Goal: Task Accomplishment & Management: Use online tool/utility

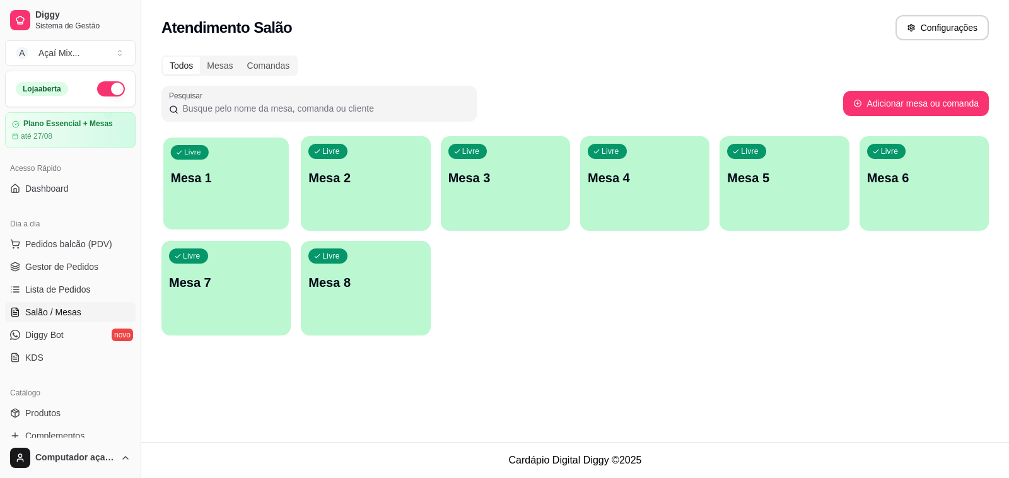
click at [210, 205] on div "Livre Mesa 1" at bounding box center [226, 176] width 126 height 77
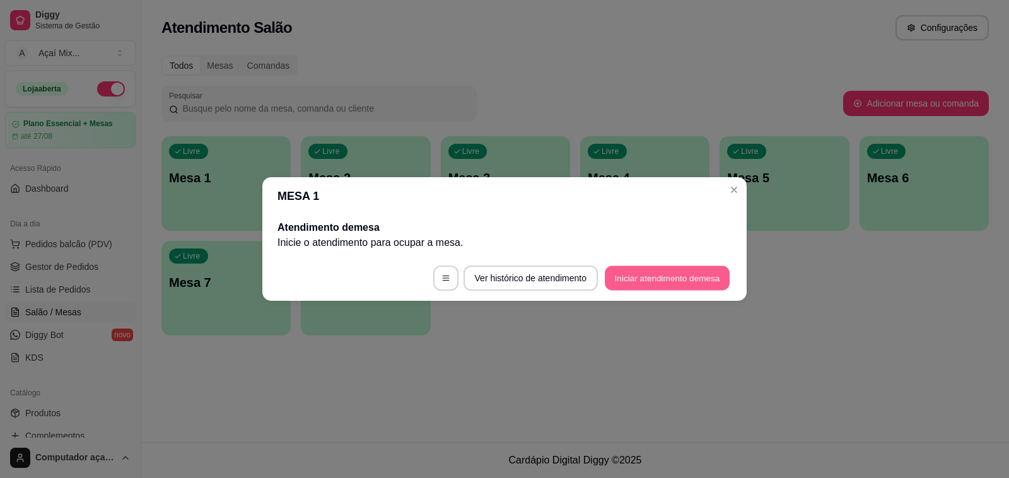
click at [672, 285] on button "Iniciar atendimento de mesa" at bounding box center [667, 278] width 125 height 25
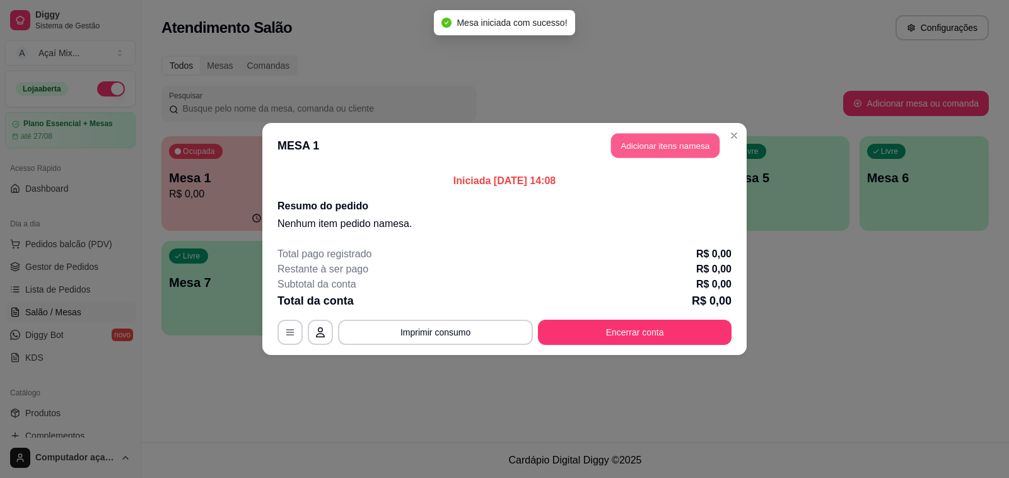
click at [688, 148] on button "Adicionar itens na mesa" at bounding box center [665, 146] width 109 height 25
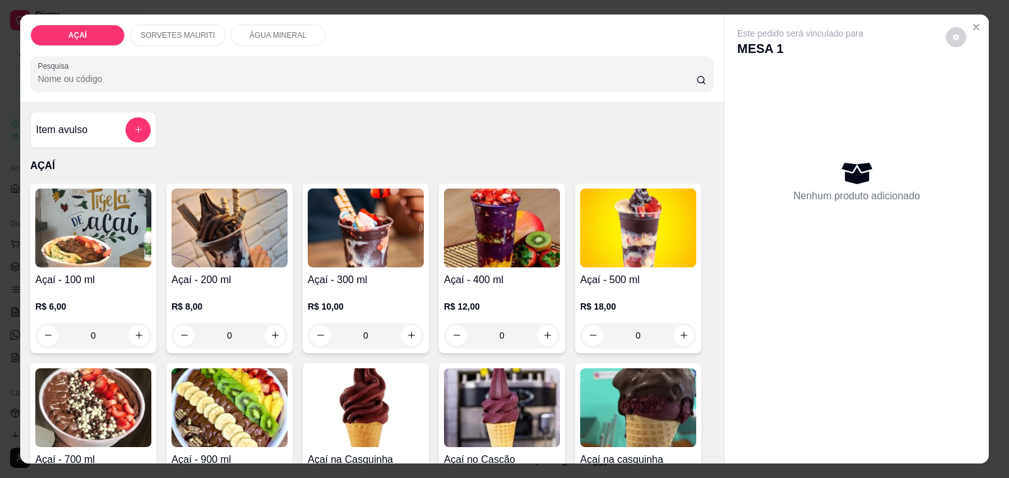
click at [275, 325] on div "0" at bounding box center [230, 335] width 116 height 25
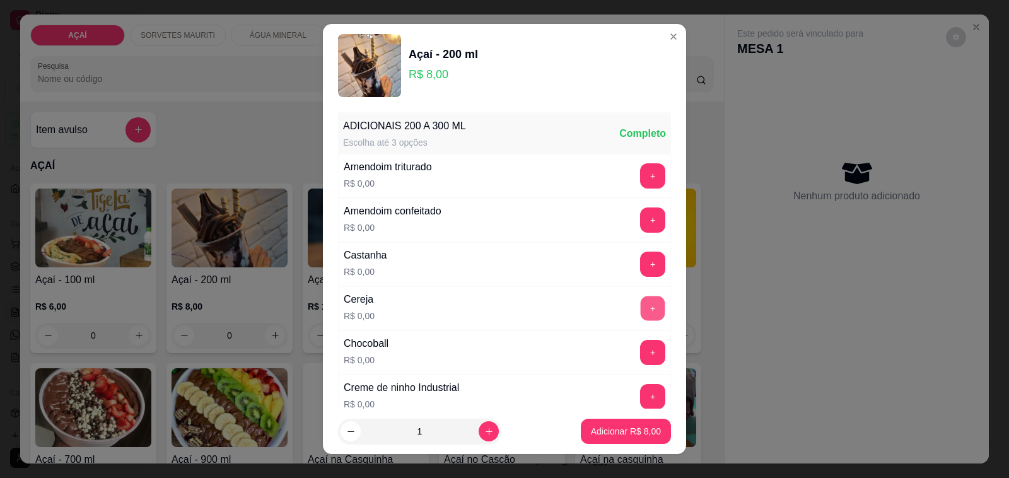
click at [641, 314] on button "+" at bounding box center [653, 309] width 25 height 25
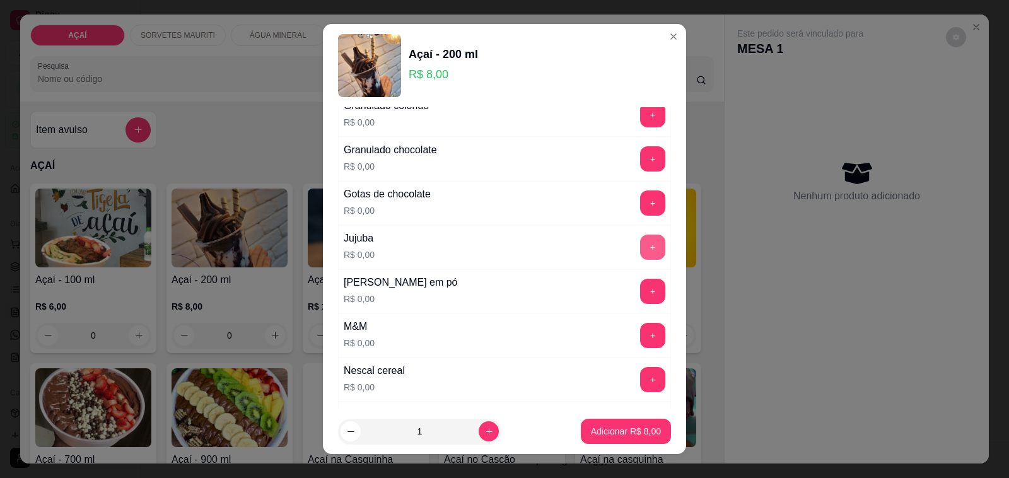
scroll to position [1104, 0]
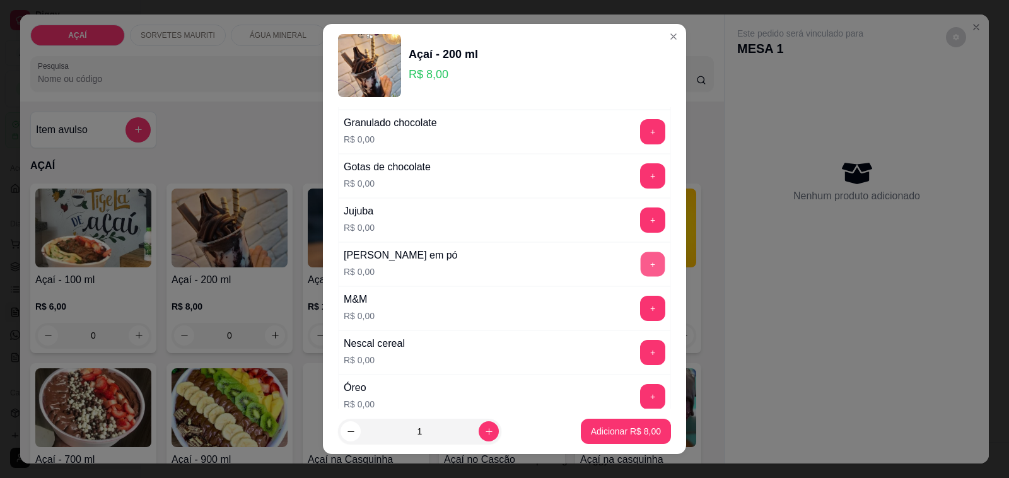
click at [641, 264] on button "+" at bounding box center [653, 264] width 25 height 25
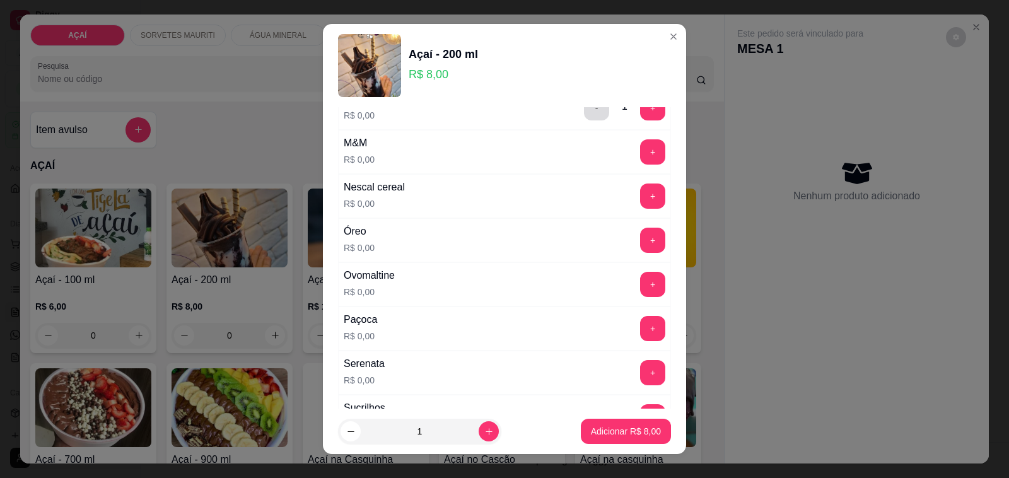
scroll to position [1262, 0]
click at [641, 279] on button "+" at bounding box center [653, 283] width 25 height 25
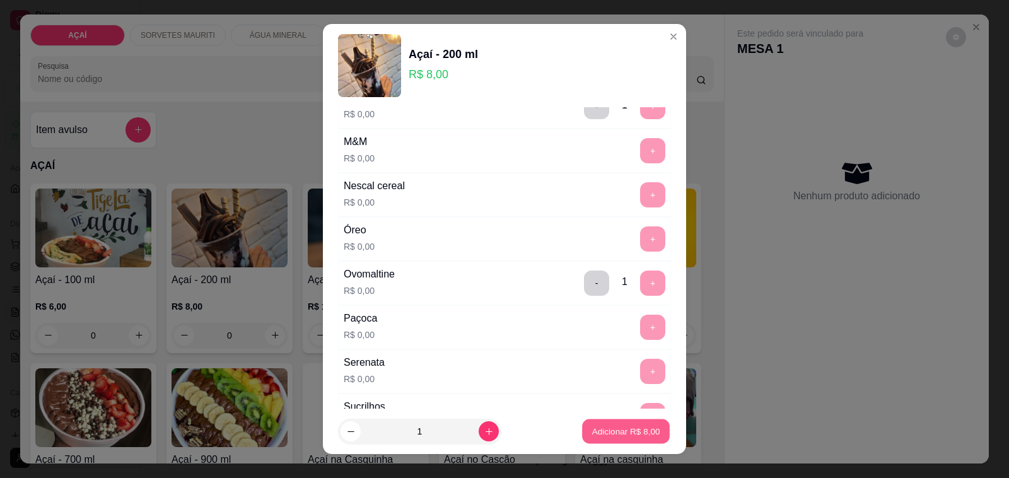
click at [609, 432] on p "Adicionar R$ 8,00" at bounding box center [626, 431] width 68 height 12
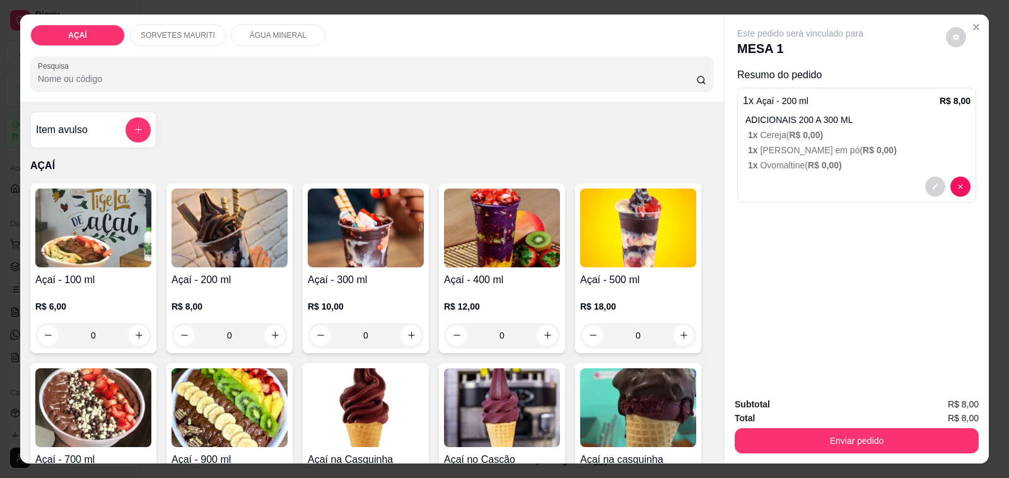
click at [130, 336] on div "0" at bounding box center [93, 335] width 116 height 25
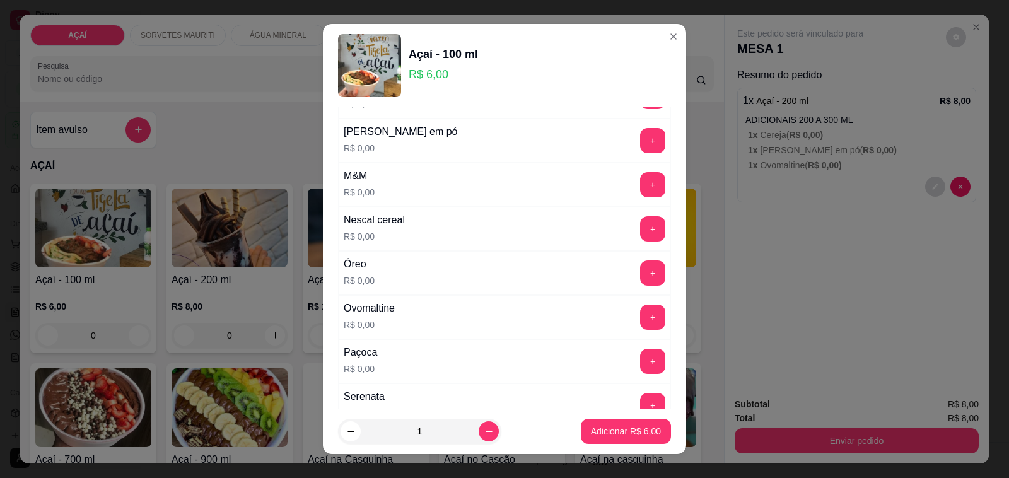
scroll to position [1341, 0]
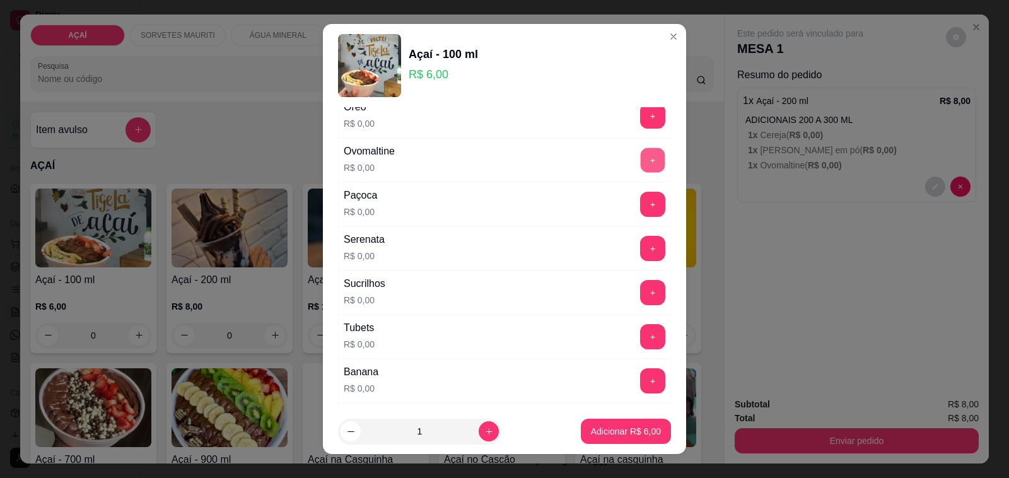
click at [641, 160] on button "+" at bounding box center [653, 160] width 25 height 25
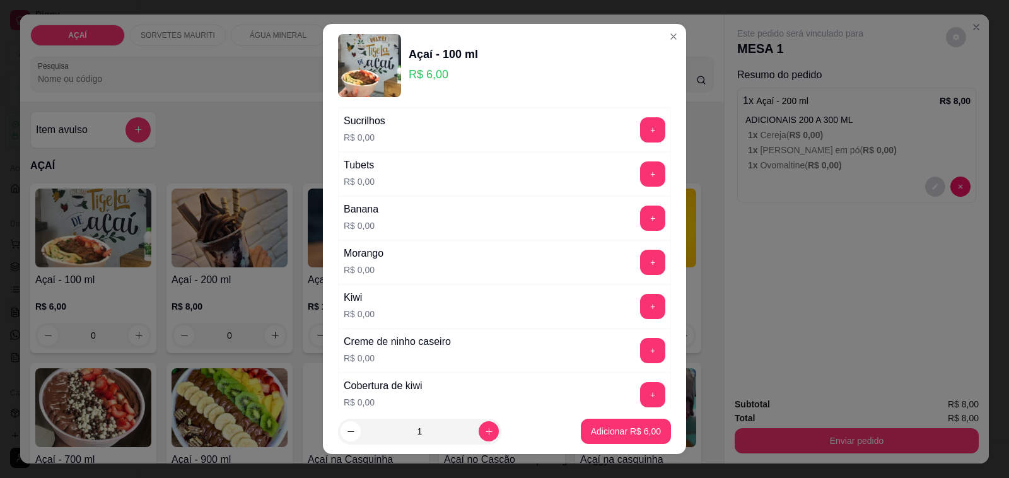
scroll to position [1425, 0]
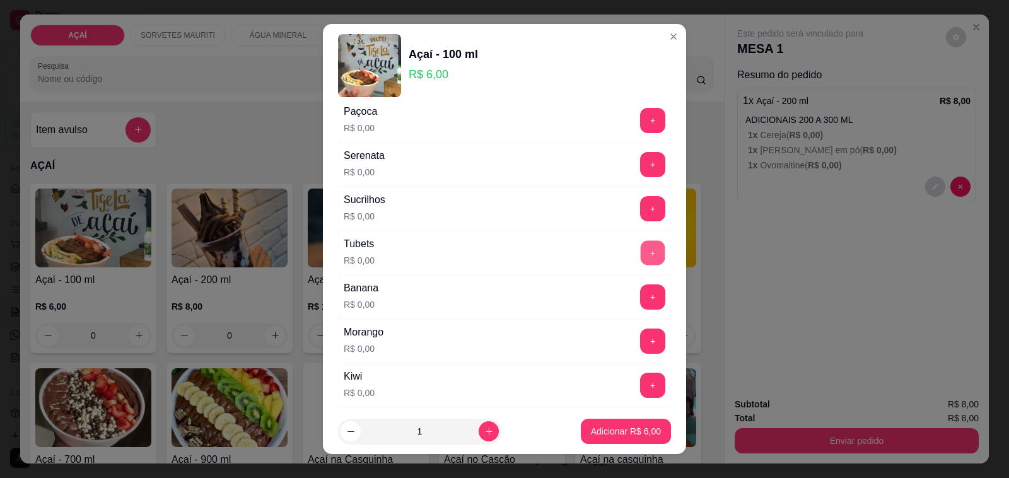
click at [641, 266] on button "+" at bounding box center [653, 253] width 25 height 25
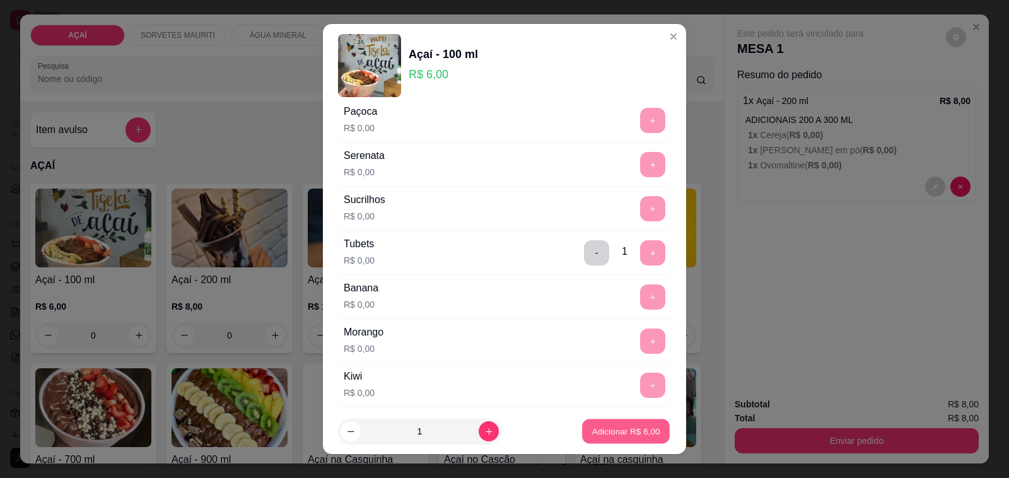
click at [613, 426] on p "Adicionar R$ 6,00" at bounding box center [626, 431] width 68 height 12
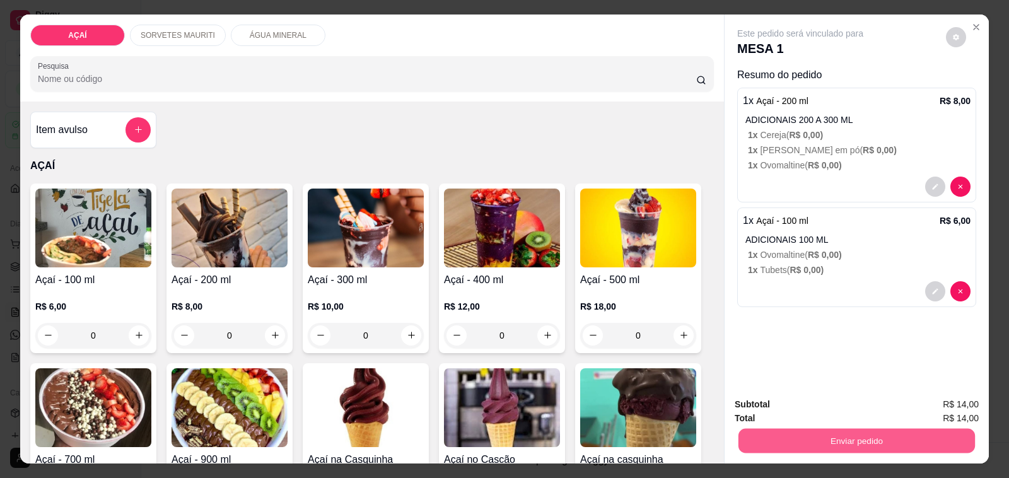
click at [866, 429] on button "Enviar pedido" at bounding box center [857, 441] width 237 height 25
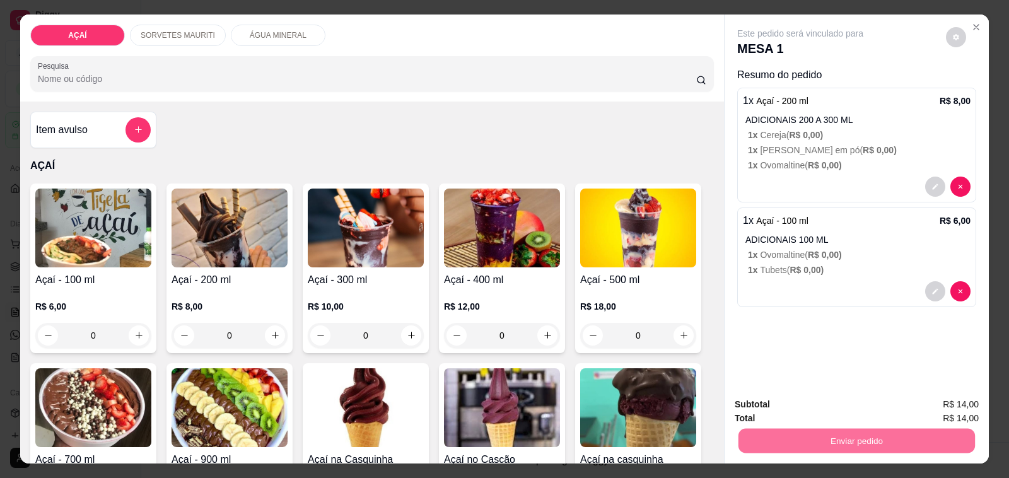
click at [847, 396] on button "Não registrar e enviar pedido" at bounding box center [814, 404] width 127 height 23
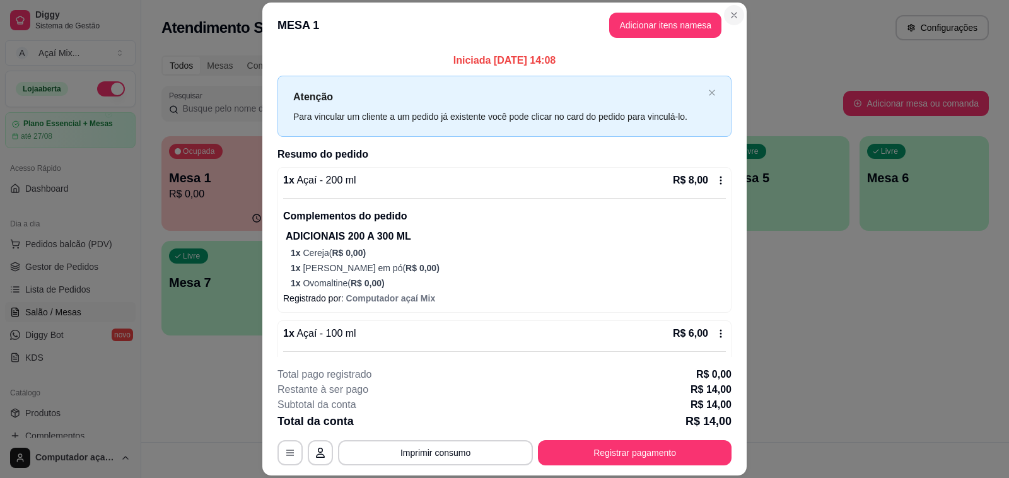
click at [727, 3] on section "**********" at bounding box center [504, 239] width 485 height 473
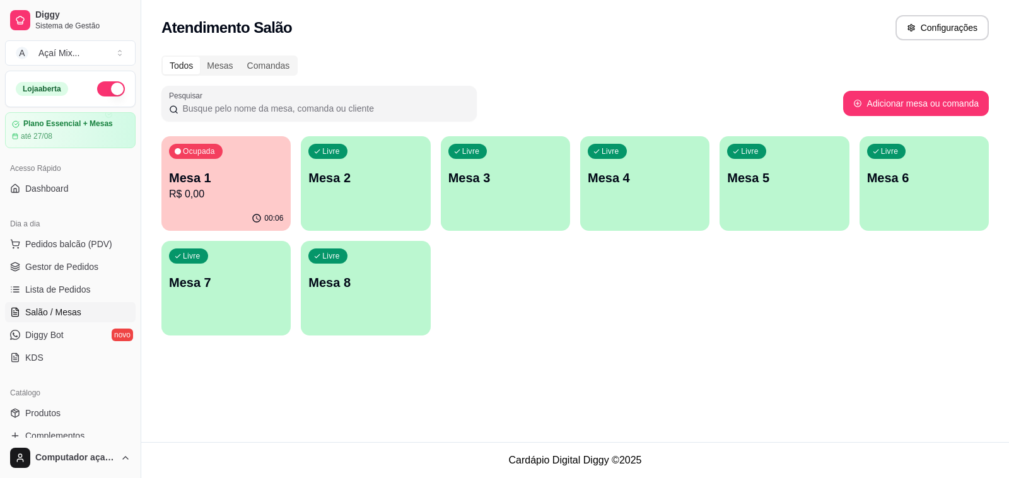
click at [339, 174] on p "Mesa 2" at bounding box center [366, 178] width 114 height 18
click at [213, 177] on p "Mesa 1" at bounding box center [226, 178] width 114 height 18
click at [333, 150] on p "Livre" at bounding box center [332, 153] width 17 height 10
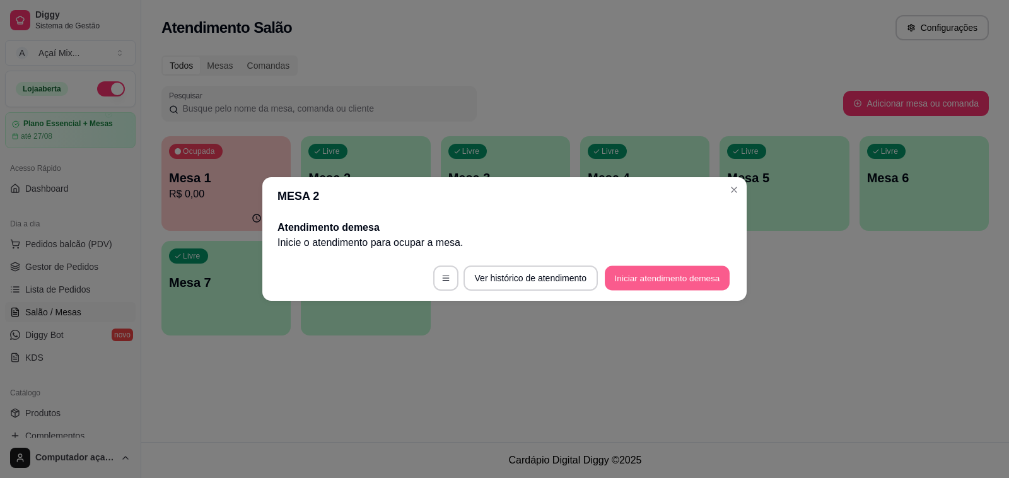
click at [623, 287] on button "Iniciar atendimento de mesa" at bounding box center [667, 278] width 125 height 25
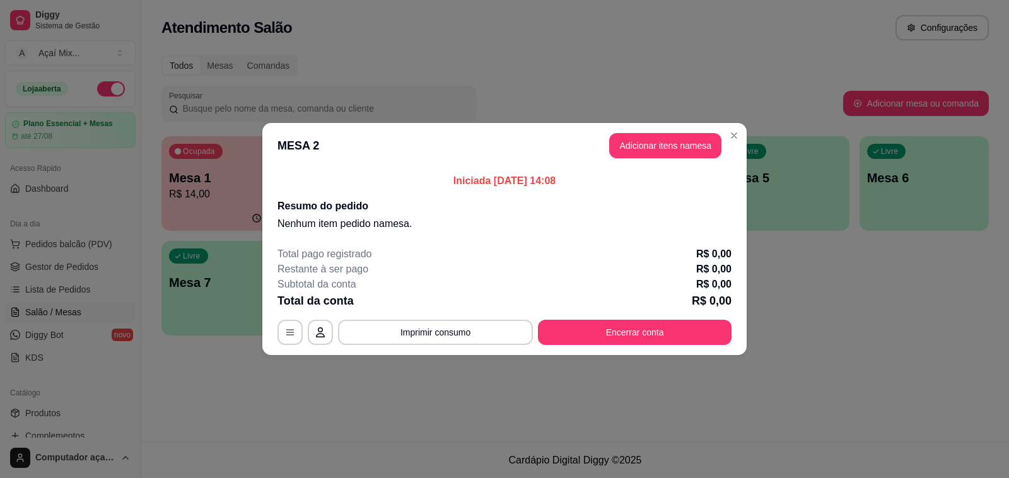
click at [690, 124] on header "MESA 2 Adicionar itens na mesa" at bounding box center [504, 145] width 485 height 45
click at [691, 139] on button "Adicionar itens na mesa" at bounding box center [665, 146] width 109 height 25
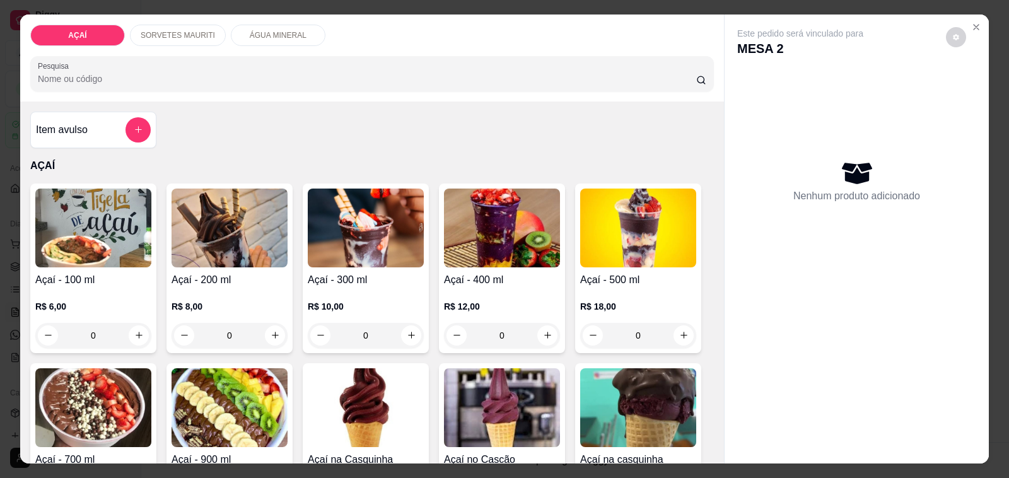
click at [401, 334] on div "0" at bounding box center [366, 335] width 116 height 25
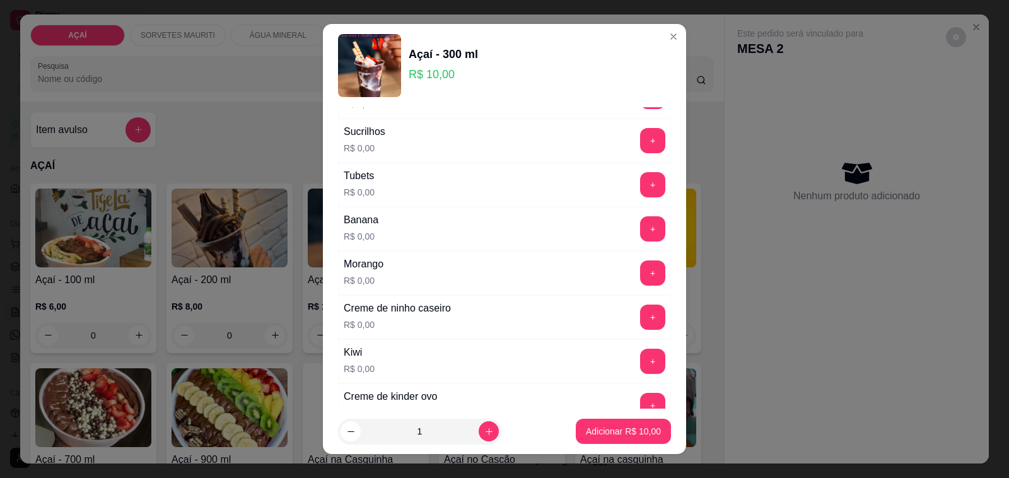
scroll to position [1498, 0]
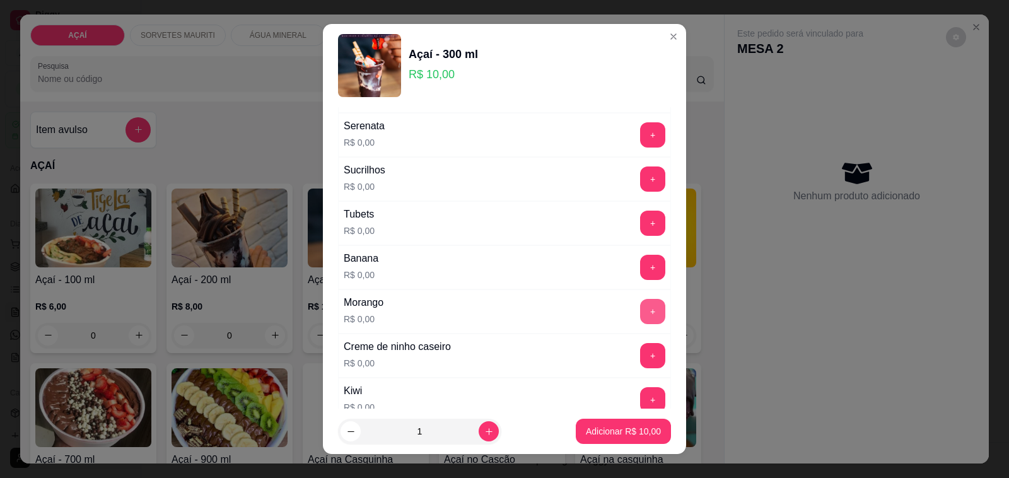
click at [640, 324] on button "+" at bounding box center [652, 311] width 25 height 25
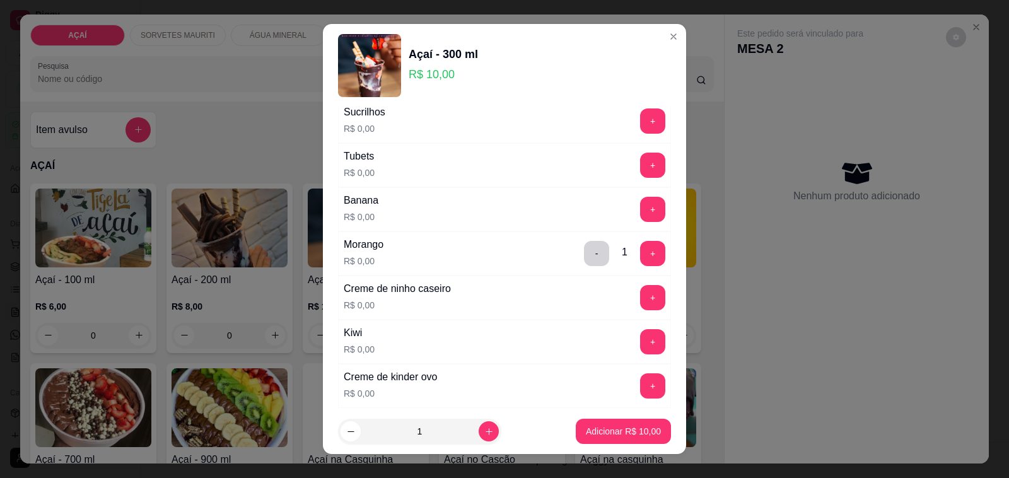
scroll to position [1577, 0]
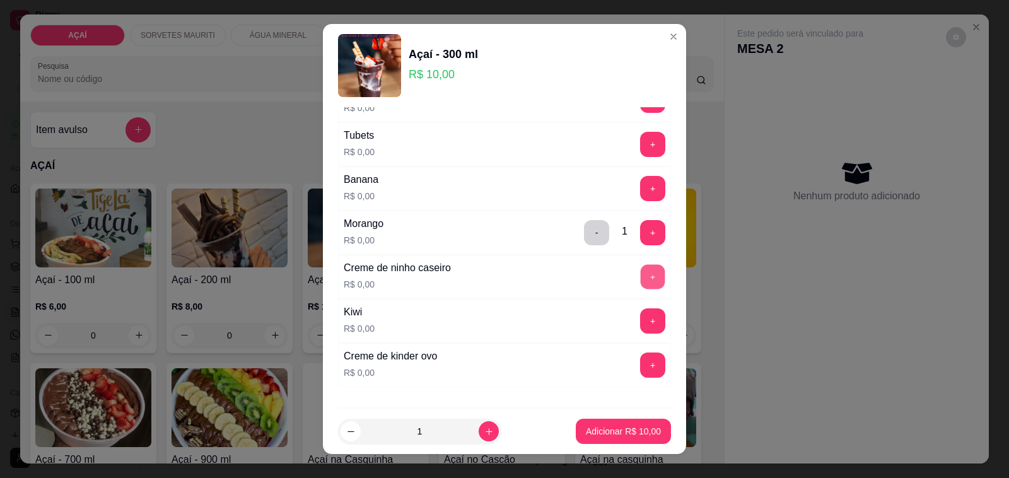
click at [641, 286] on button "+" at bounding box center [653, 277] width 25 height 25
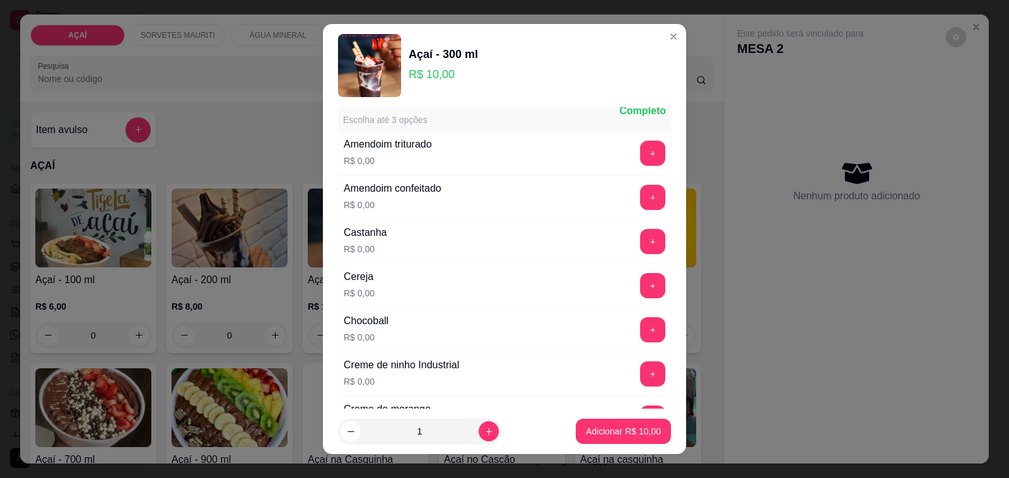
scroll to position [0, 0]
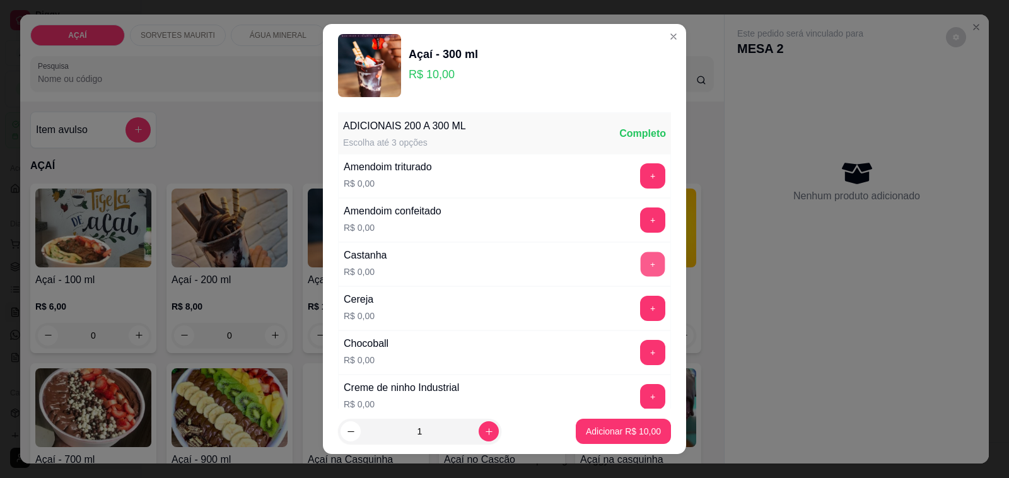
click at [641, 259] on button "+" at bounding box center [653, 264] width 25 height 25
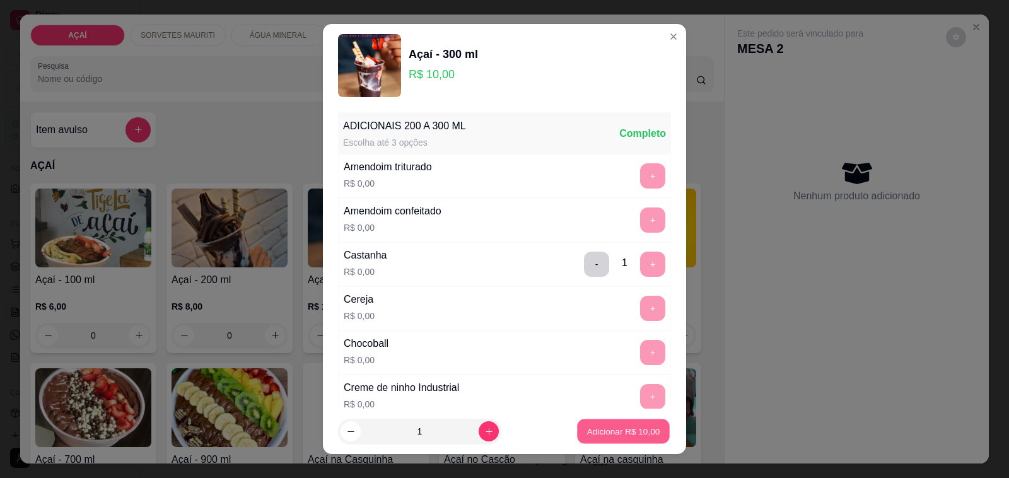
click at [595, 421] on button "Adicionar R$ 10,00" at bounding box center [623, 432] width 93 height 25
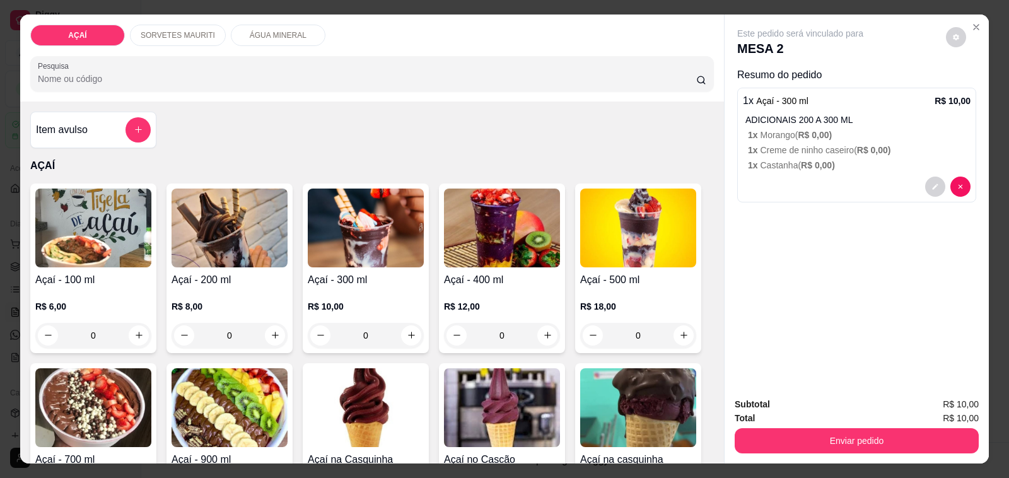
click at [274, 332] on div "0" at bounding box center [230, 335] width 116 height 25
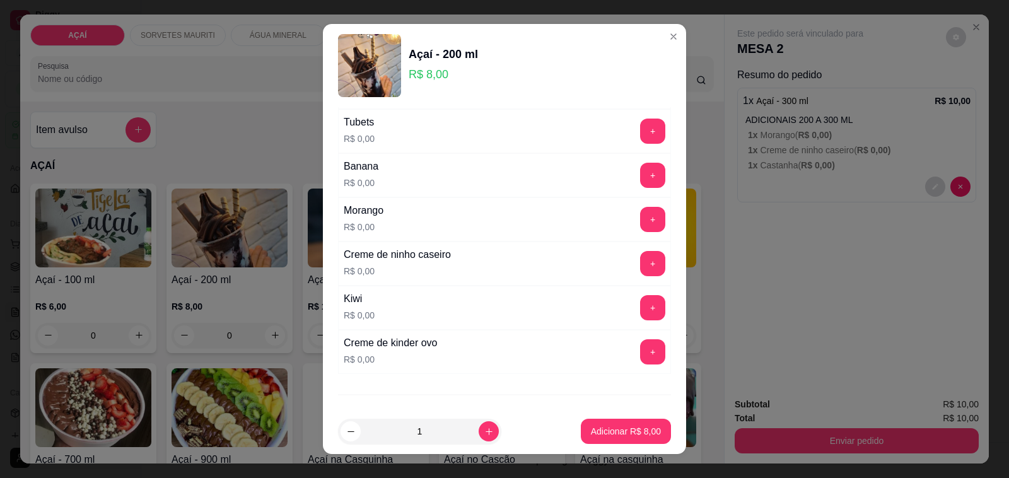
scroll to position [1656, 0]
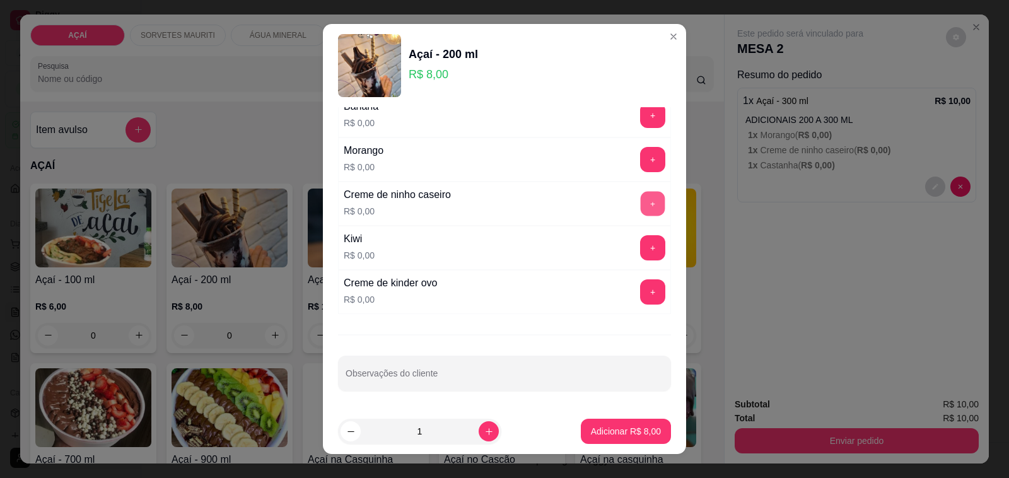
click at [641, 206] on button "+" at bounding box center [653, 204] width 25 height 25
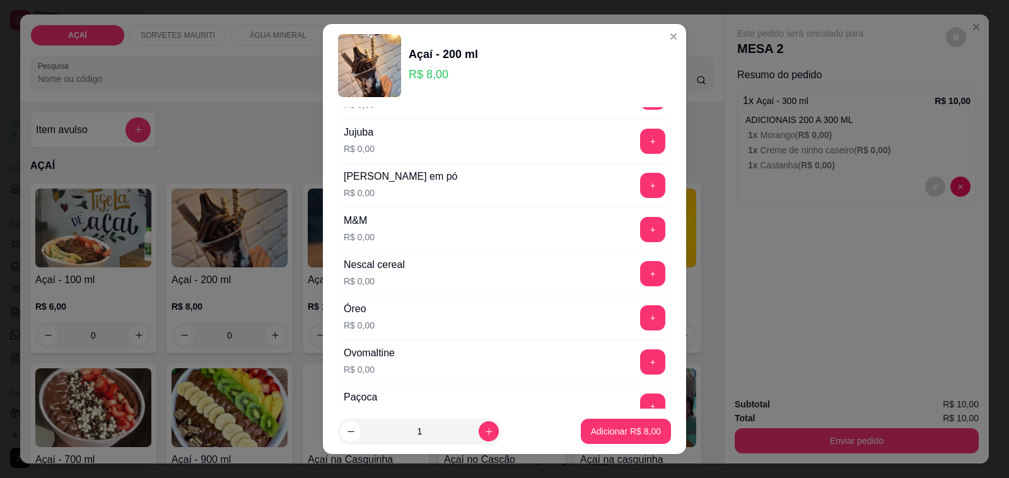
scroll to position [1104, 0]
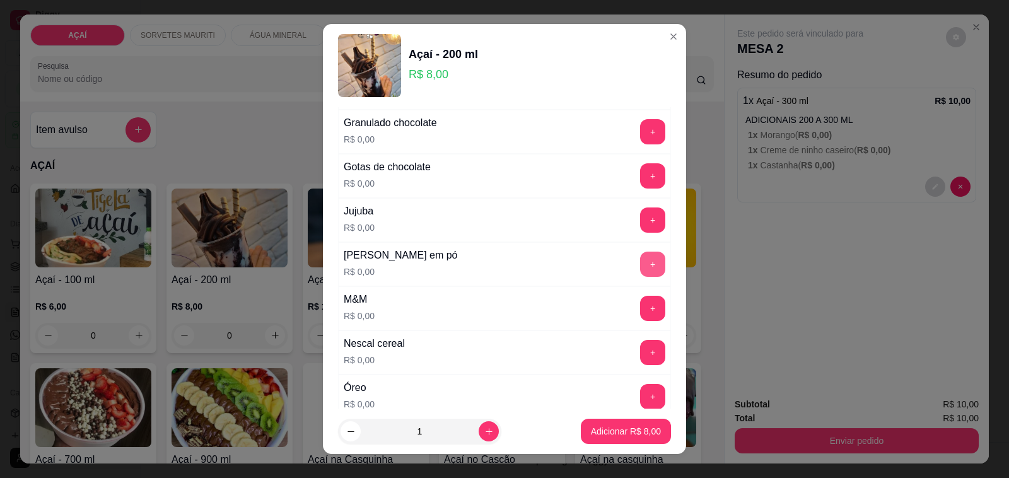
click at [640, 270] on button "+" at bounding box center [652, 264] width 25 height 25
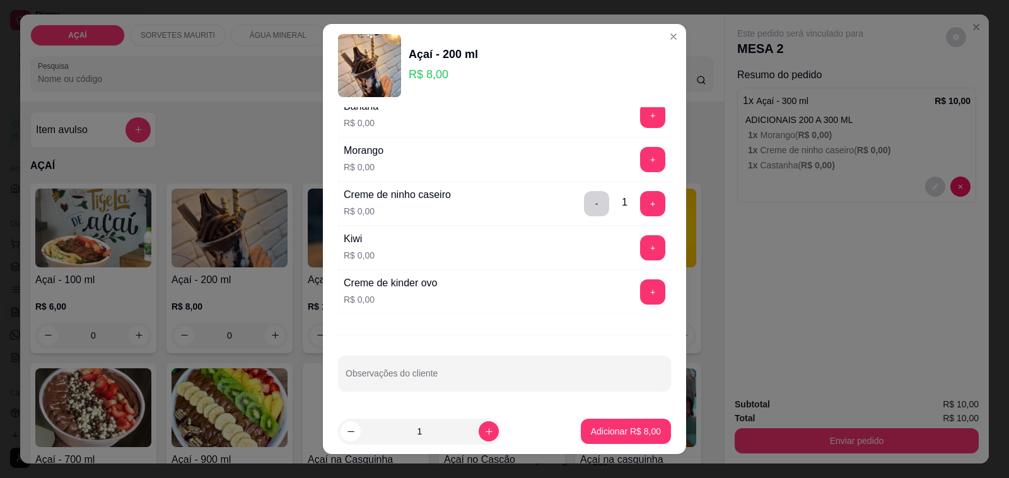
scroll to position [1582, 0]
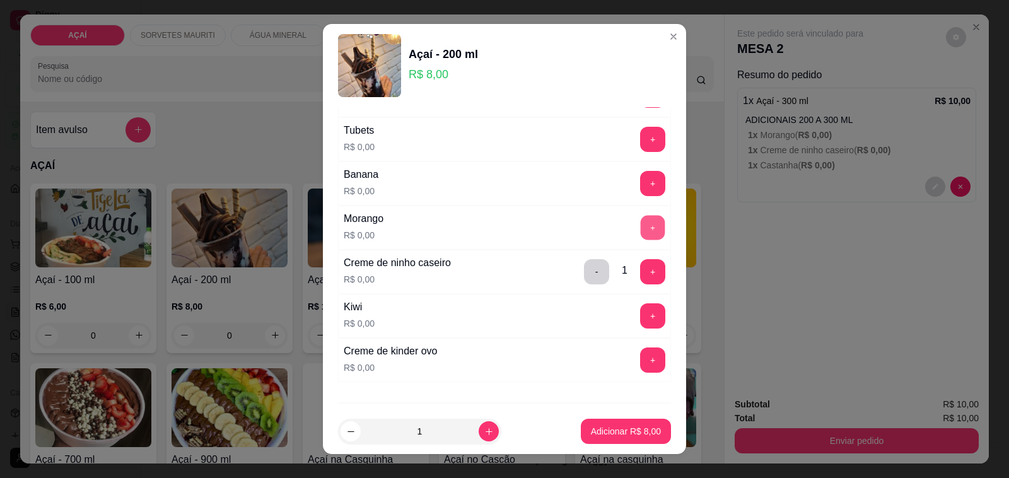
click at [641, 237] on button "+" at bounding box center [653, 228] width 25 height 25
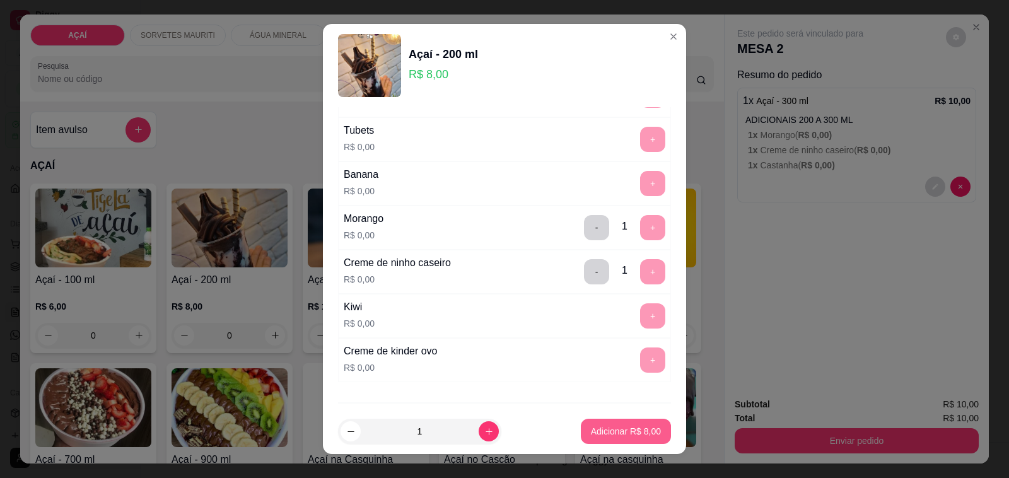
click at [617, 426] on p "Adicionar R$ 8,00" at bounding box center [626, 431] width 70 height 13
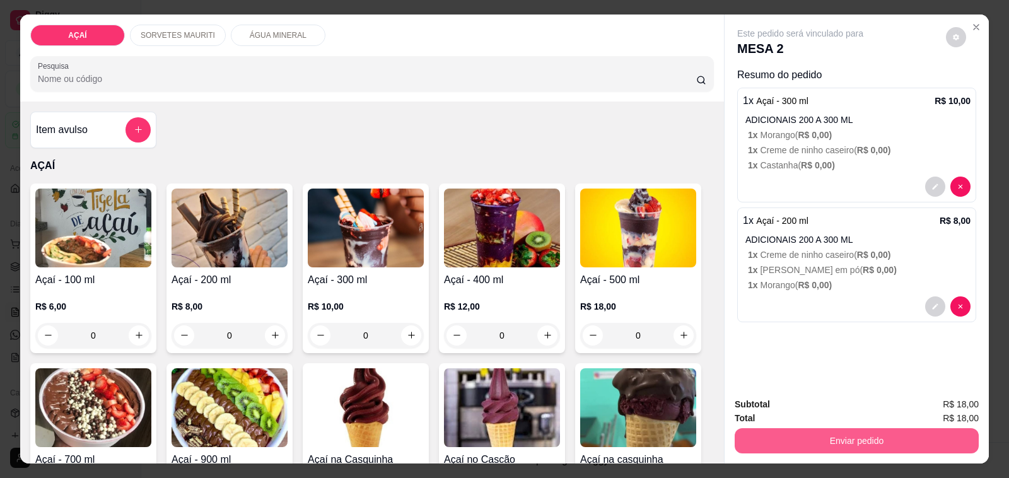
click at [874, 444] on button "Enviar pedido" at bounding box center [857, 440] width 244 height 25
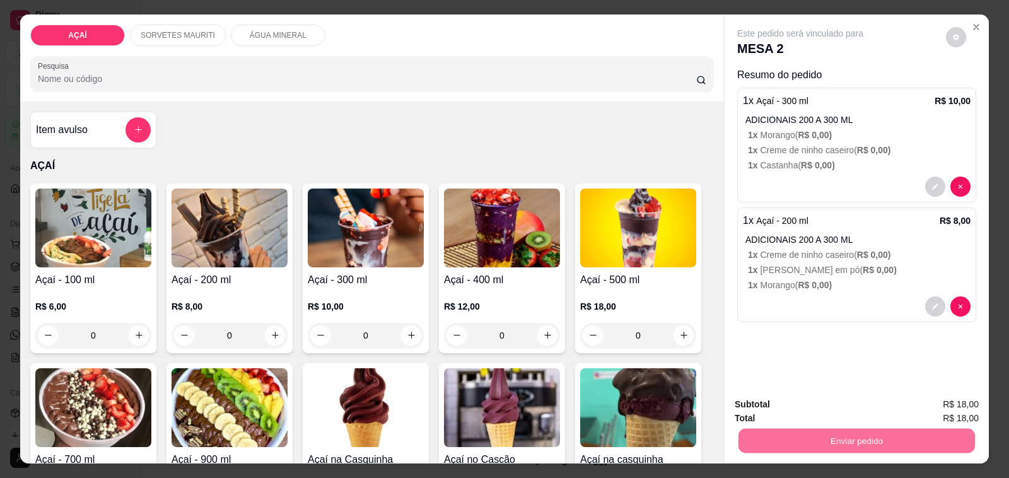
click at [866, 406] on button "Não registrar e enviar pedido" at bounding box center [814, 404] width 127 height 23
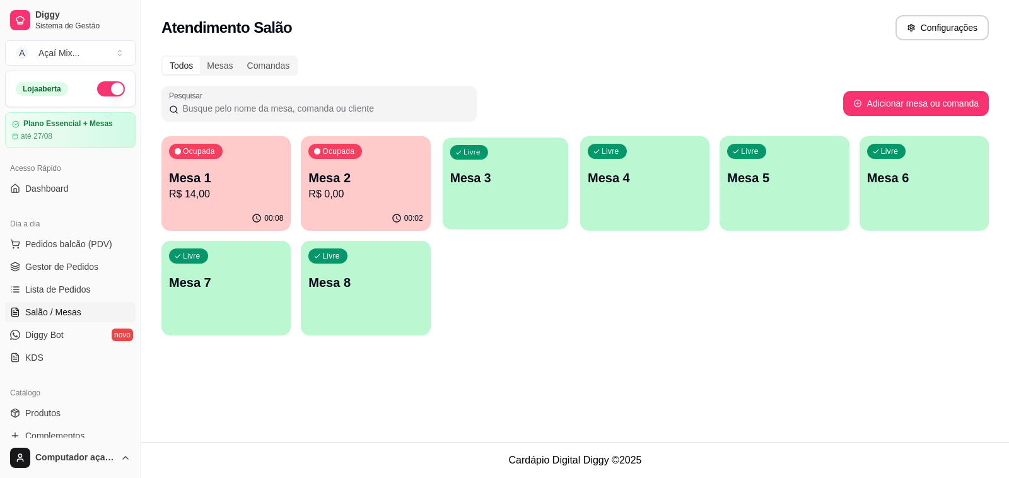
click at [512, 184] on p "Mesa 3" at bounding box center [505, 178] width 111 height 17
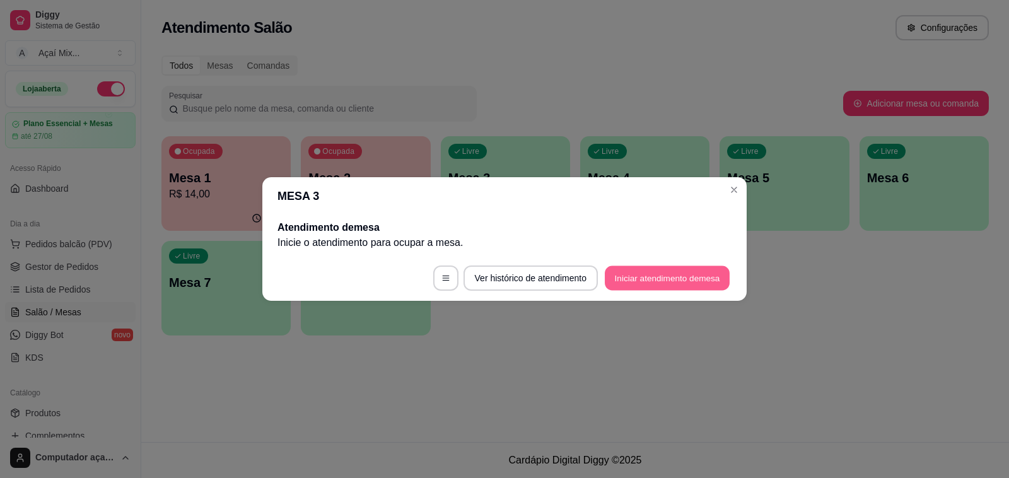
click at [685, 276] on button "Iniciar atendimento de mesa" at bounding box center [667, 278] width 125 height 25
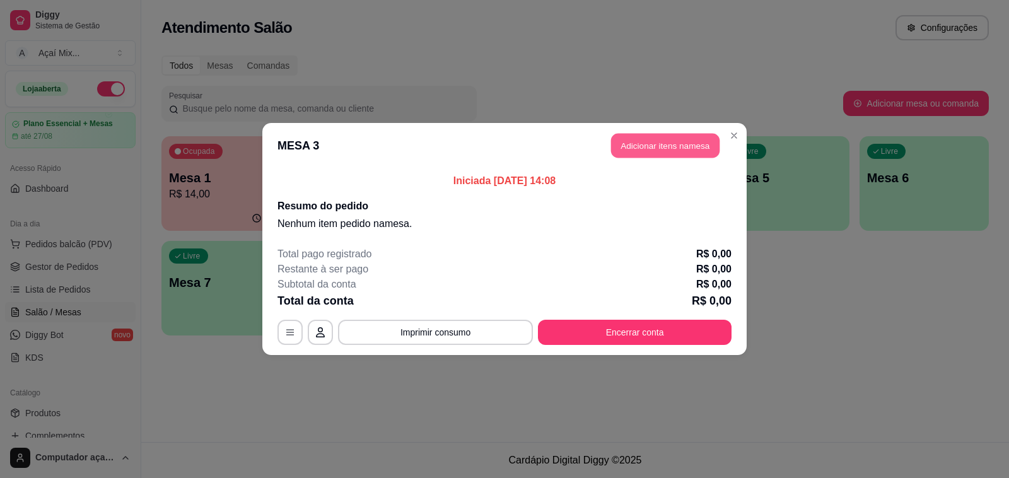
click at [666, 139] on button "Adicionar itens na mesa" at bounding box center [665, 146] width 109 height 25
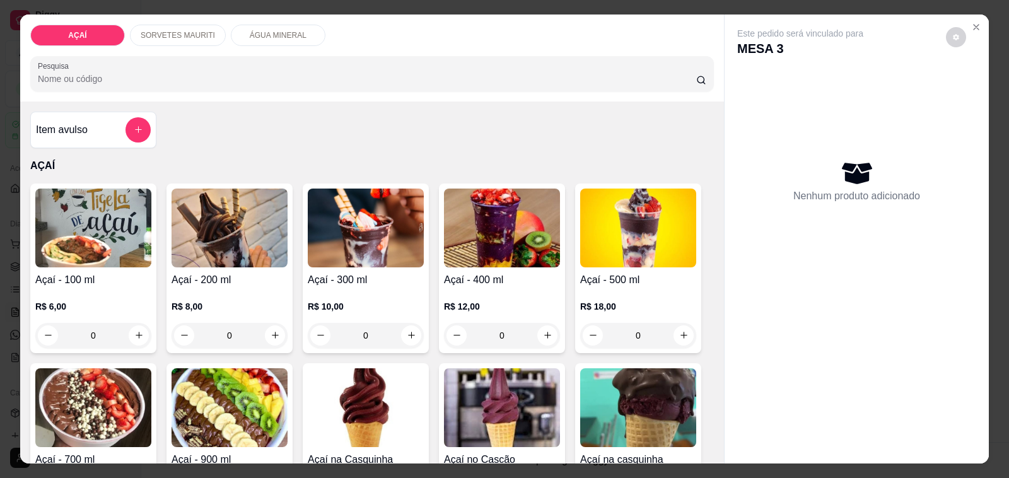
click at [270, 328] on div "0" at bounding box center [230, 335] width 116 height 25
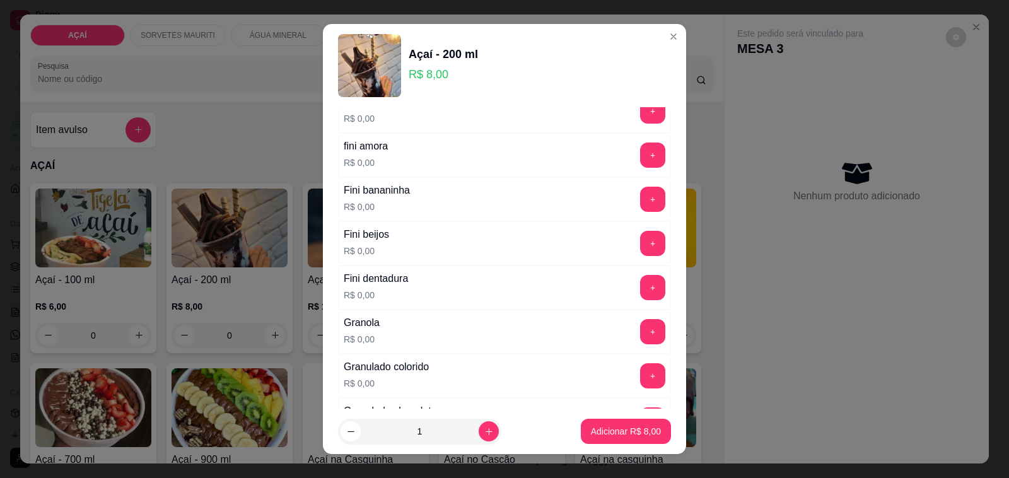
scroll to position [789, 0]
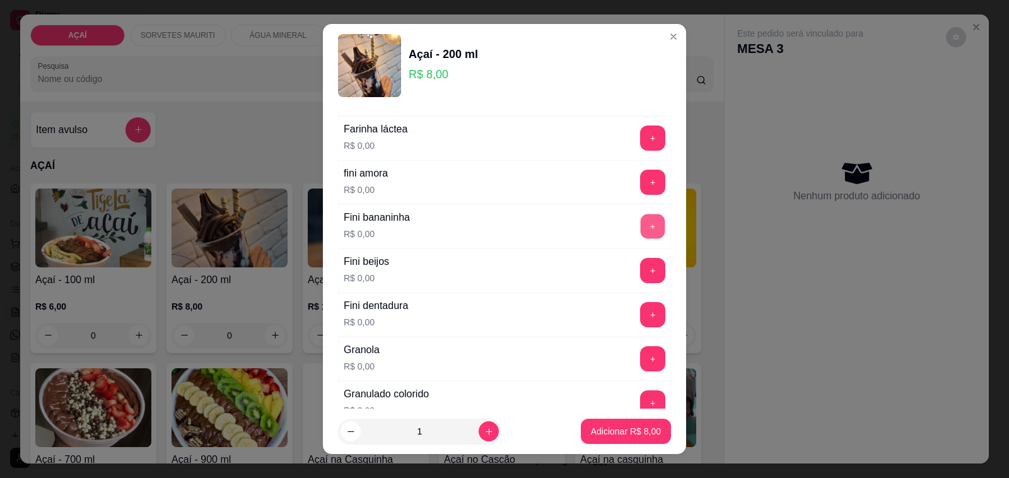
click at [641, 226] on button "+" at bounding box center [653, 227] width 25 height 25
click at [623, 173] on div "fini amora R$ 0,00 +" at bounding box center [504, 182] width 333 height 44
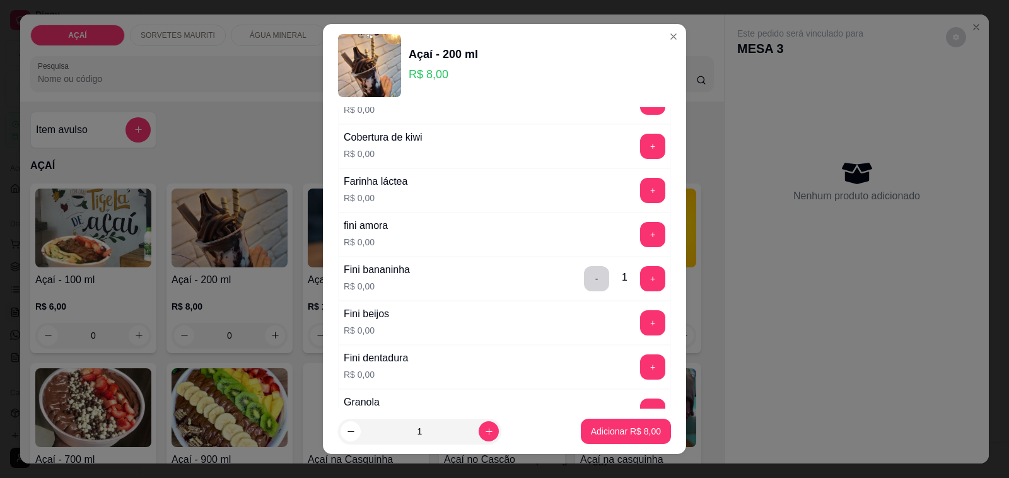
scroll to position [710, 0]
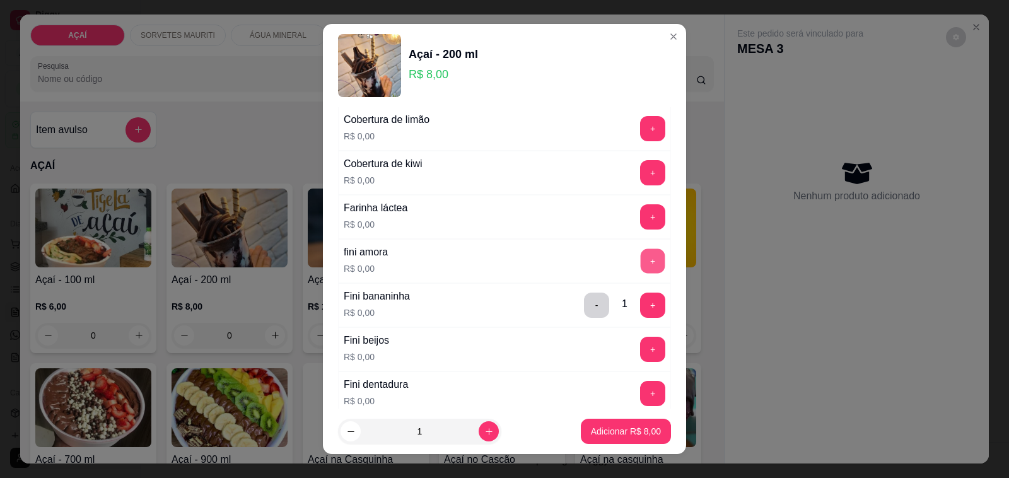
click at [641, 272] on button "+" at bounding box center [653, 261] width 25 height 25
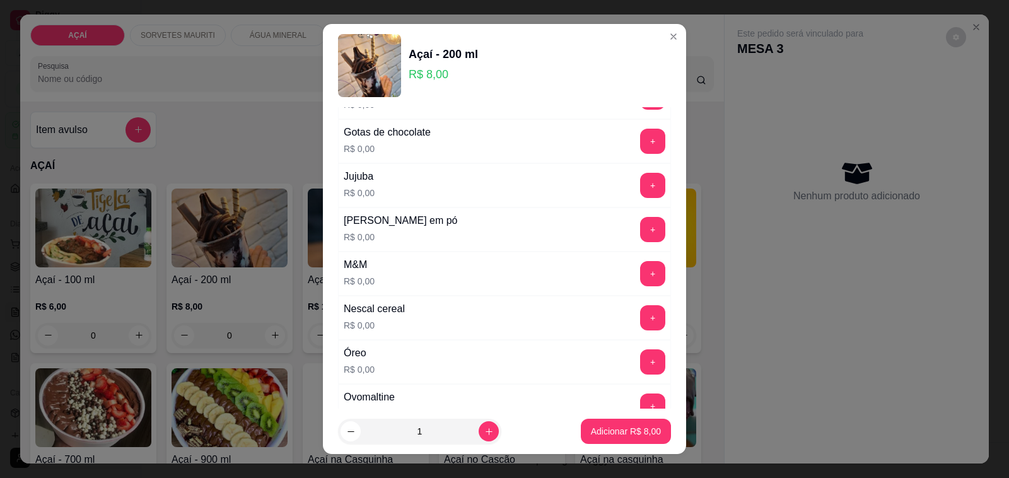
scroll to position [1262, 0]
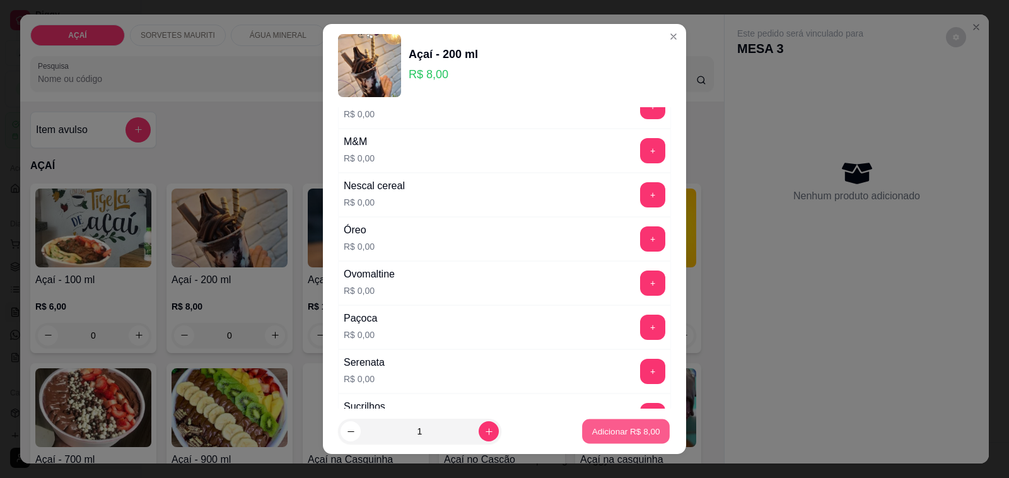
click at [637, 426] on p "Adicionar R$ 8,00" at bounding box center [626, 431] width 68 height 12
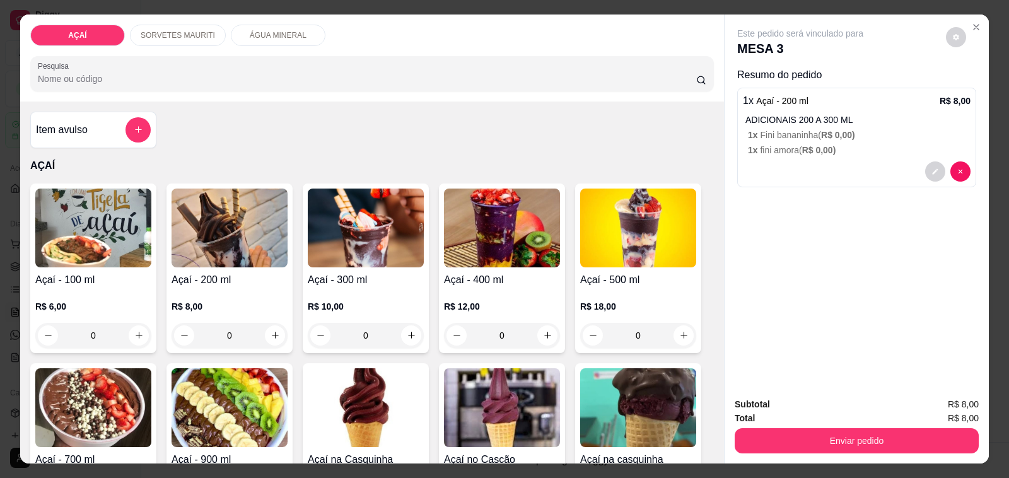
click at [270, 333] on div "0" at bounding box center [230, 335] width 116 height 25
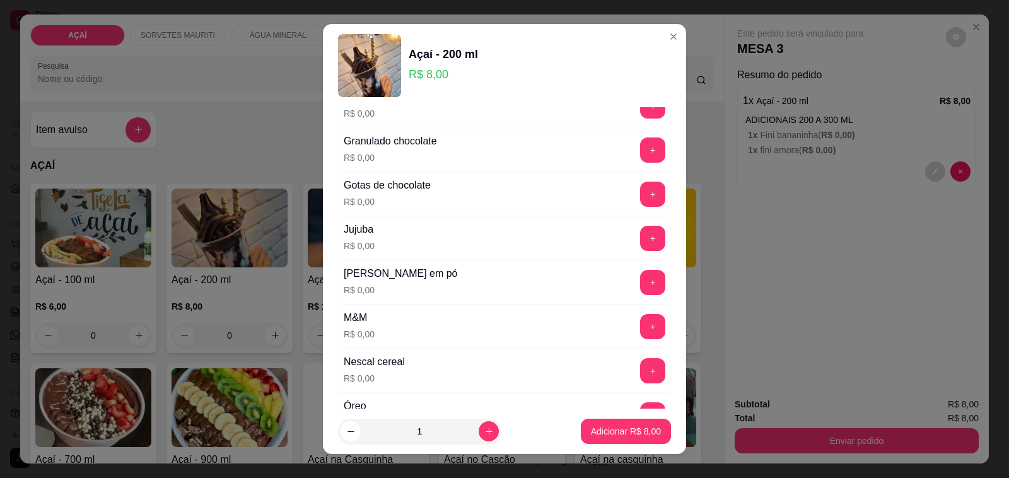
scroll to position [1104, 0]
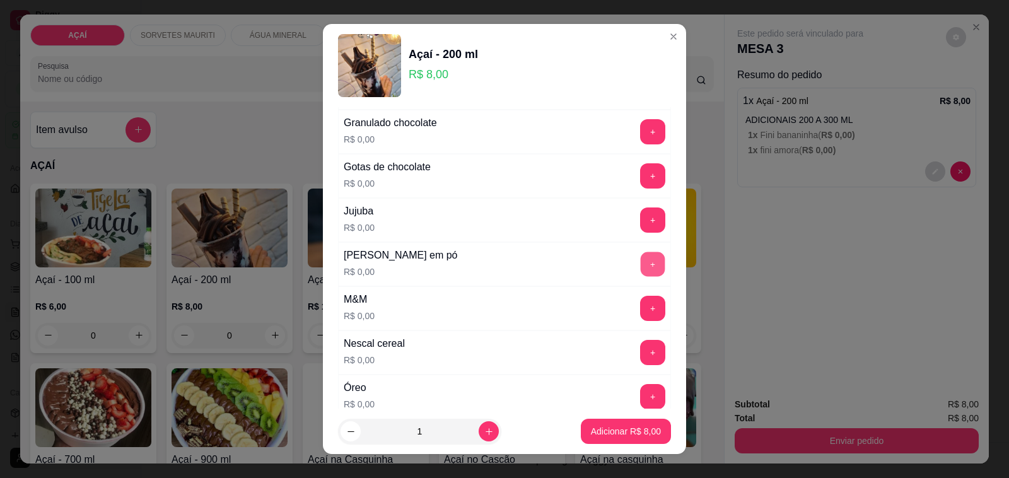
click at [641, 269] on button "+" at bounding box center [653, 264] width 25 height 25
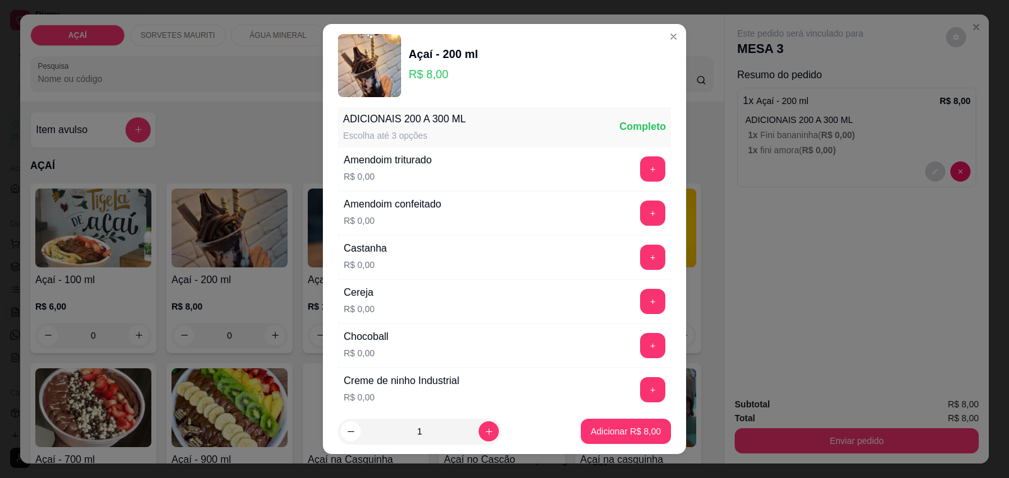
scroll to position [0, 0]
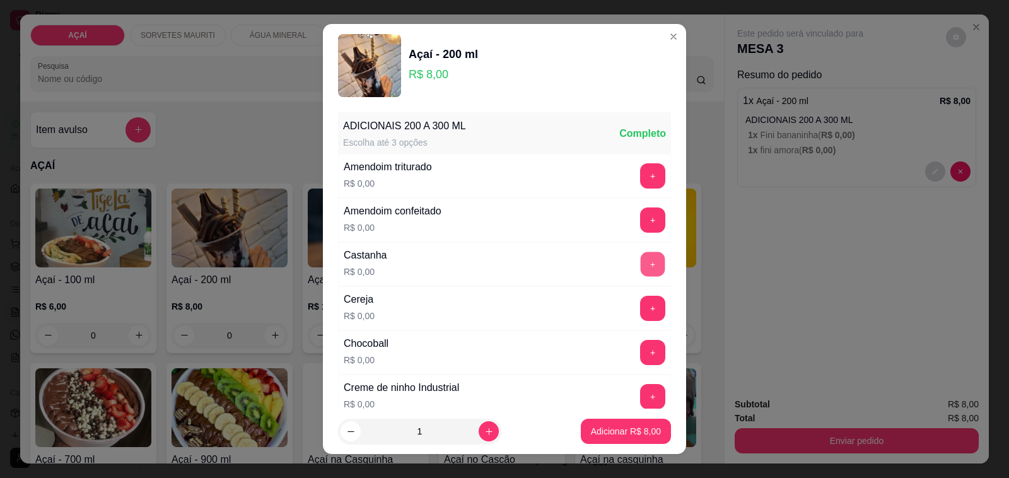
click at [641, 260] on button "+" at bounding box center [653, 264] width 25 height 25
click at [632, 437] on p "Adicionar R$ 8,00" at bounding box center [626, 431] width 68 height 12
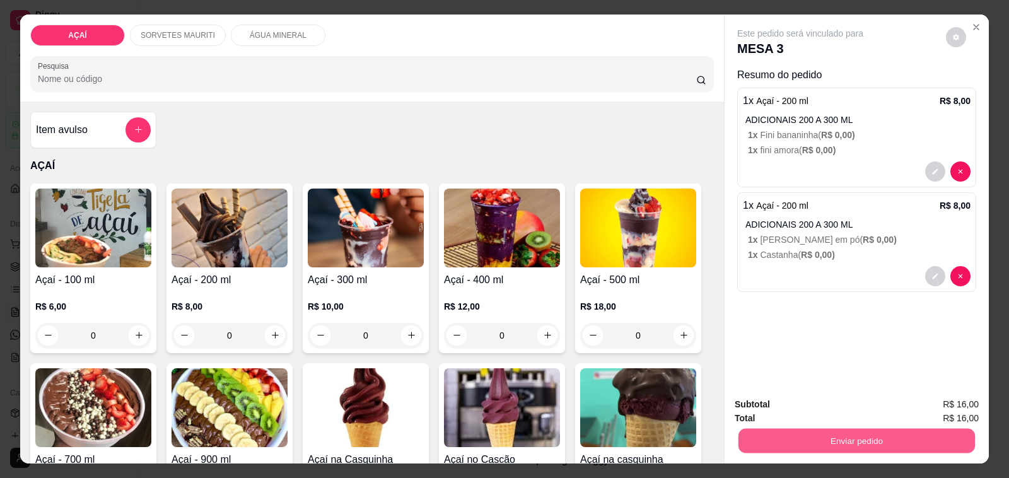
click at [758, 434] on button "Enviar pedido" at bounding box center [857, 441] width 237 height 25
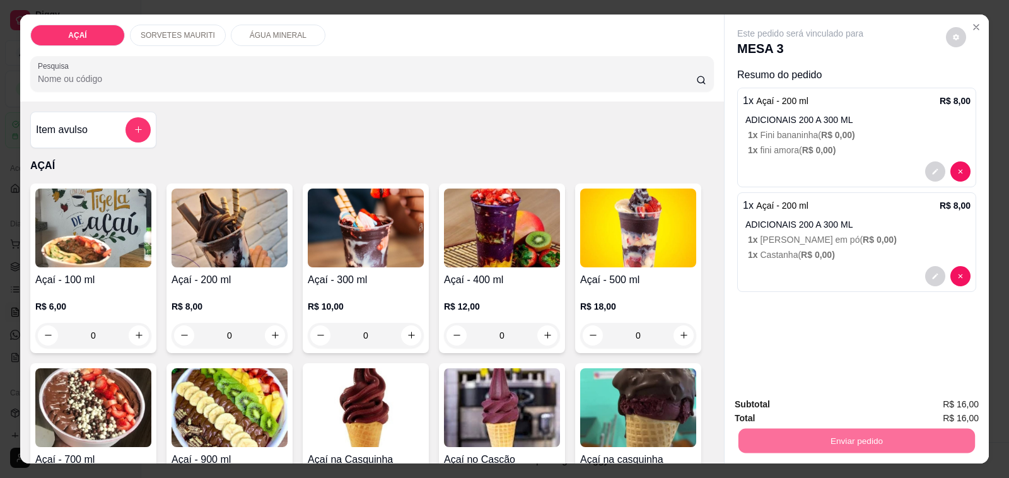
click at [787, 396] on button "Não registrar e enviar pedido" at bounding box center [814, 404] width 127 height 23
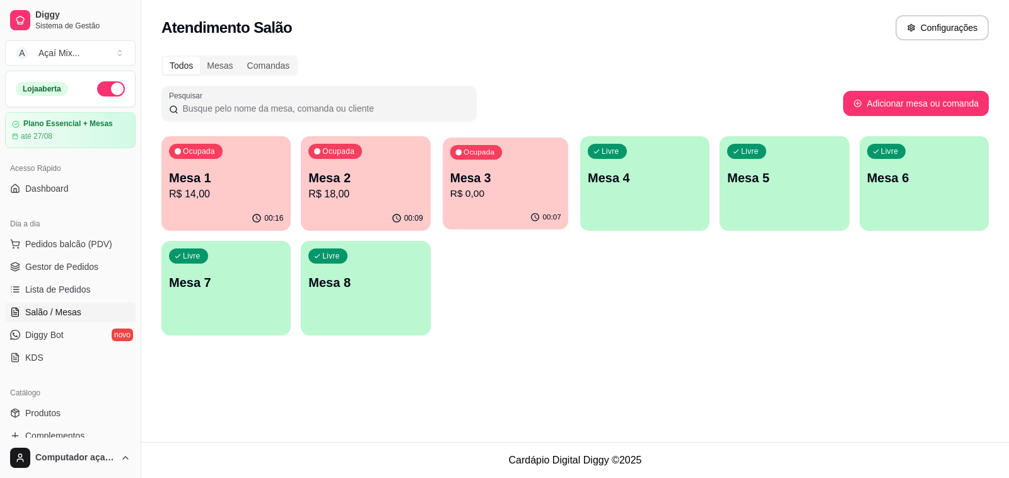
click at [524, 184] on p "Mesa 3" at bounding box center [505, 178] width 111 height 17
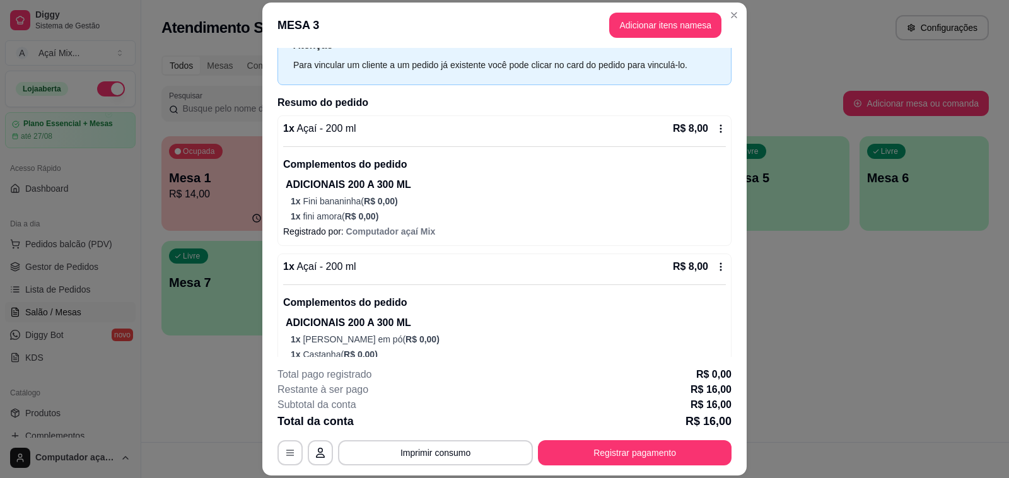
scroll to position [79, 0]
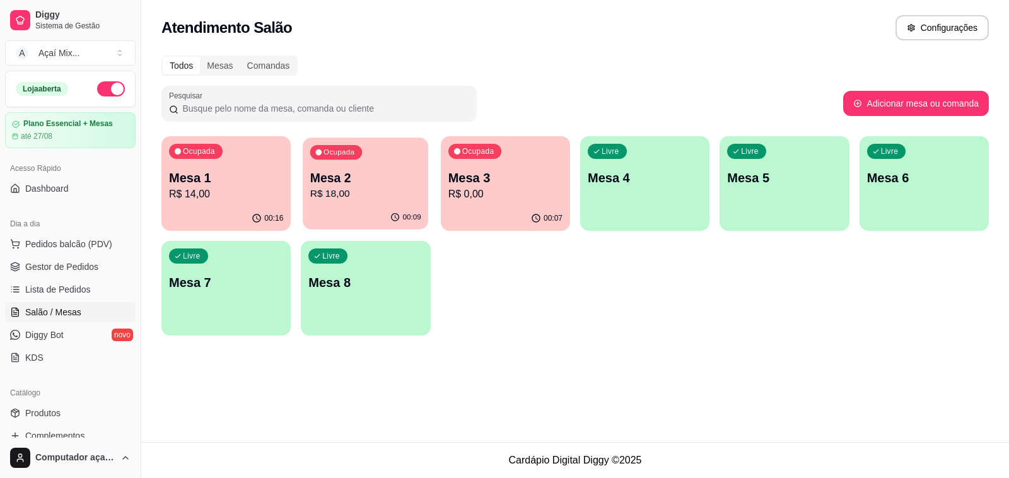
click at [339, 180] on p "Mesa 2" at bounding box center [365, 178] width 111 height 17
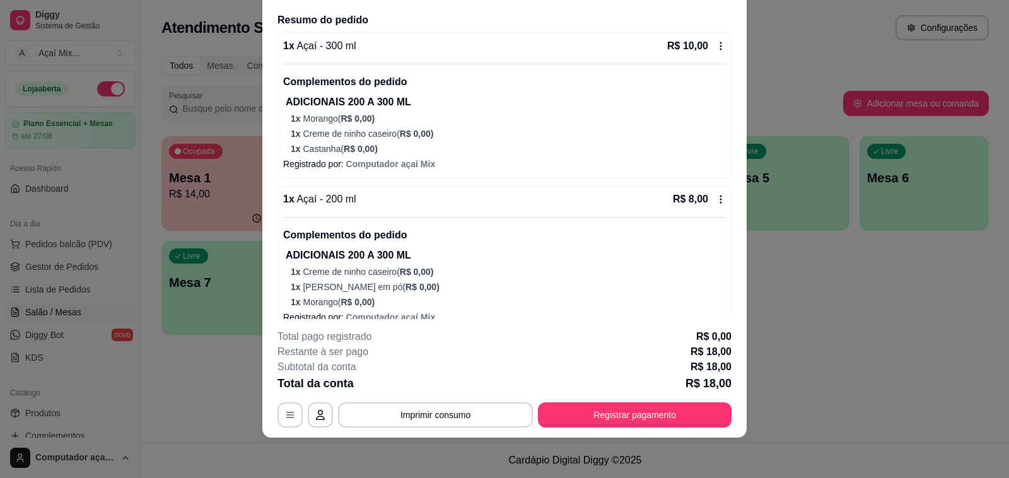
scroll to position [114, 0]
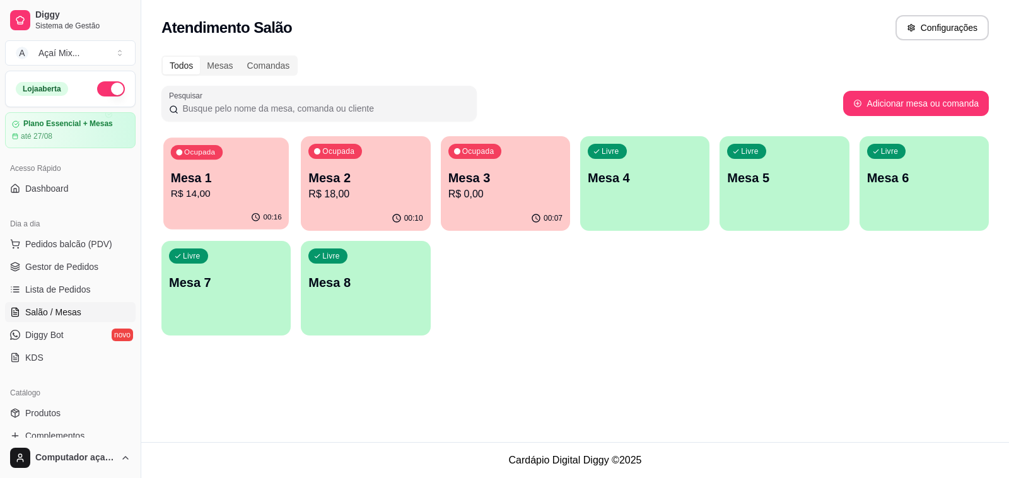
click at [209, 191] on p "R$ 14,00" at bounding box center [226, 194] width 111 height 15
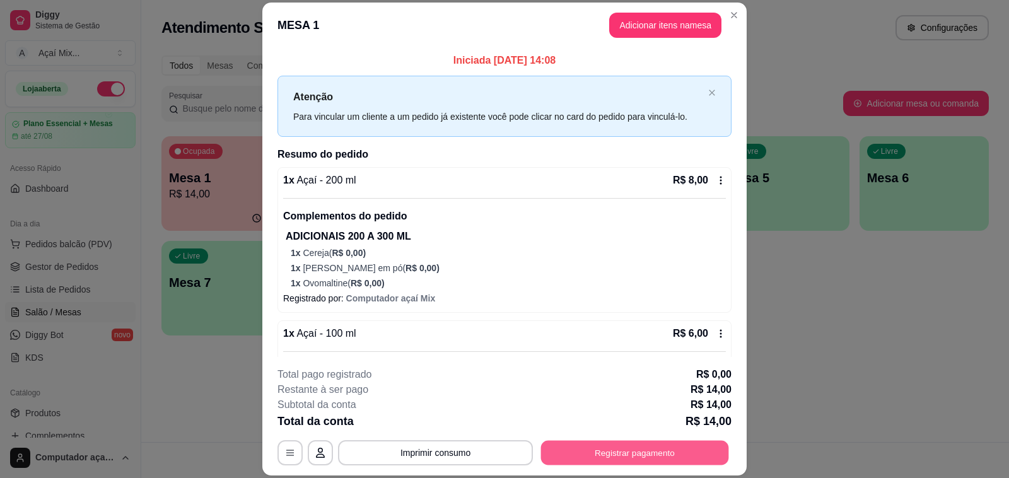
click at [683, 452] on button "Registrar pagamento" at bounding box center [635, 453] width 188 height 25
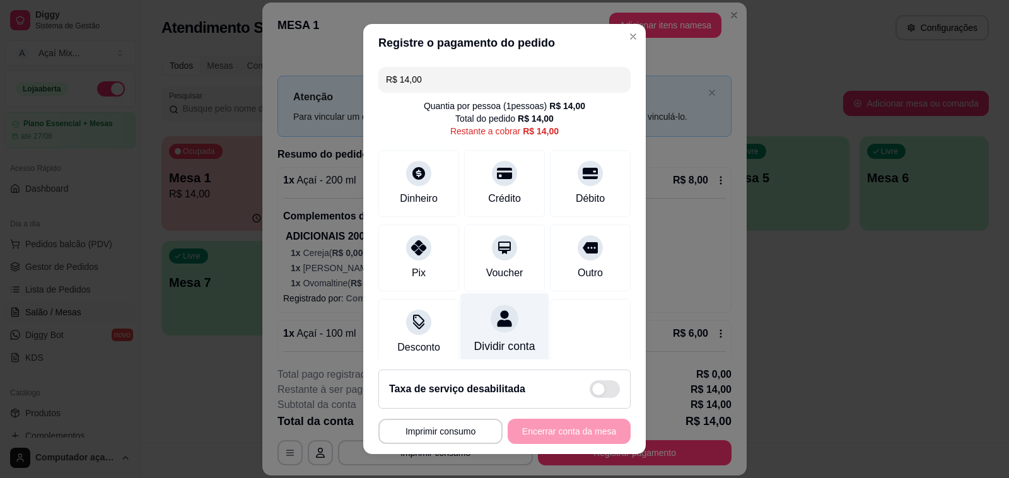
click at [497, 317] on icon at bounding box center [504, 318] width 15 height 16
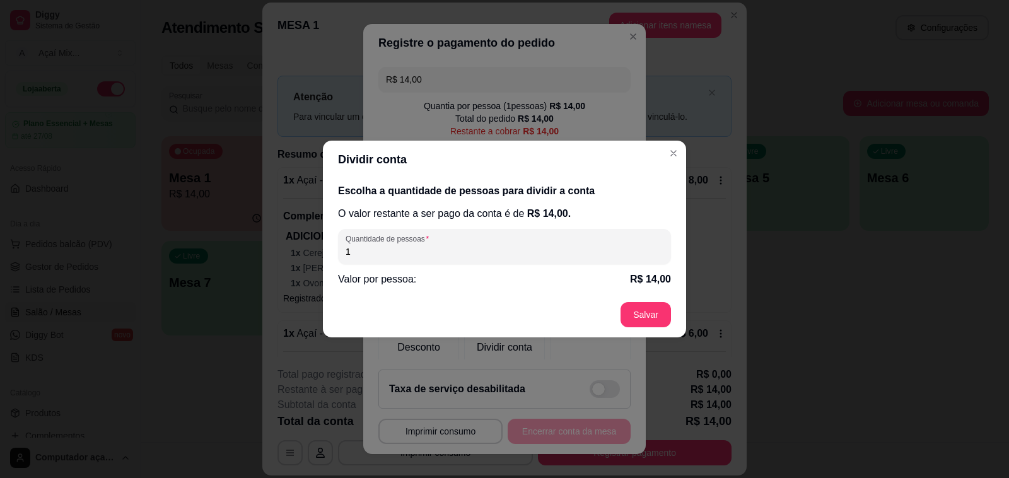
click at [521, 254] on input "1" at bounding box center [505, 251] width 318 height 13
type input "2"
click at [629, 288] on div "Escolha a quantidade de pessoas para dividir a conta O valor restante a ser pag…" at bounding box center [504, 236] width 363 height 114
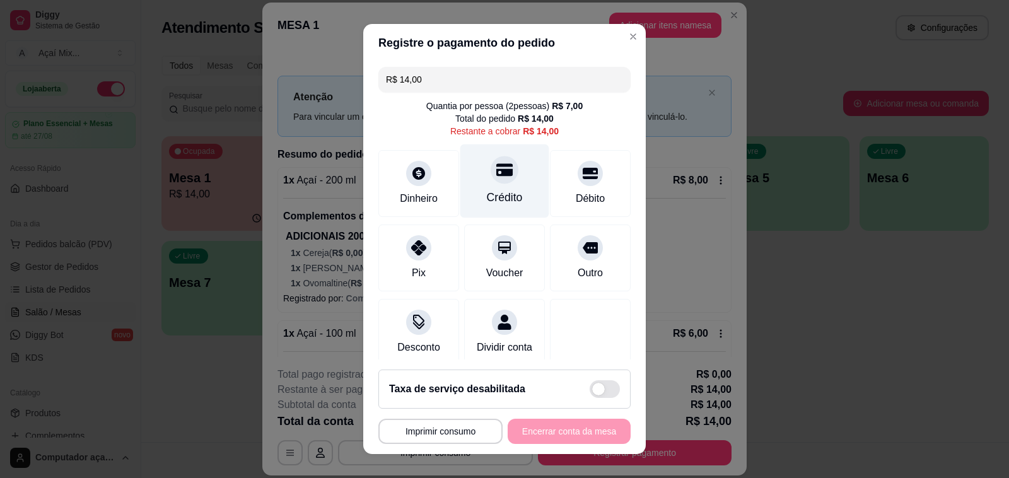
click at [497, 170] on icon at bounding box center [505, 169] width 16 height 13
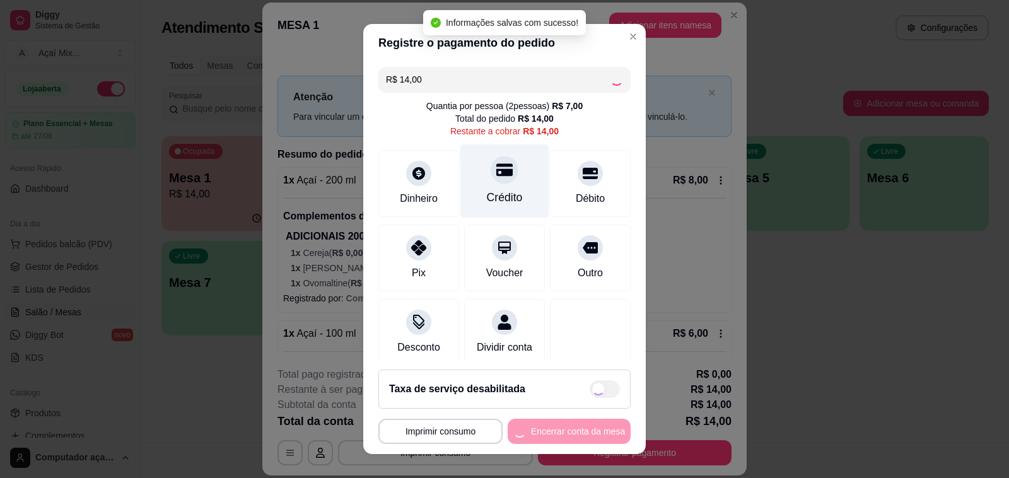
type input "R$ 0,00"
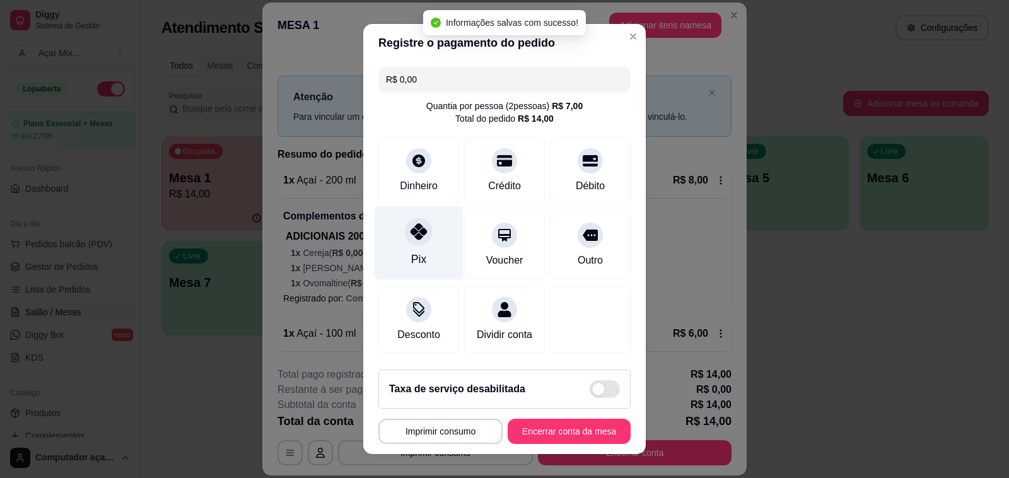
click at [415, 244] on div "Pix" at bounding box center [419, 243] width 89 height 74
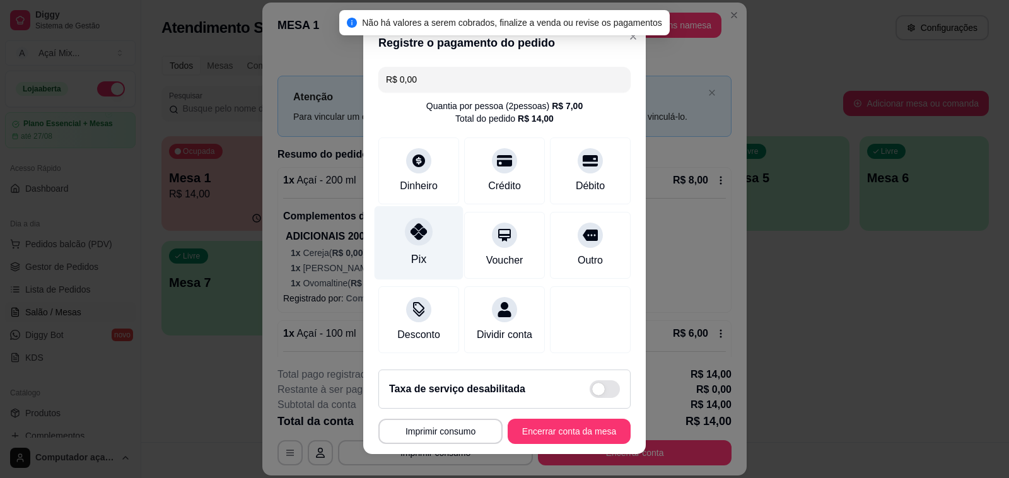
click at [411, 225] on icon at bounding box center [419, 231] width 16 height 16
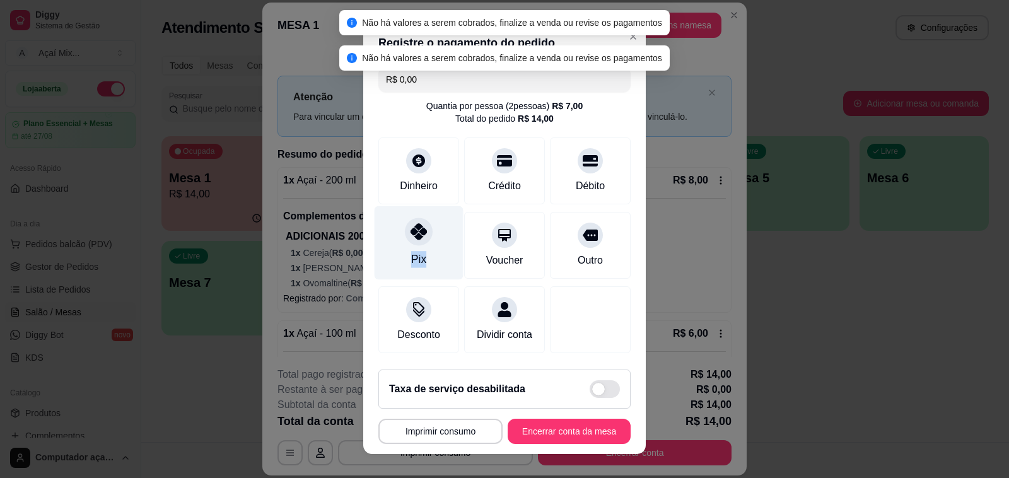
click at [411, 225] on icon at bounding box center [419, 231] width 16 height 16
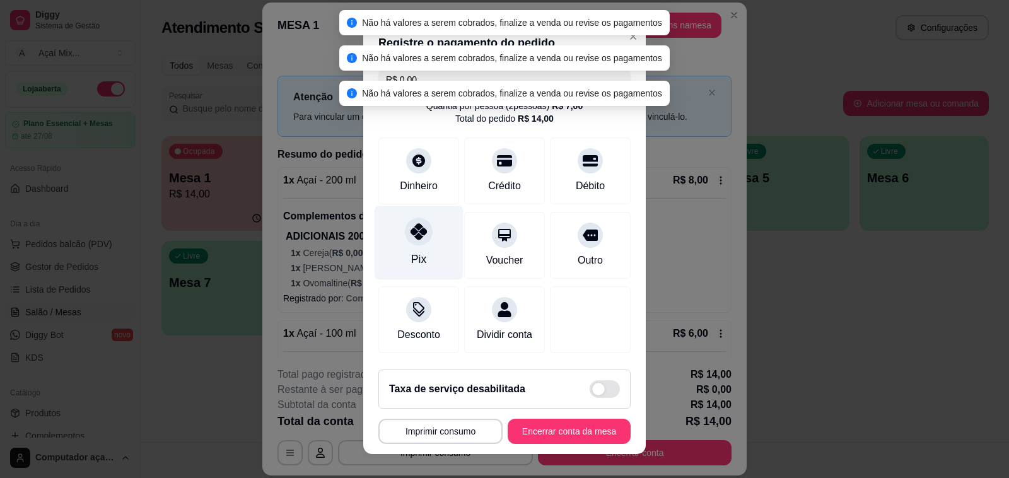
click at [411, 221] on div at bounding box center [419, 232] width 28 height 28
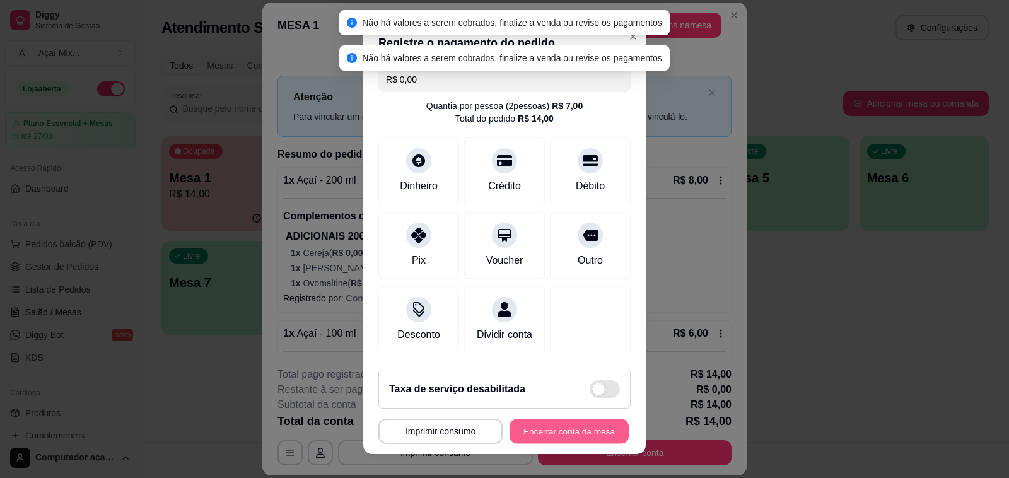
click at [535, 438] on button "Encerrar conta da mesa" at bounding box center [569, 432] width 119 height 25
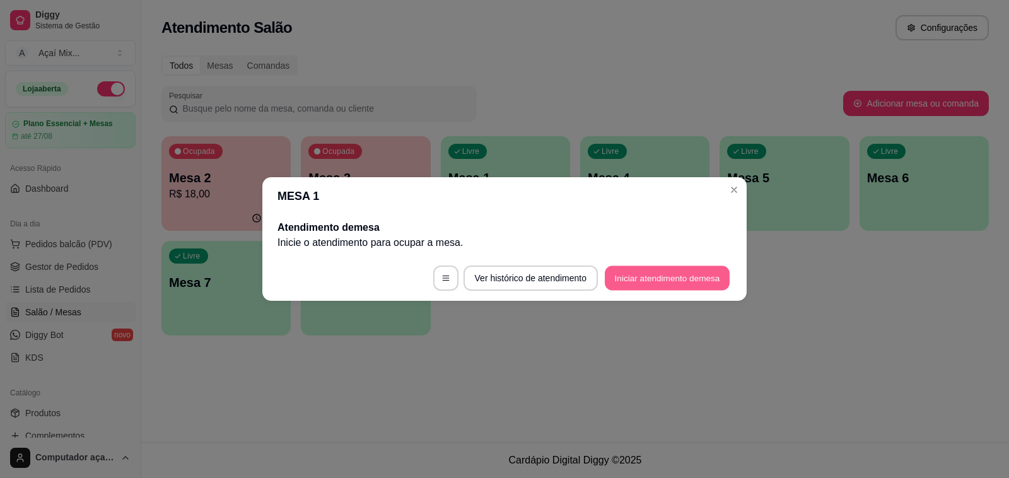
click at [647, 267] on button "Iniciar atendimento de mesa" at bounding box center [667, 278] width 125 height 25
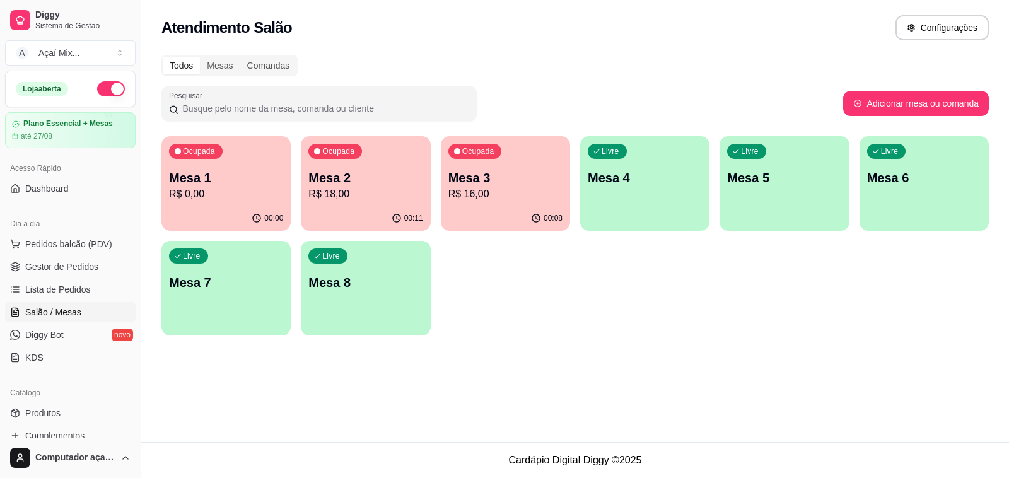
click at [247, 172] on p "Mesa 1" at bounding box center [226, 178] width 114 height 18
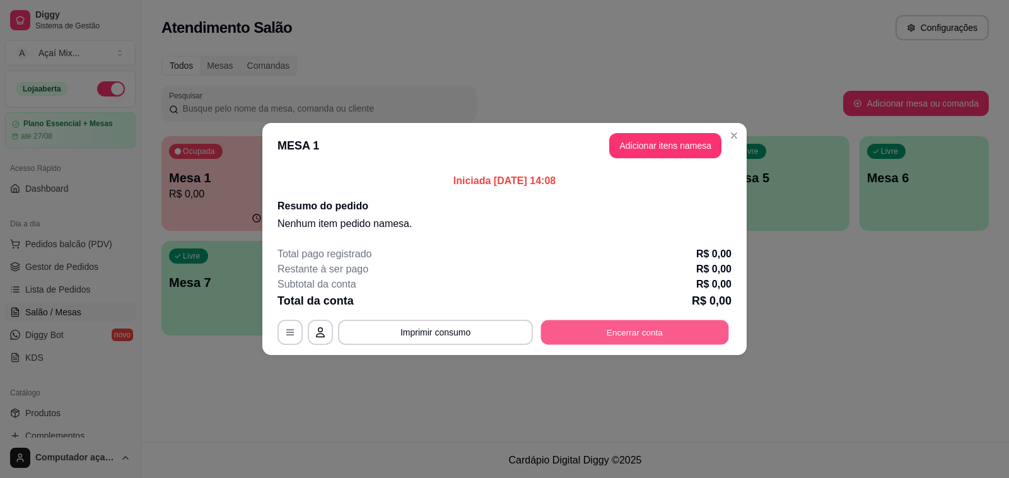
click at [685, 322] on button "Encerrar conta" at bounding box center [635, 332] width 188 height 25
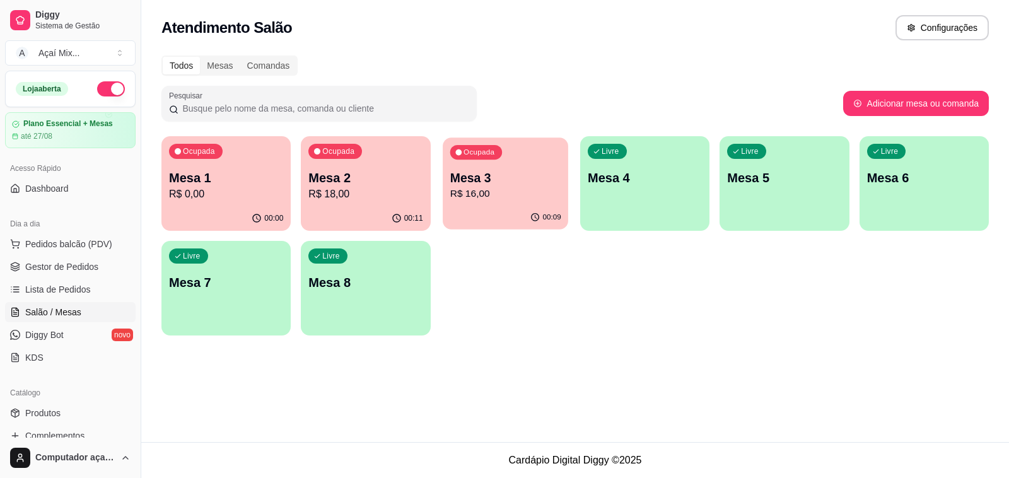
click at [493, 174] on p "Mesa 3" at bounding box center [505, 178] width 111 height 17
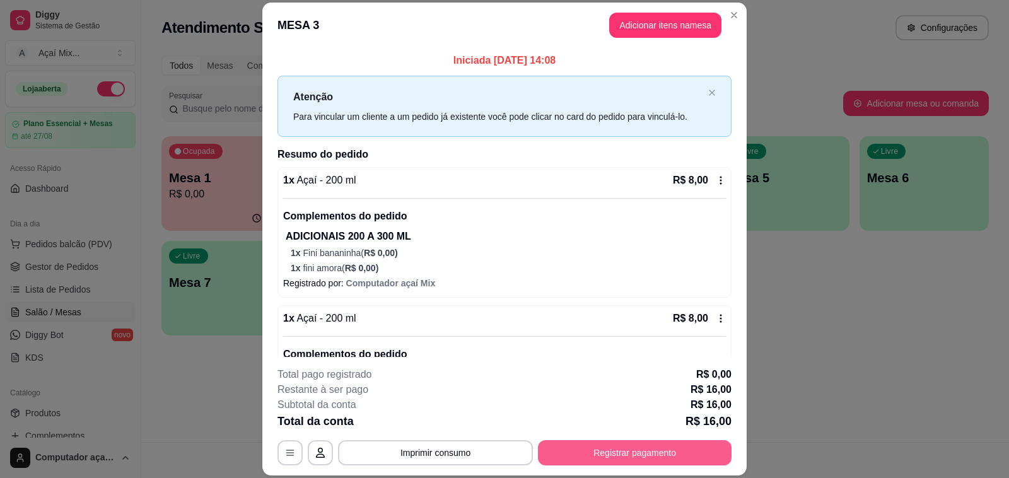
click at [648, 443] on button "Registrar pagamento" at bounding box center [635, 452] width 194 height 25
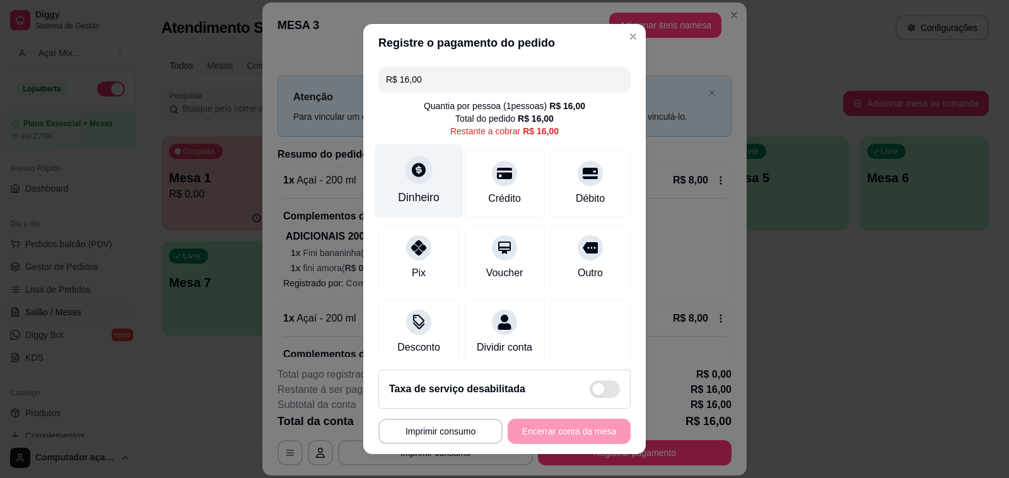
click at [418, 170] on div at bounding box center [419, 170] width 28 height 28
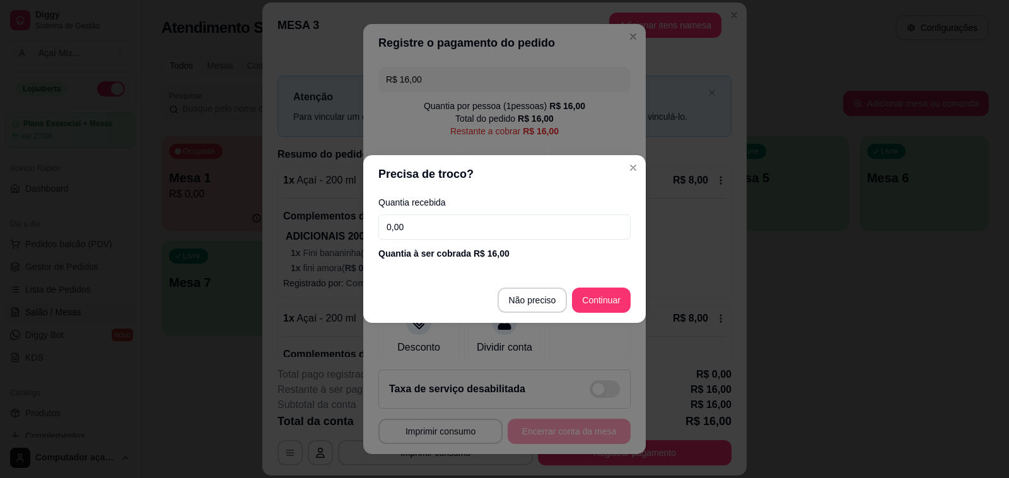
click at [514, 216] on input "0,00" at bounding box center [505, 227] width 252 height 25
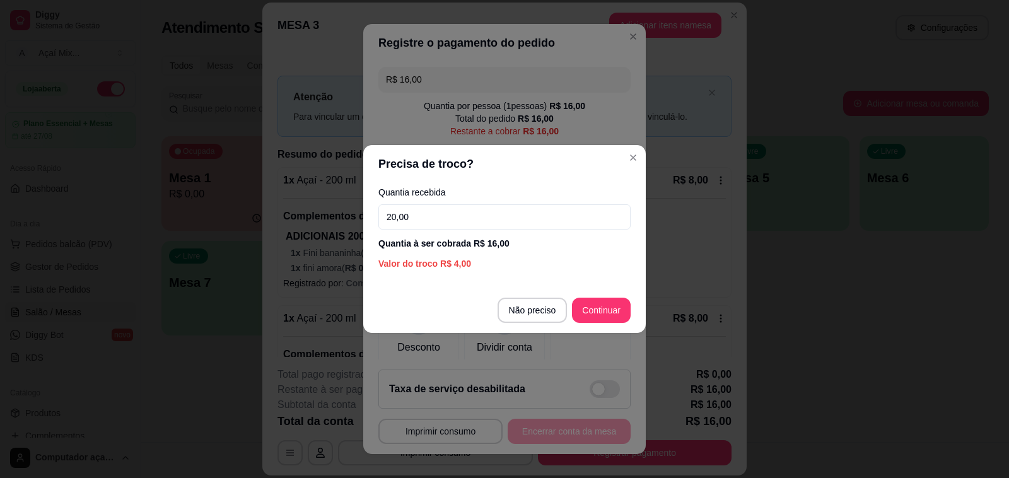
type input "20,00"
click at [593, 295] on footer "Não preciso Continuar" at bounding box center [504, 310] width 283 height 45
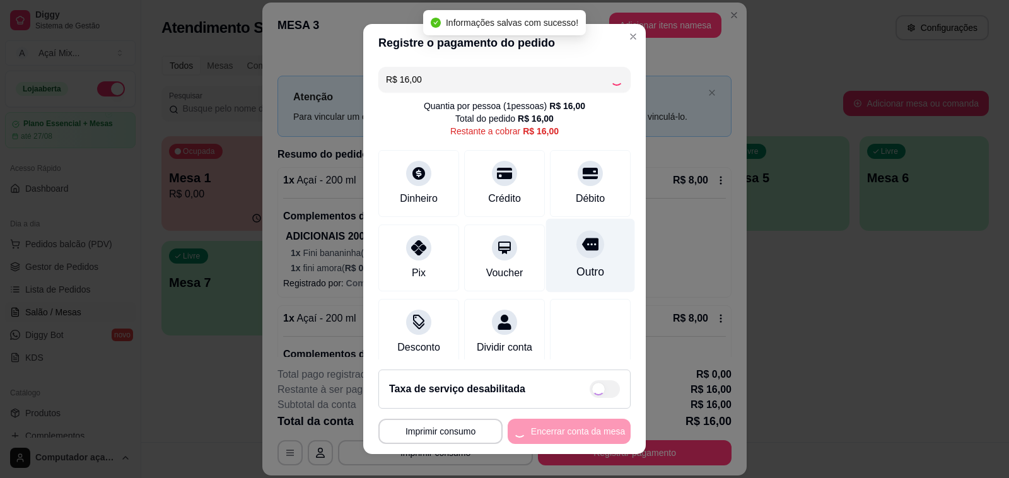
type input "R$ 0,00"
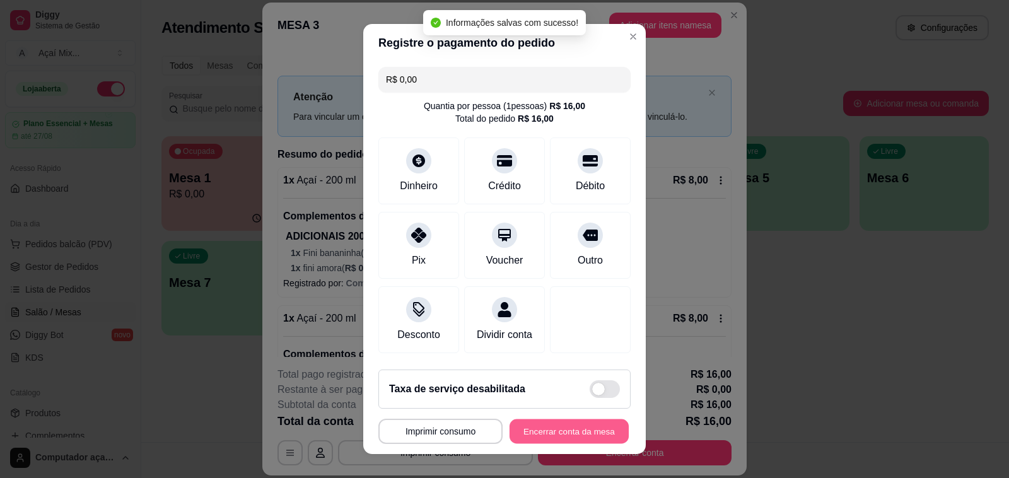
click at [534, 439] on button "Encerrar conta da mesa" at bounding box center [569, 432] width 119 height 25
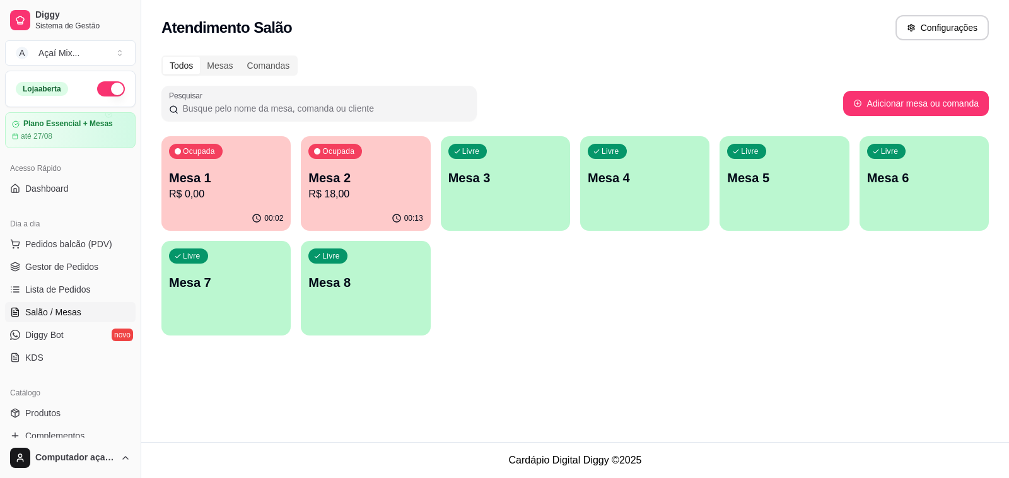
click at [373, 184] on p "Mesa 2" at bounding box center [366, 178] width 114 height 18
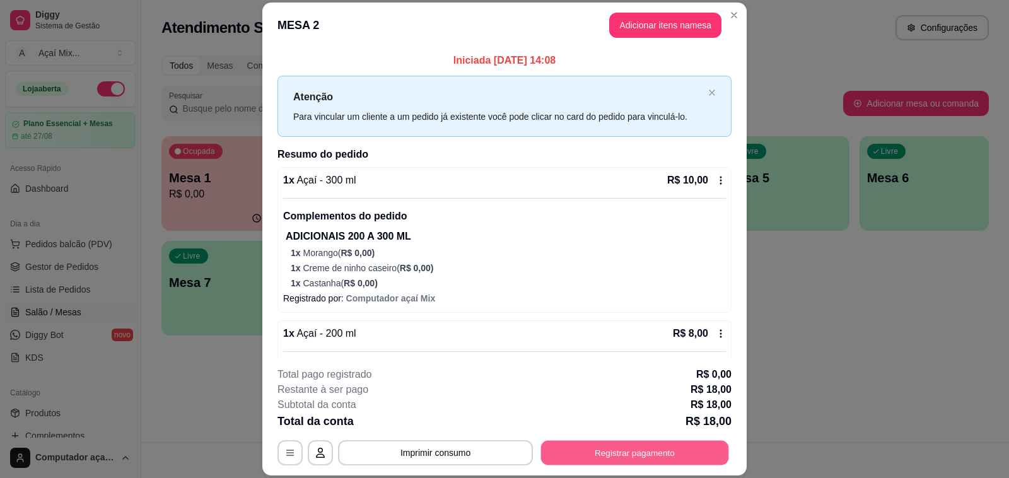
click at [613, 448] on button "Registrar pagamento" at bounding box center [635, 453] width 188 height 25
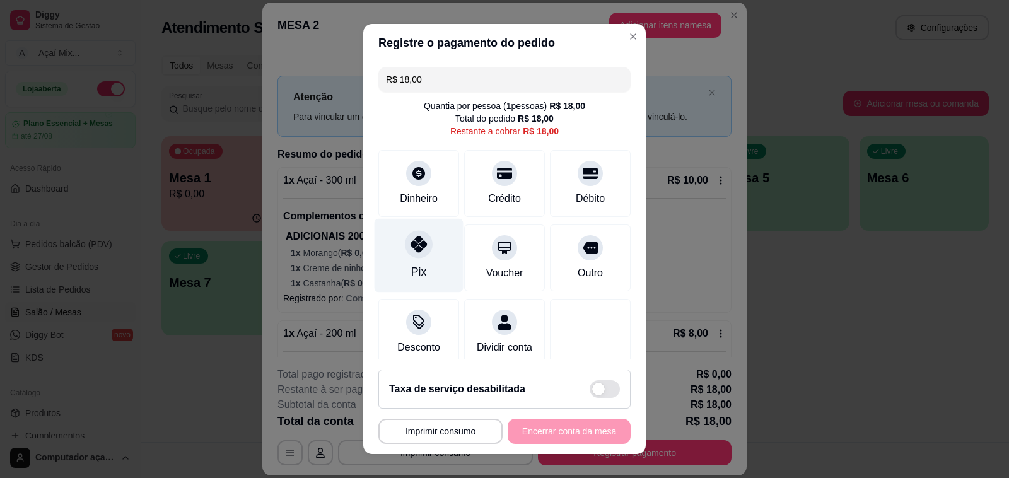
click at [407, 234] on div at bounding box center [419, 244] width 28 height 28
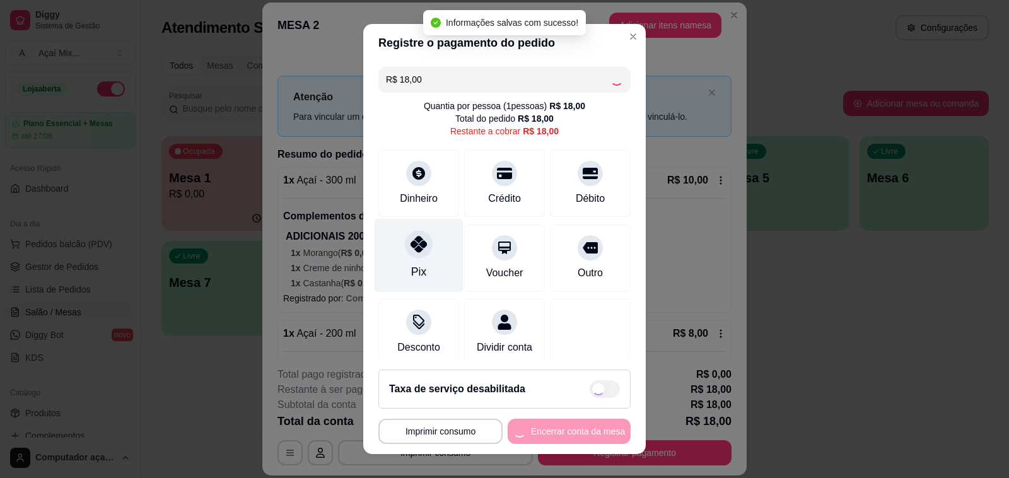
type input "R$ 0,00"
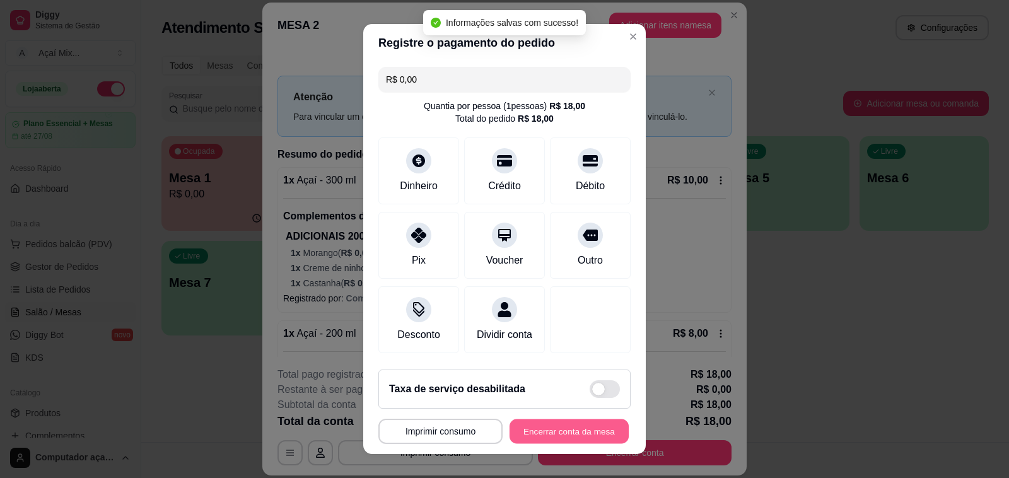
click at [550, 429] on button "Encerrar conta da mesa" at bounding box center [569, 432] width 119 height 25
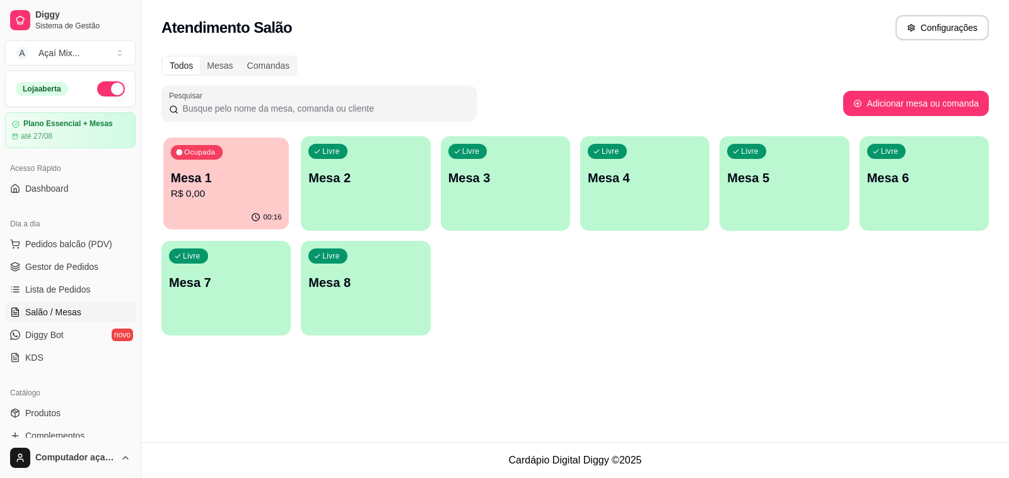
click at [228, 172] on p "Mesa 1" at bounding box center [226, 178] width 111 height 17
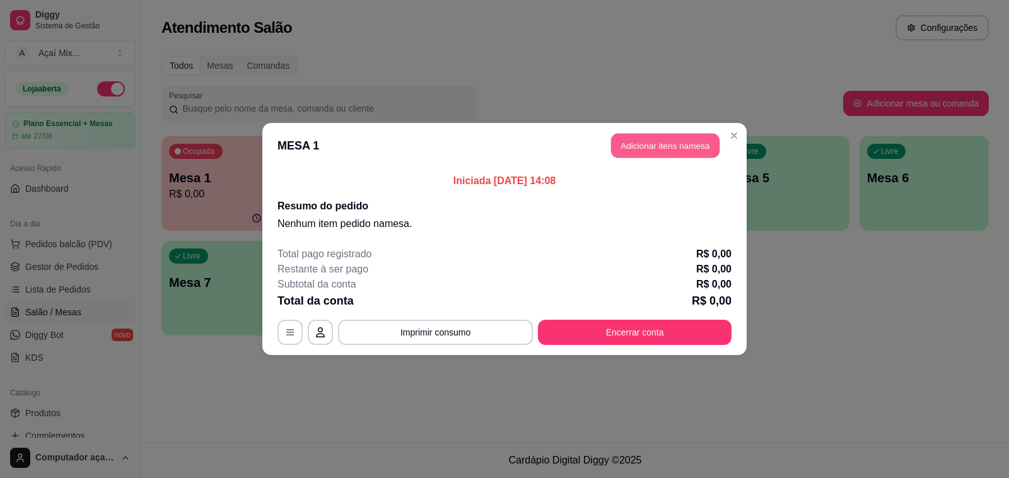
click at [692, 148] on button "Adicionar itens na mesa" at bounding box center [665, 146] width 109 height 25
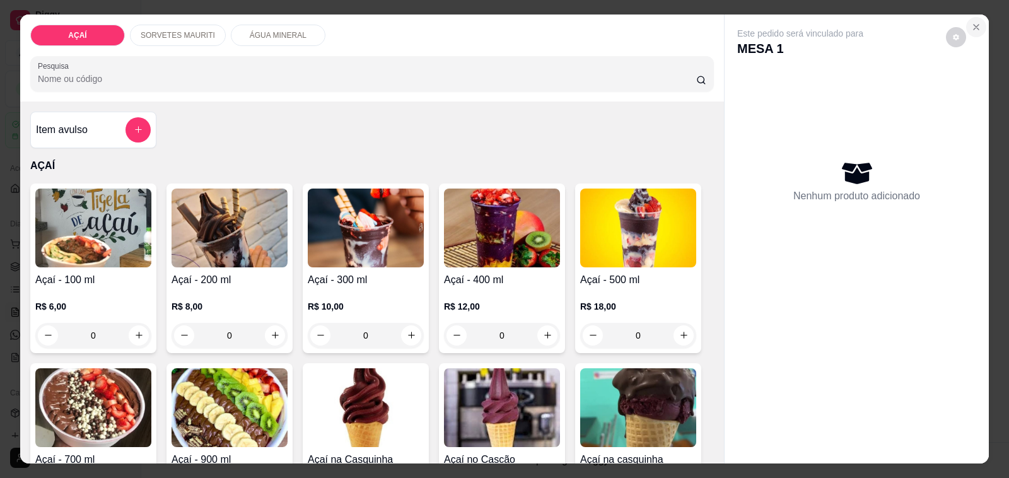
click at [972, 22] on icon "Close" at bounding box center [977, 27] width 10 height 10
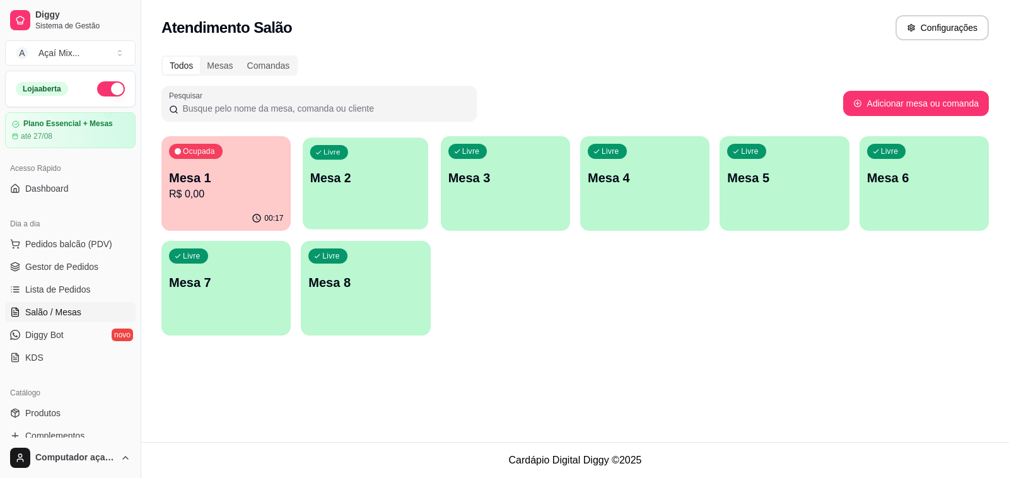
click at [402, 168] on div "Livre Mesa 2" at bounding box center [366, 176] width 126 height 77
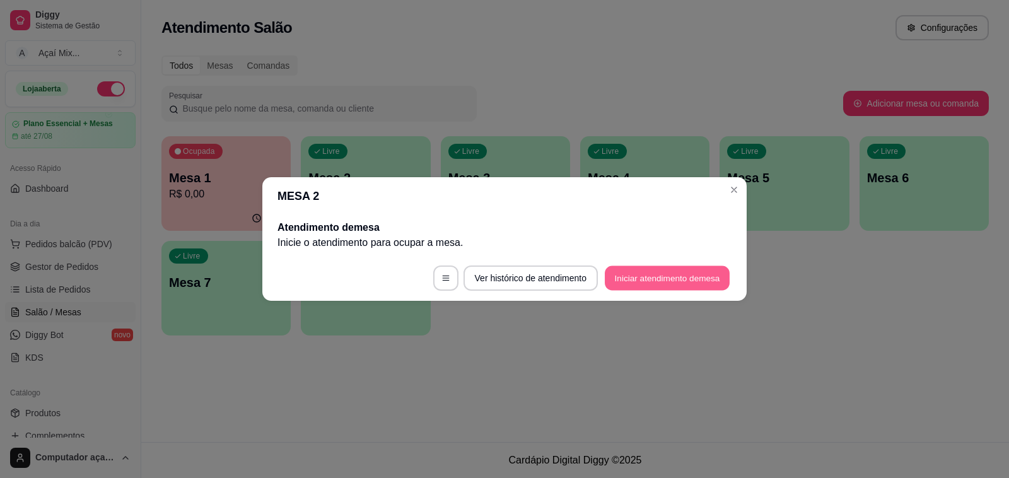
click at [710, 278] on button "Iniciar atendimento de mesa" at bounding box center [667, 278] width 125 height 25
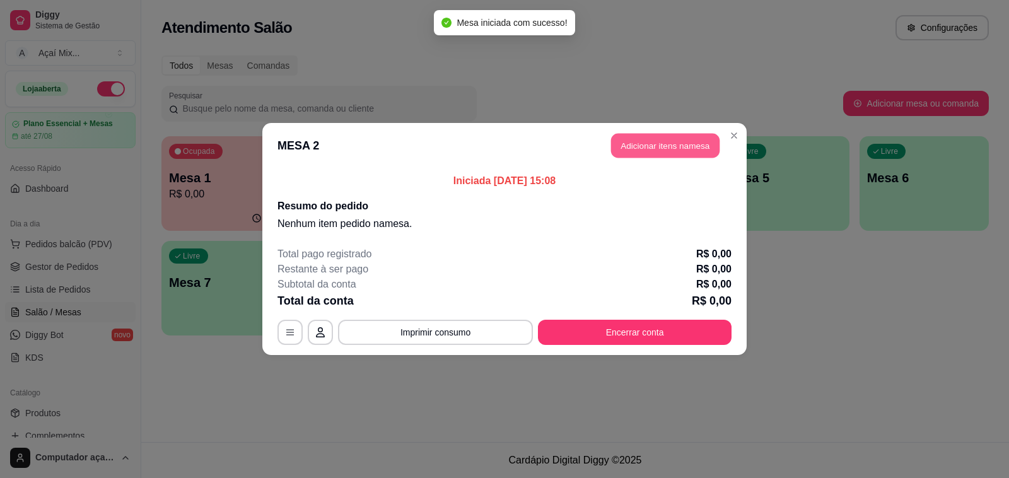
click at [673, 144] on button "Adicionar itens na mesa" at bounding box center [665, 146] width 109 height 25
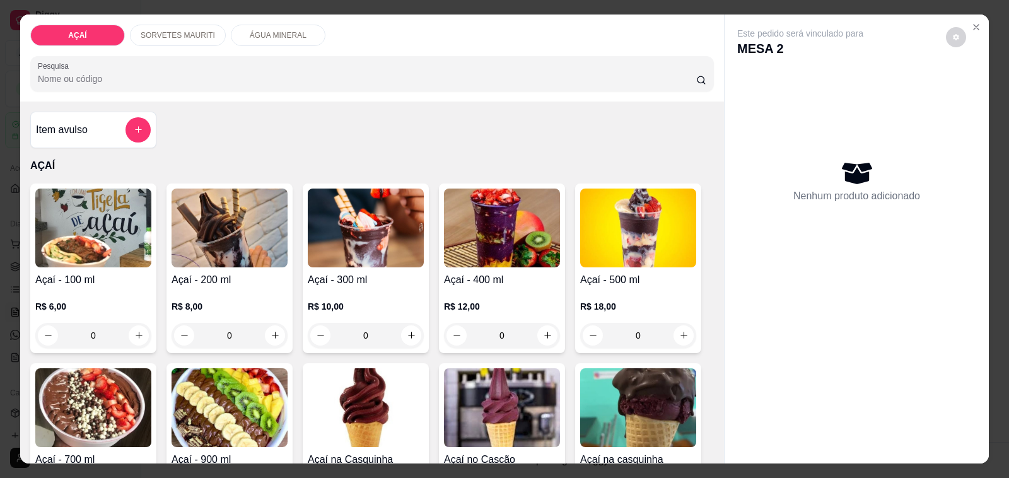
click at [535, 326] on div "0" at bounding box center [502, 335] width 116 height 25
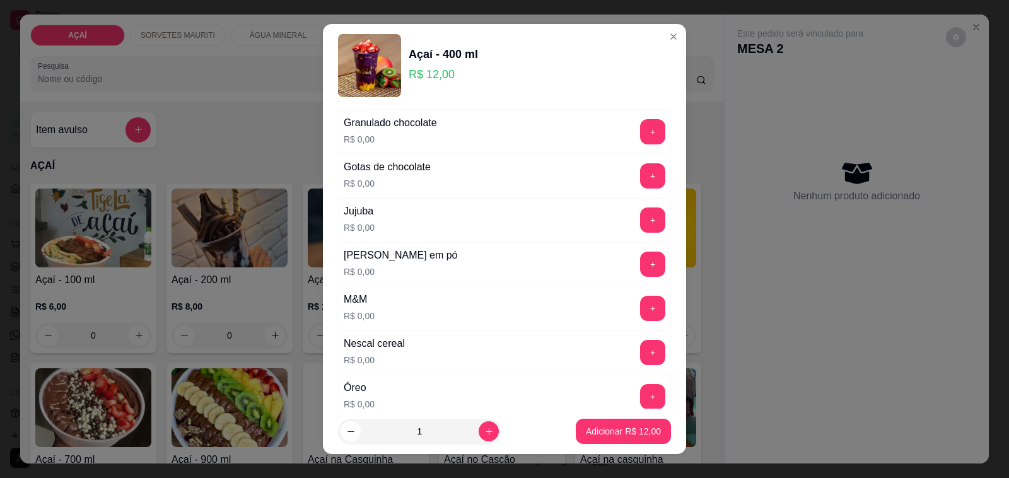
scroll to position [1183, 0]
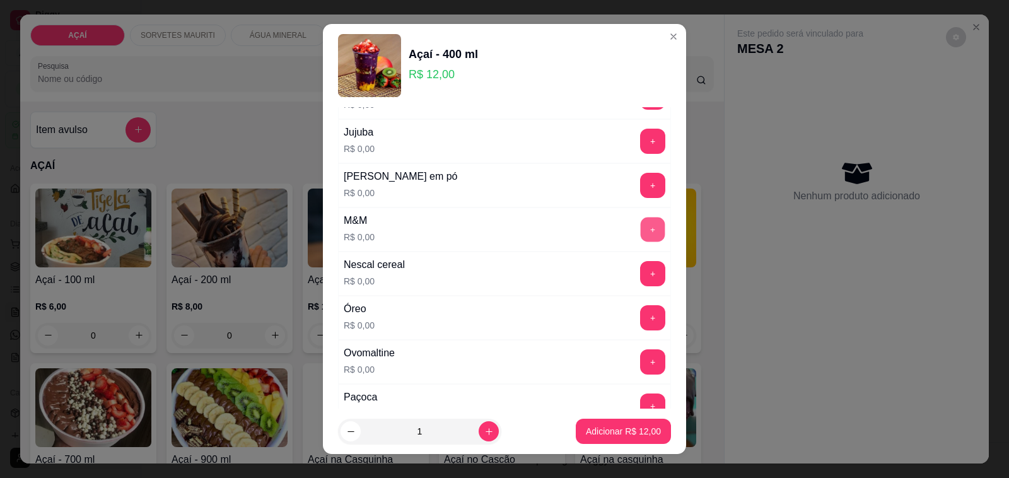
click at [641, 235] on button "+" at bounding box center [653, 230] width 25 height 25
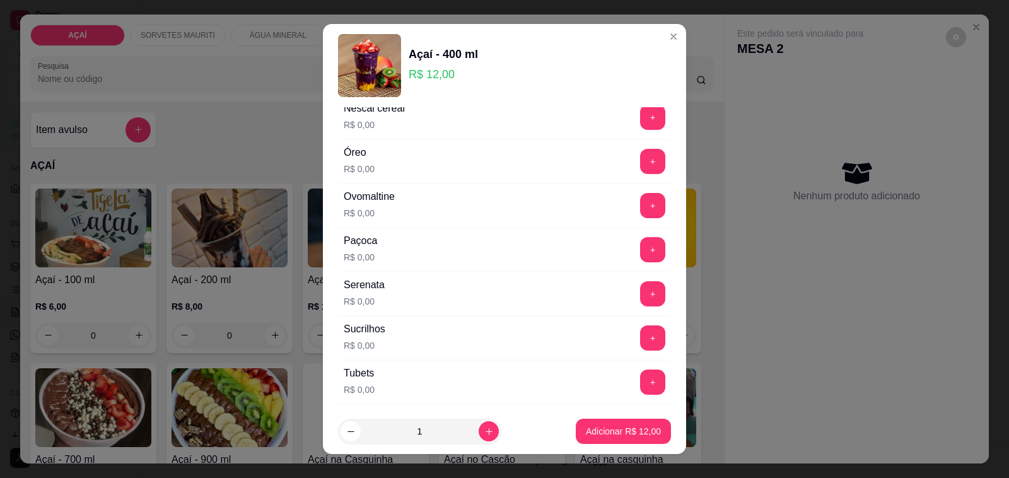
scroll to position [1341, 0]
click at [640, 249] on button "+" at bounding box center [652, 248] width 25 height 25
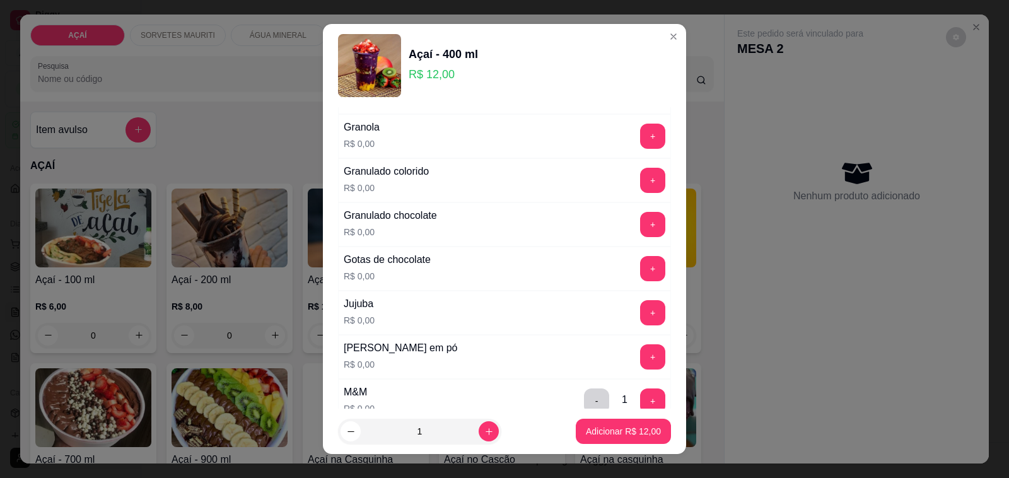
scroll to position [1025, 0]
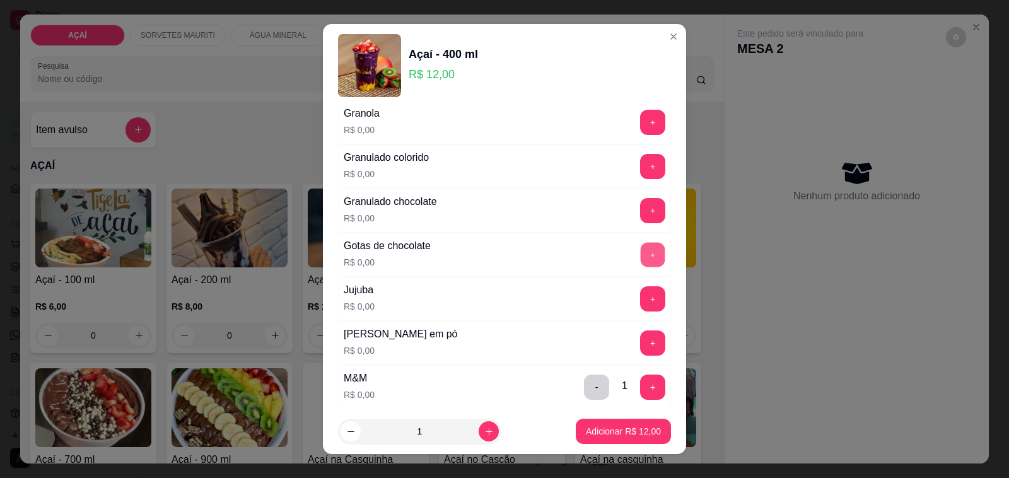
click at [641, 262] on button "+" at bounding box center [653, 255] width 25 height 25
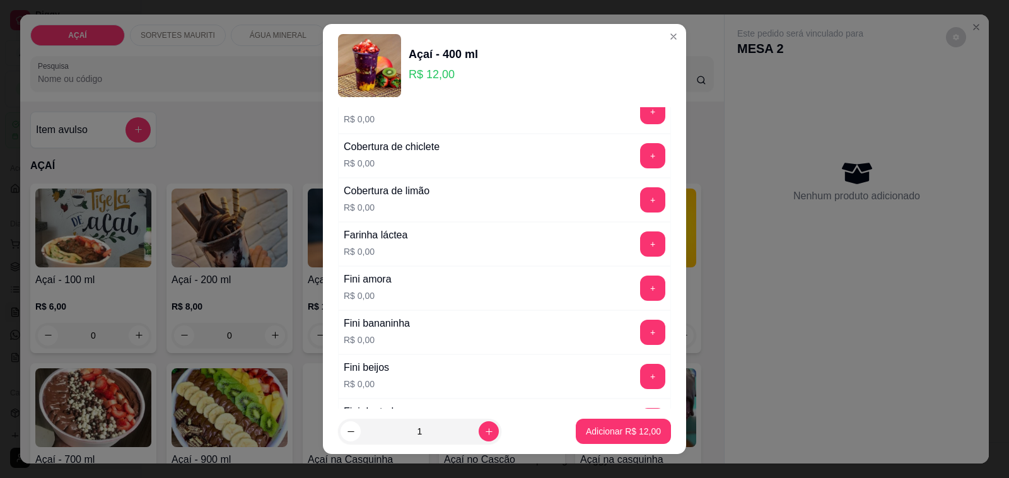
scroll to position [710, 0]
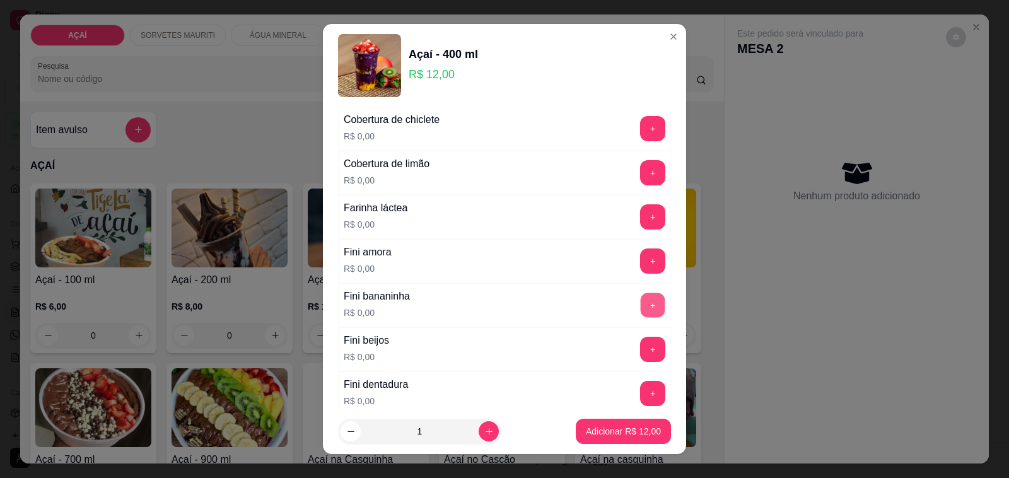
click at [641, 303] on button "+" at bounding box center [653, 305] width 25 height 25
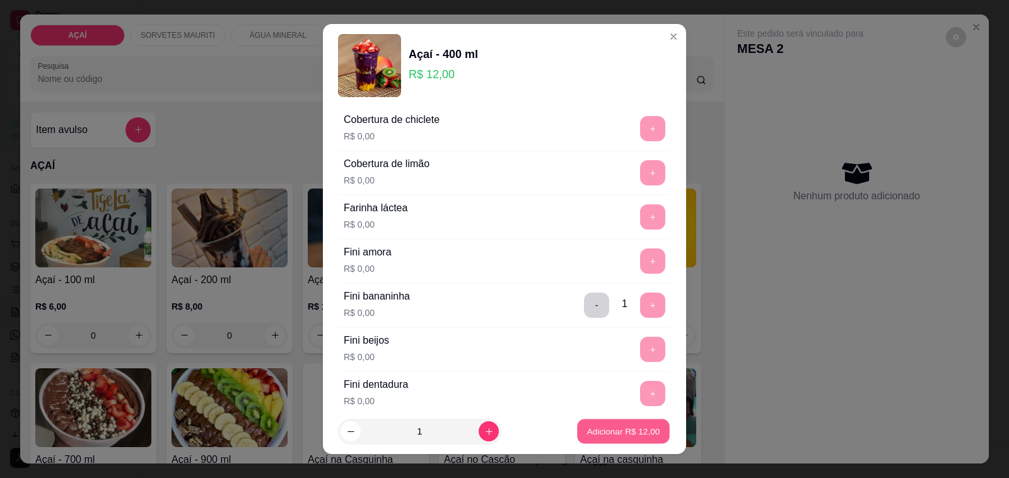
click at [628, 421] on button "Adicionar R$ 12,00" at bounding box center [623, 432] width 93 height 25
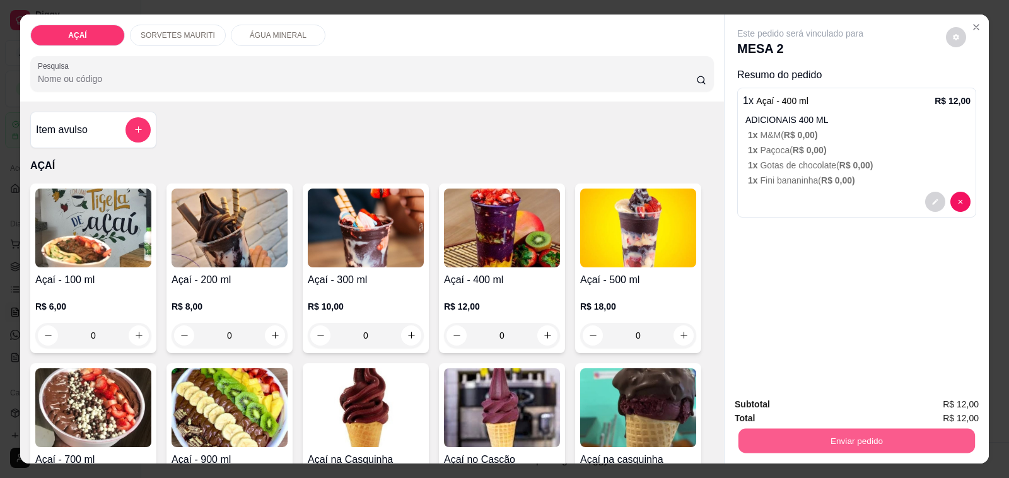
click at [910, 429] on button "Enviar pedido" at bounding box center [857, 441] width 237 height 25
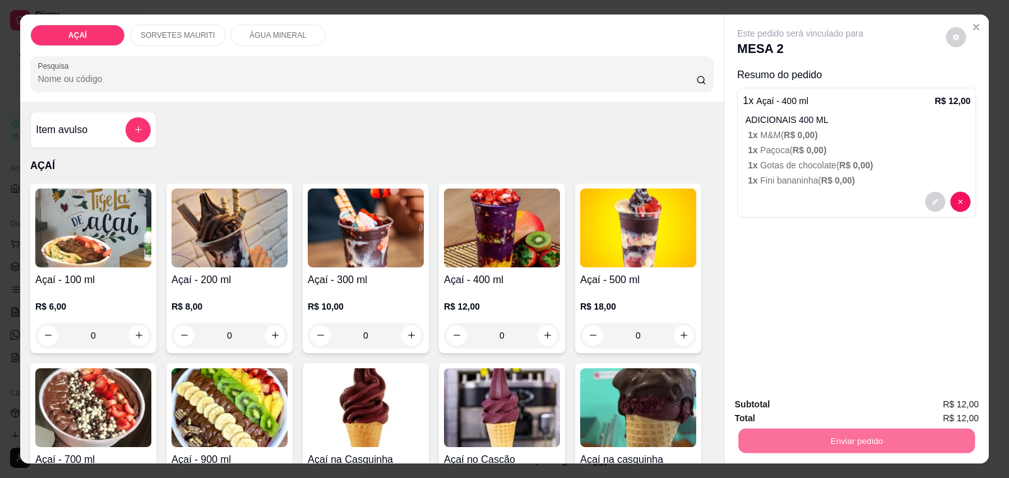
click at [842, 399] on button "Não registrar e enviar pedido" at bounding box center [814, 404] width 127 height 23
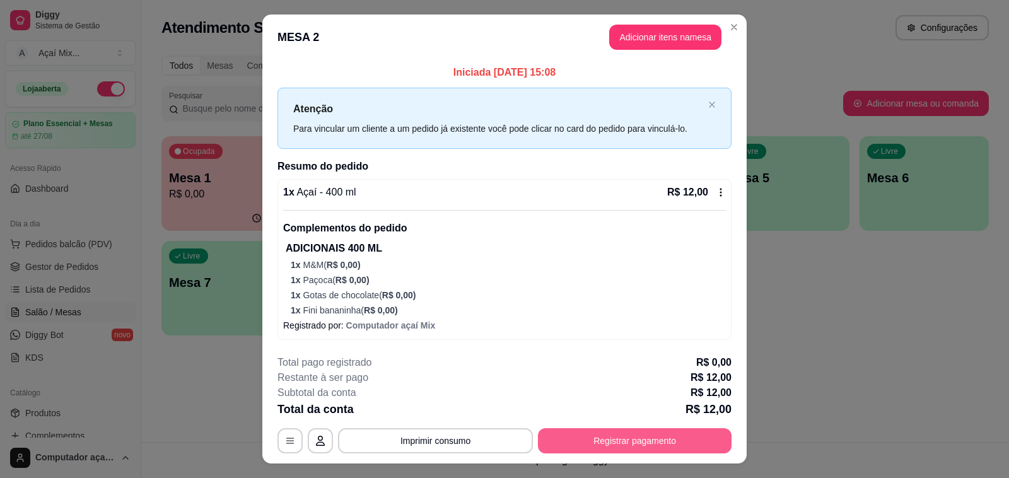
click at [669, 434] on button "Registrar pagamento" at bounding box center [635, 440] width 194 height 25
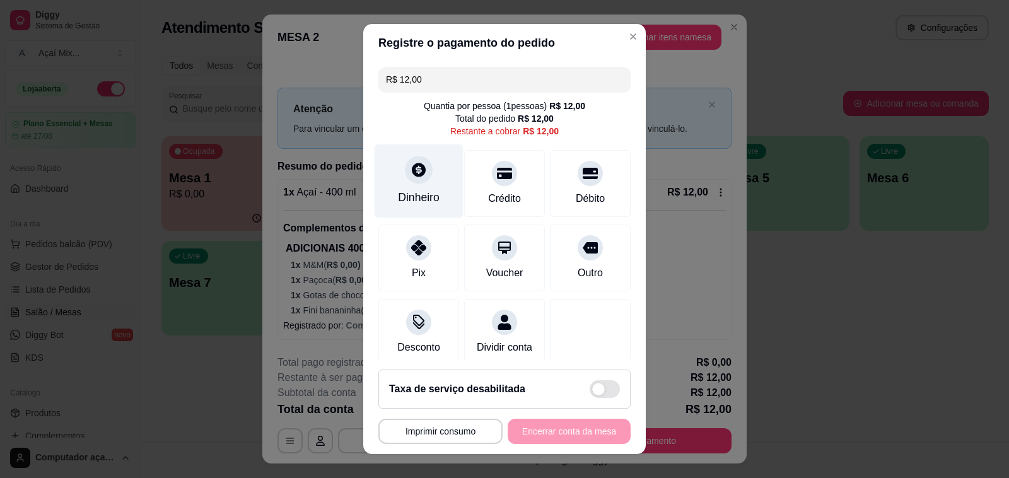
click at [411, 177] on icon at bounding box center [419, 170] width 16 height 16
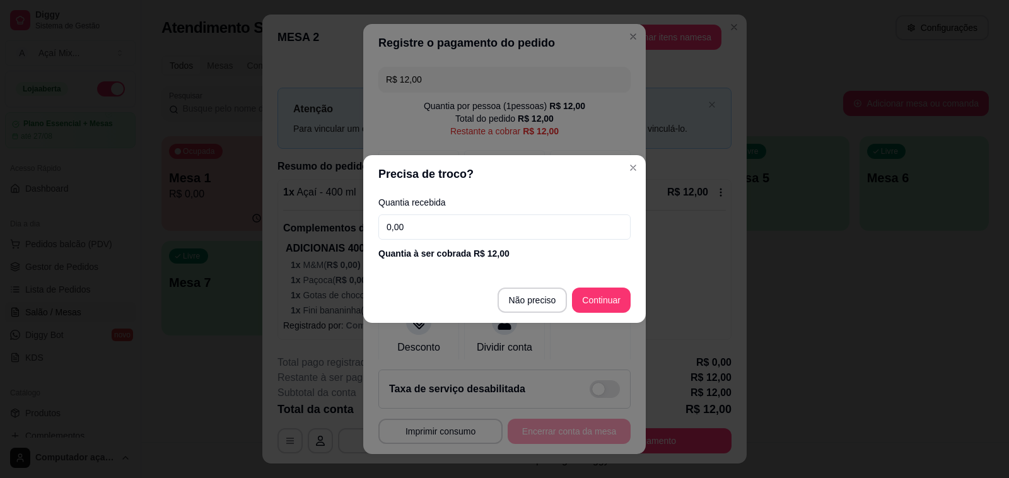
click at [429, 231] on input "0,00" at bounding box center [505, 227] width 252 height 25
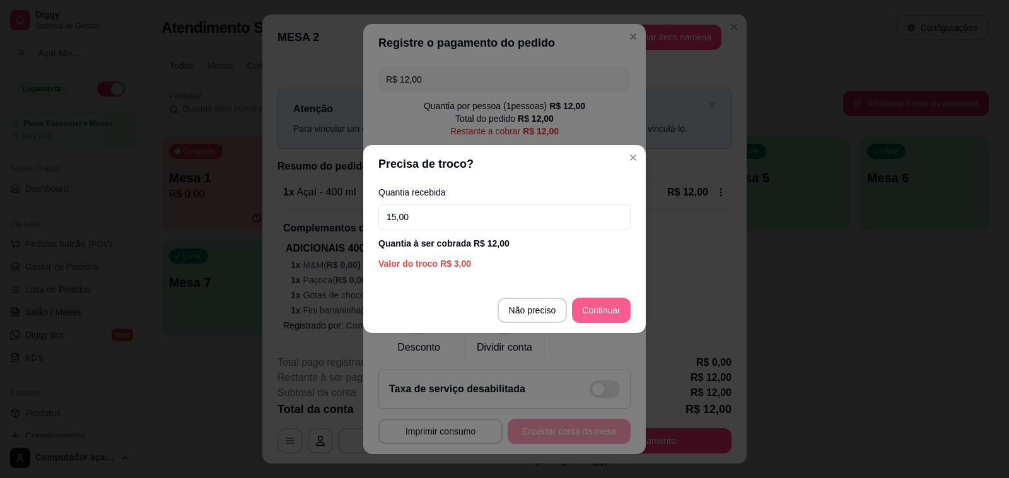
type input "15,00"
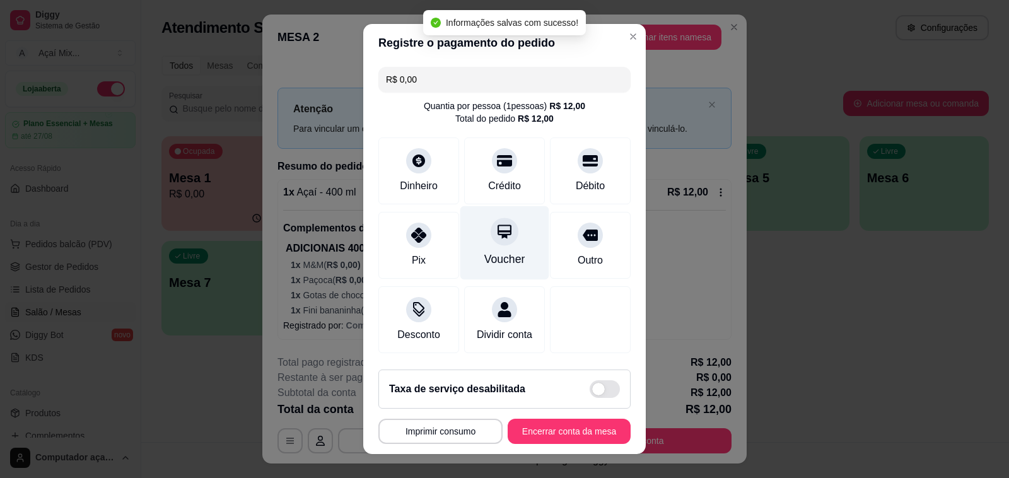
type input "R$ 0,00"
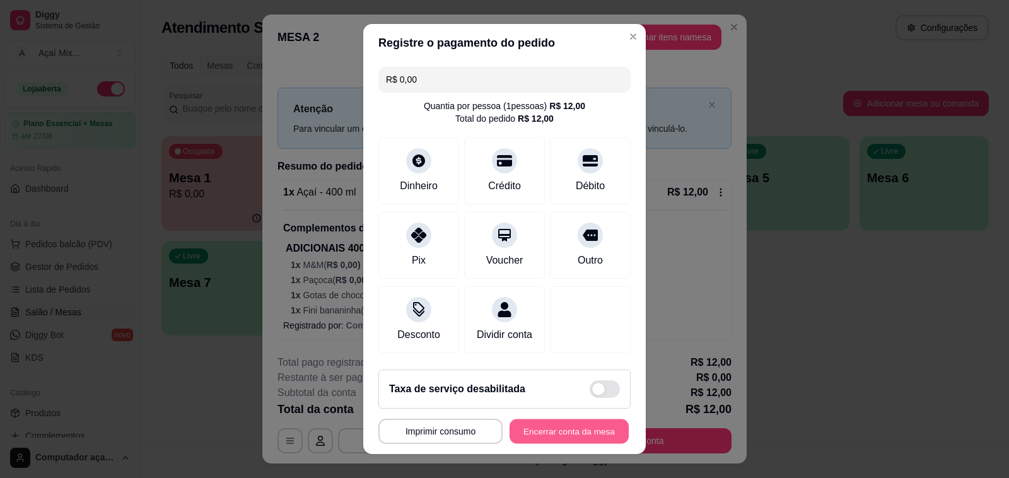
click at [552, 426] on button "Encerrar conta da mesa" at bounding box center [569, 432] width 119 height 25
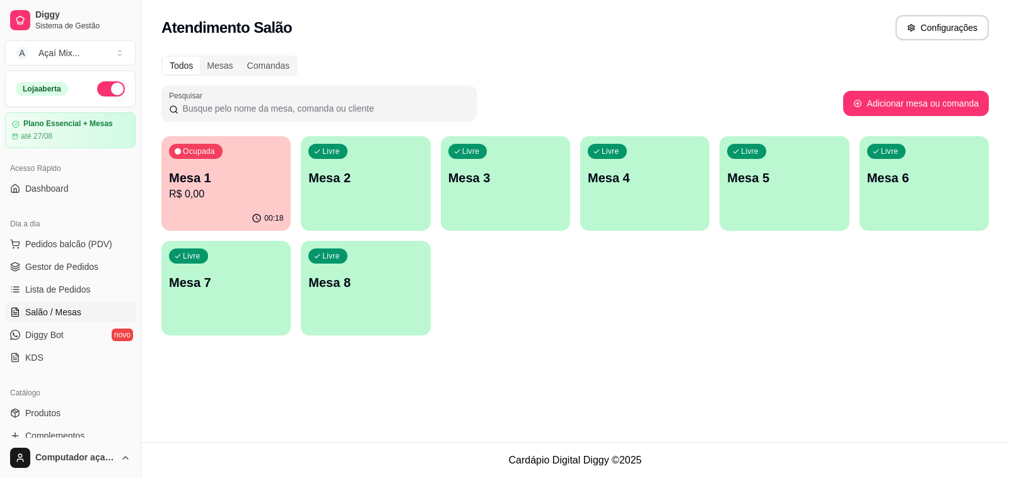
click at [237, 161] on div "Ocupada Mesa 1 R$ 0,00" at bounding box center [226, 171] width 129 height 70
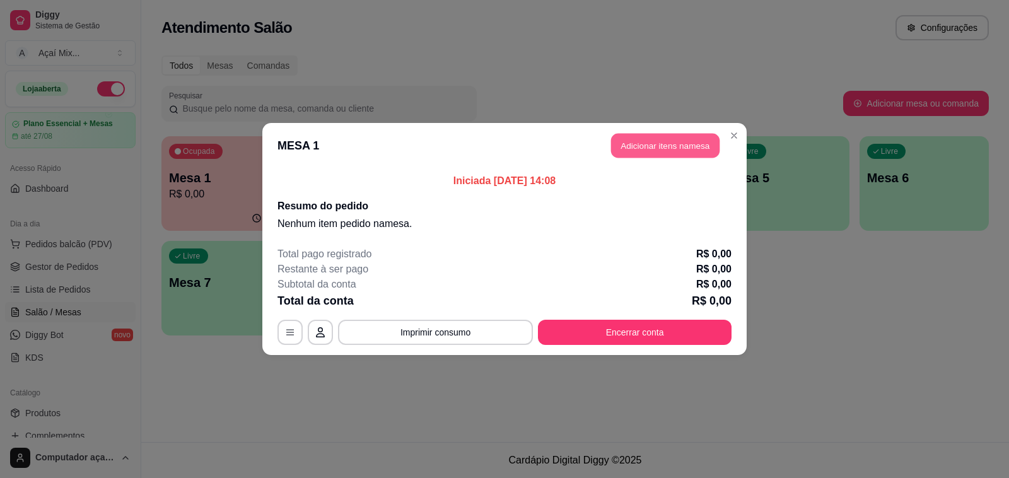
click at [698, 142] on button "Adicionar itens na mesa" at bounding box center [665, 146] width 109 height 25
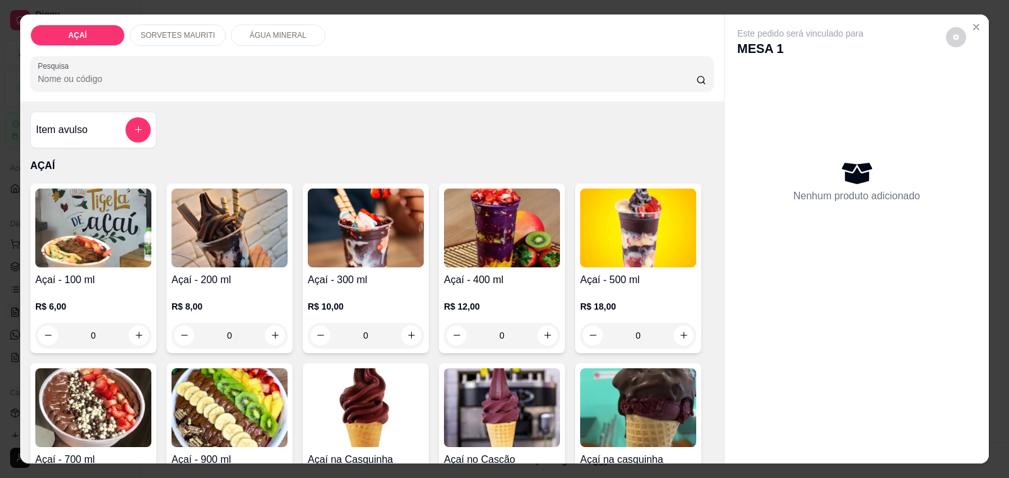
click at [544, 331] on div "0" at bounding box center [502, 335] width 116 height 25
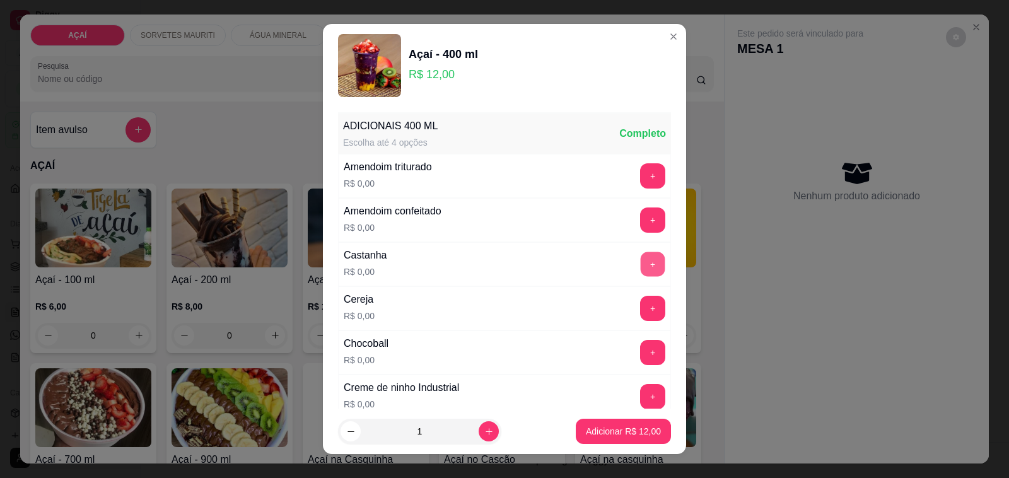
click at [641, 259] on button "+" at bounding box center [653, 264] width 25 height 25
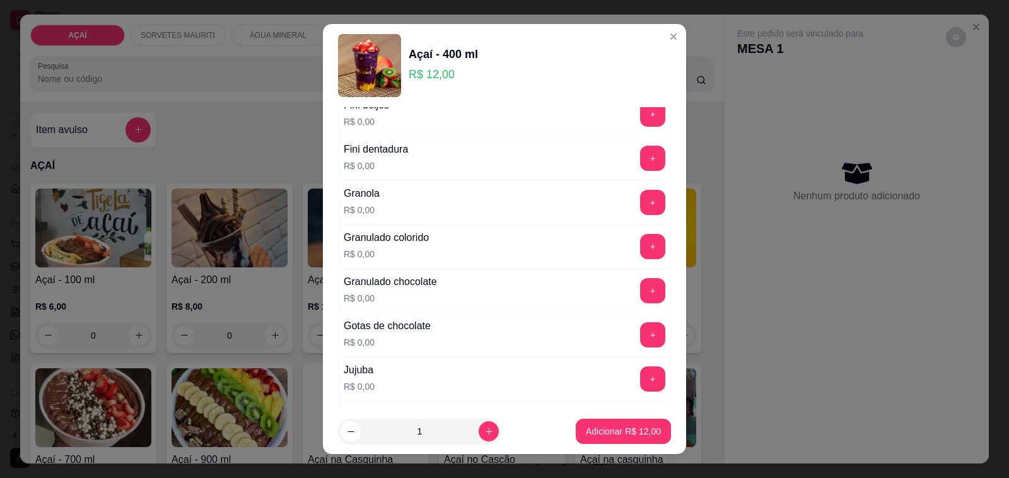
scroll to position [946, 0]
click at [635, 283] on div "+" at bounding box center [652, 289] width 35 height 25
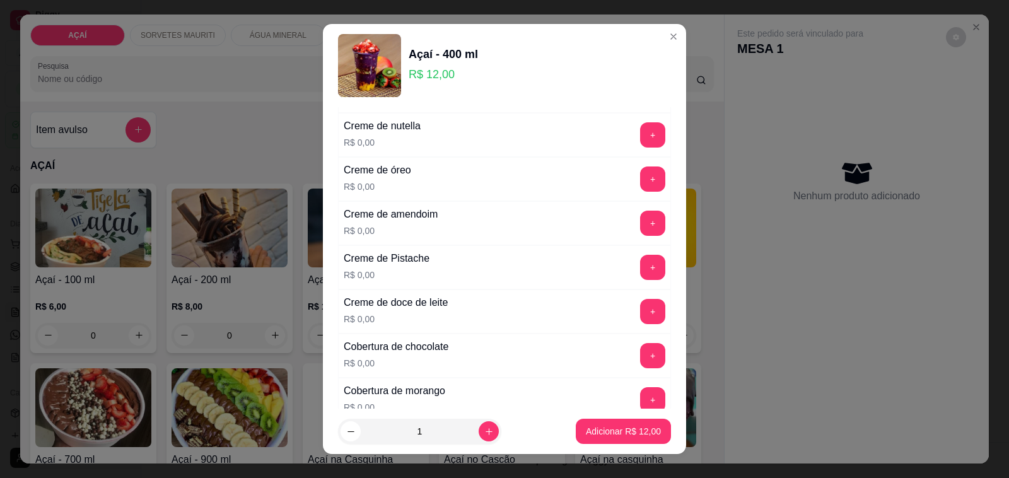
scroll to position [315, 0]
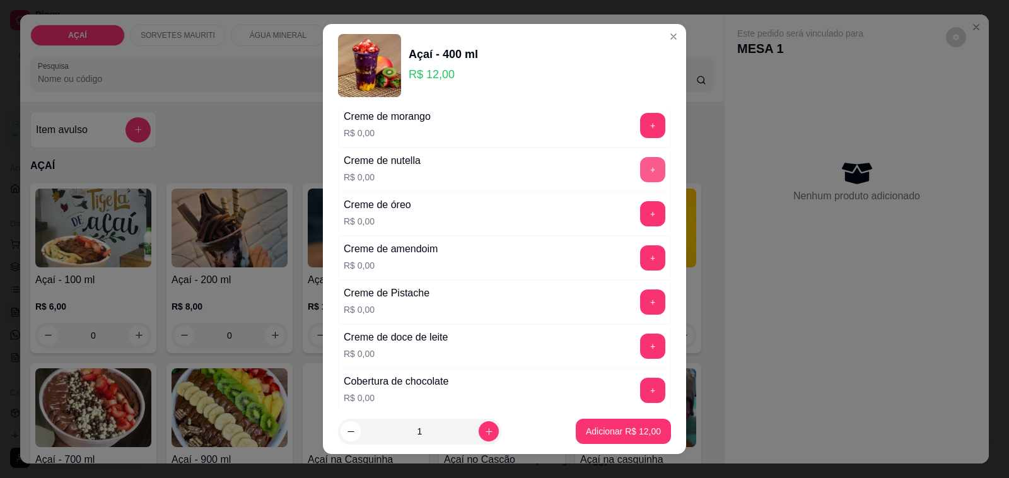
click at [640, 178] on button "+" at bounding box center [652, 169] width 25 height 25
click at [616, 424] on button "Adicionar R$ 12,00" at bounding box center [623, 432] width 93 height 25
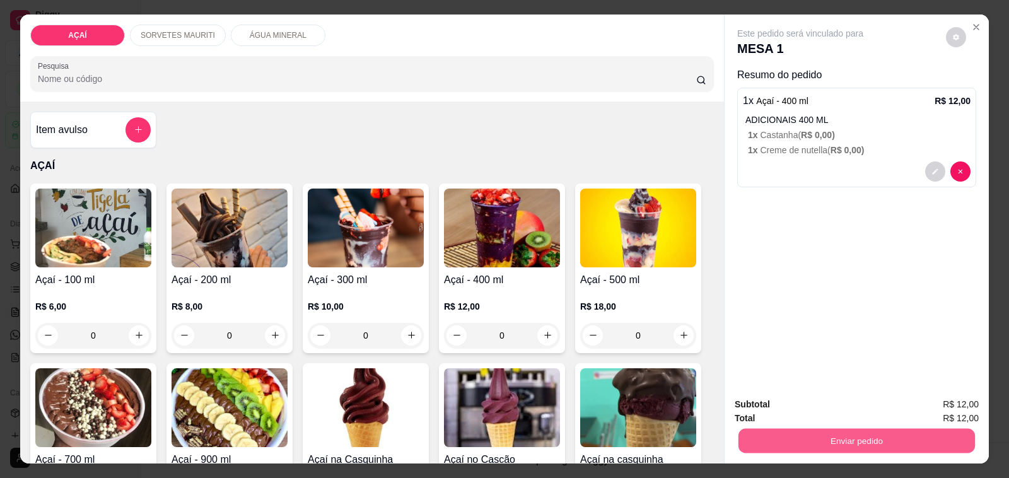
click at [790, 437] on button "Enviar pedido" at bounding box center [857, 441] width 237 height 25
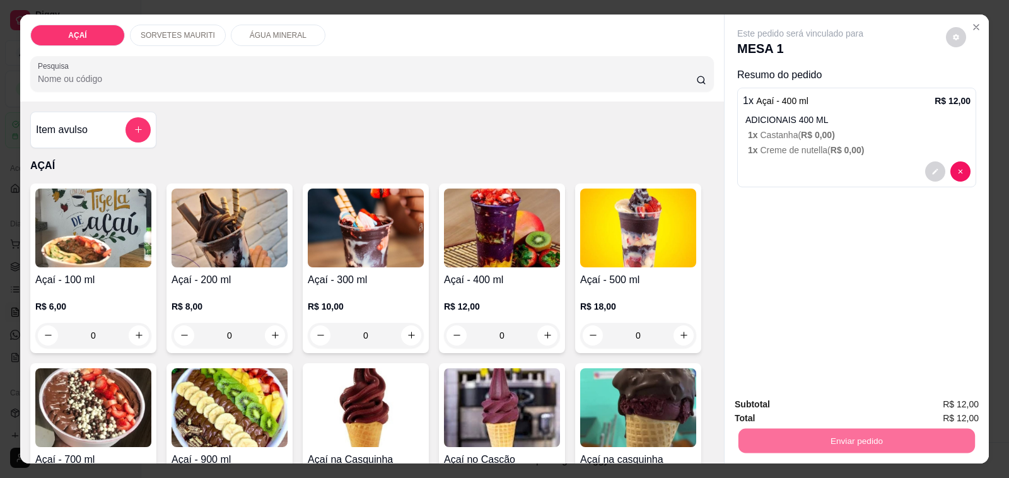
click at [950, 399] on button "Sim, quero registrar" at bounding box center [933, 404] width 91 height 23
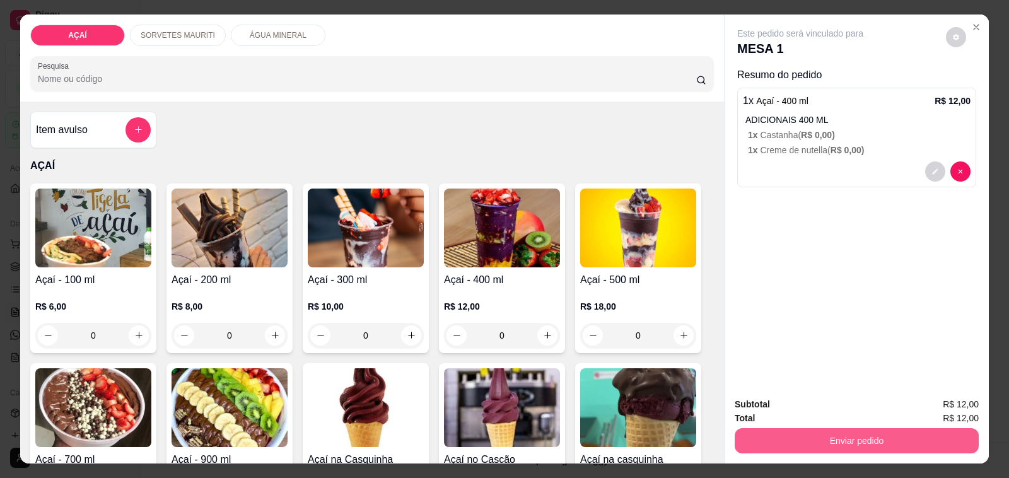
click at [840, 428] on button "Enviar pedido" at bounding box center [857, 440] width 244 height 25
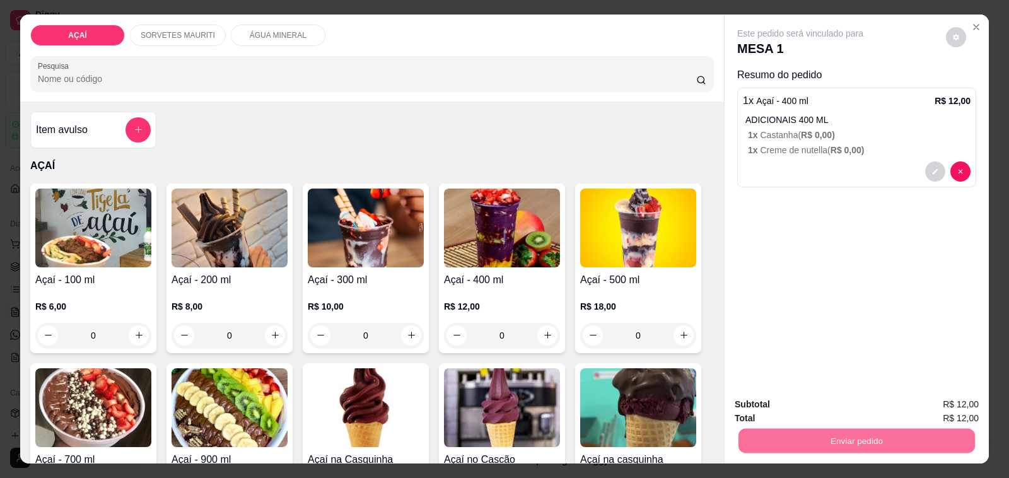
click at [797, 402] on button "Não registrar e enviar pedido" at bounding box center [814, 404] width 127 height 23
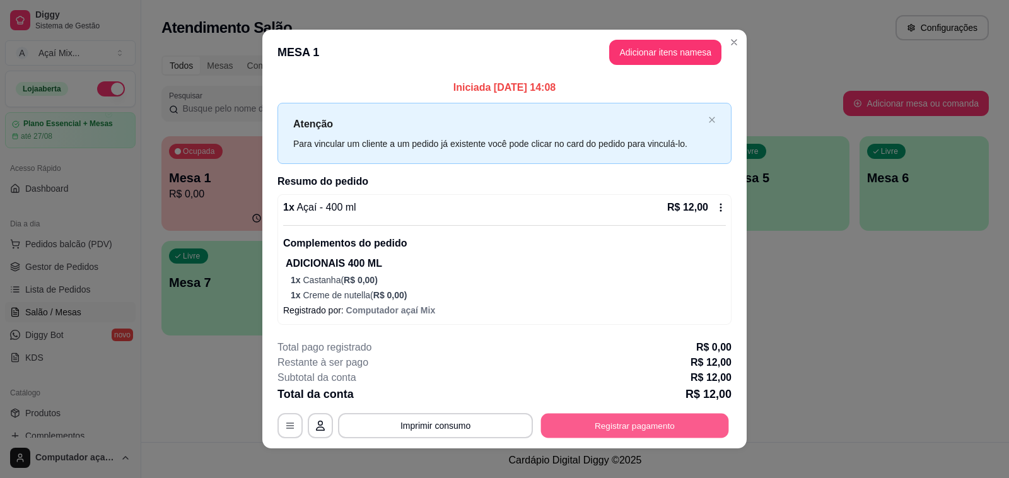
click at [656, 430] on button "Registrar pagamento" at bounding box center [635, 426] width 188 height 25
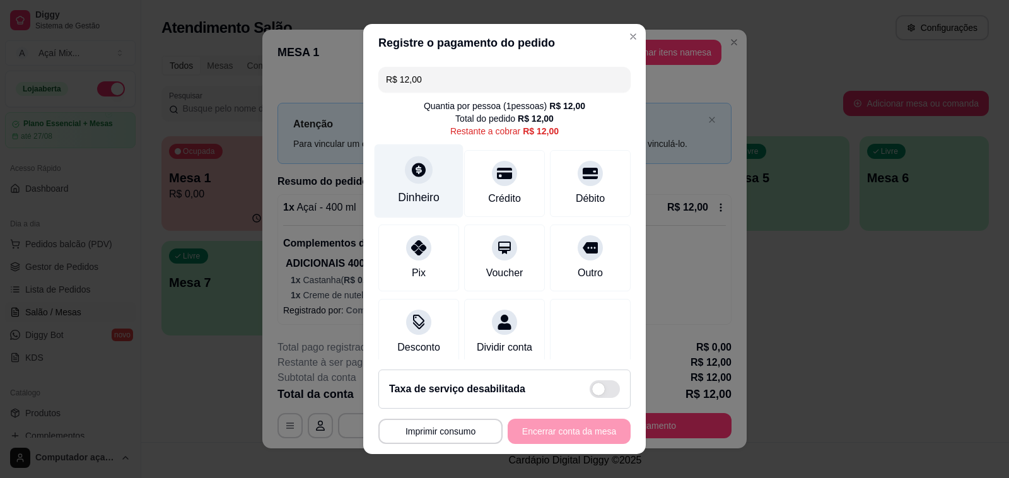
click at [412, 173] on icon at bounding box center [419, 170] width 14 height 14
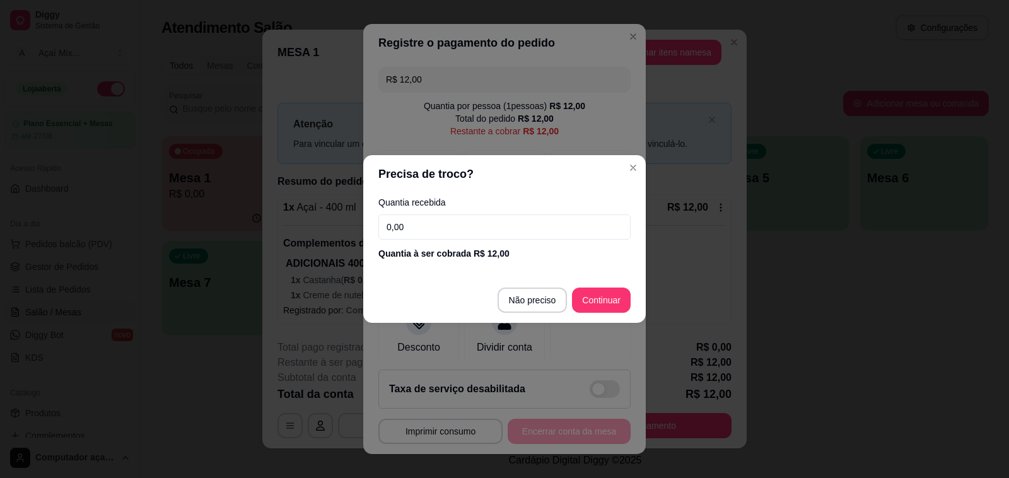
click at [486, 240] on div "Quantia recebida 0,00 Quantia à ser cobrada R$ 12,00" at bounding box center [504, 229] width 283 height 72
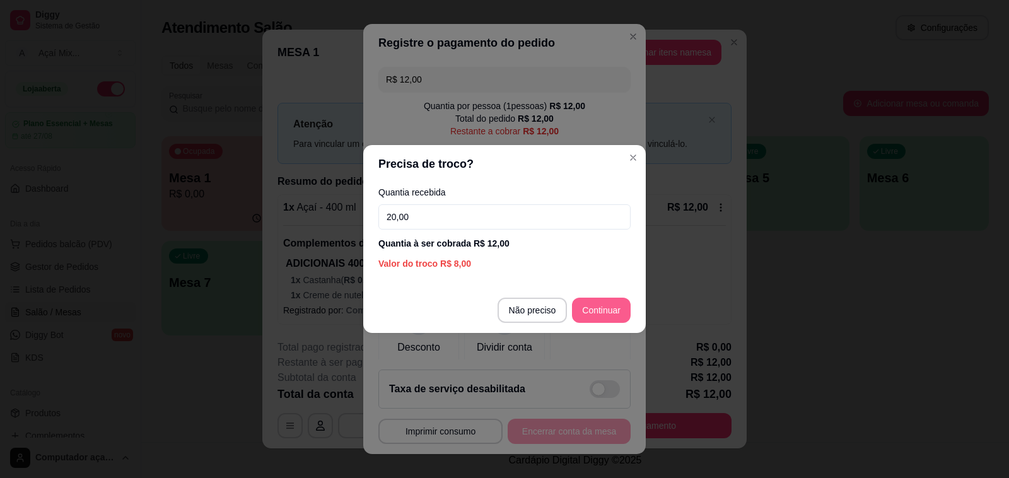
type input "20,00"
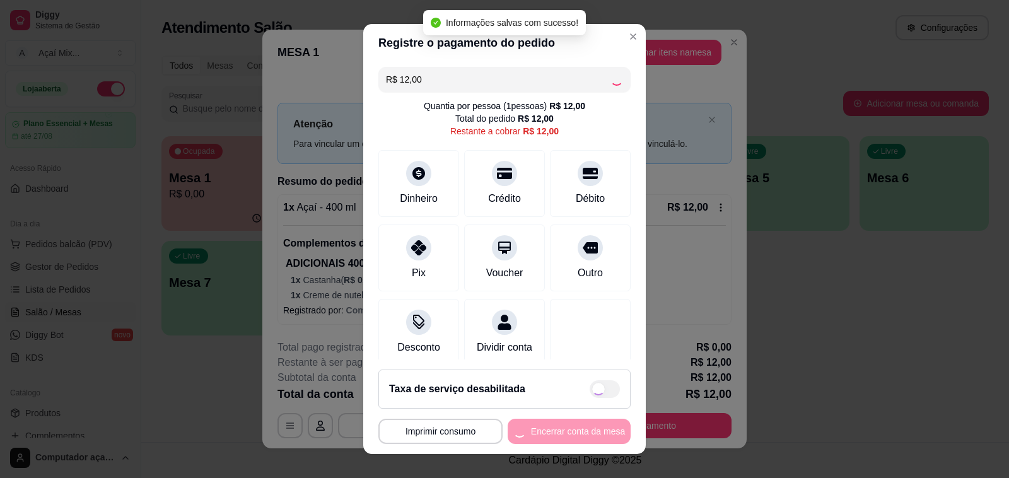
type input "R$ 0,00"
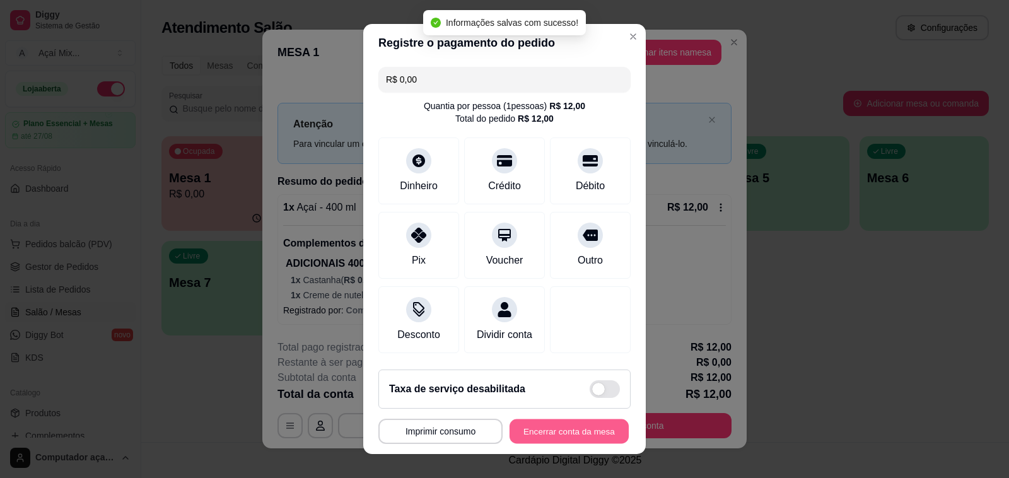
click at [587, 436] on button "Encerrar conta da mesa" at bounding box center [569, 432] width 119 height 25
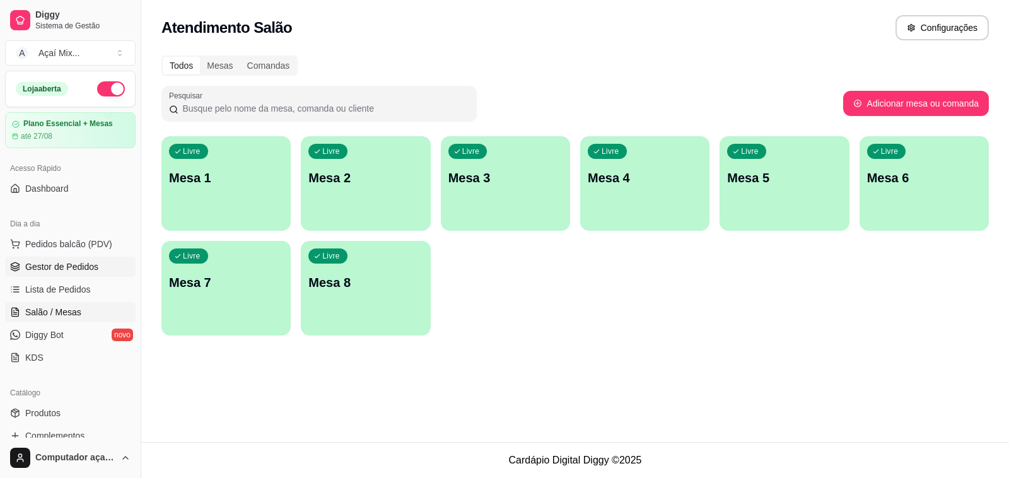
click at [73, 264] on span "Gestor de Pedidos" at bounding box center [61, 267] width 73 height 13
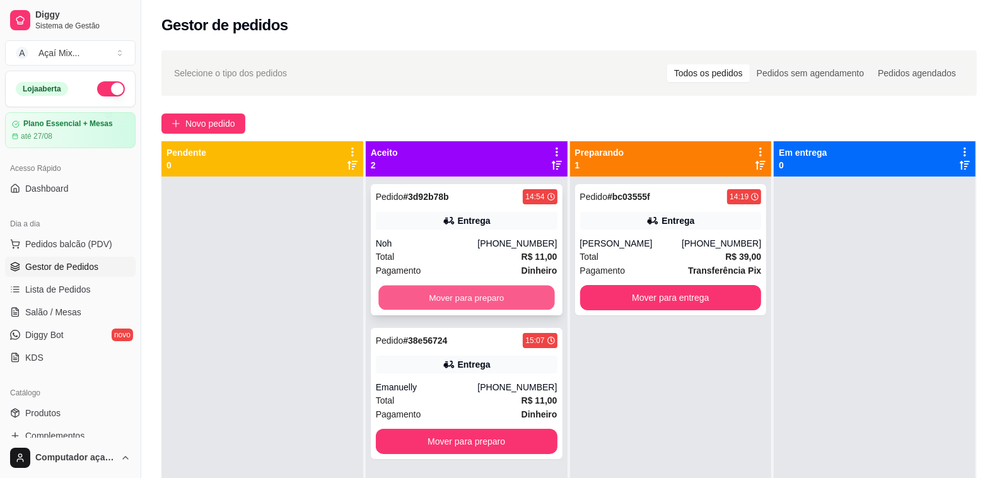
click at [415, 295] on button "Mover para preparo" at bounding box center [467, 298] width 176 height 25
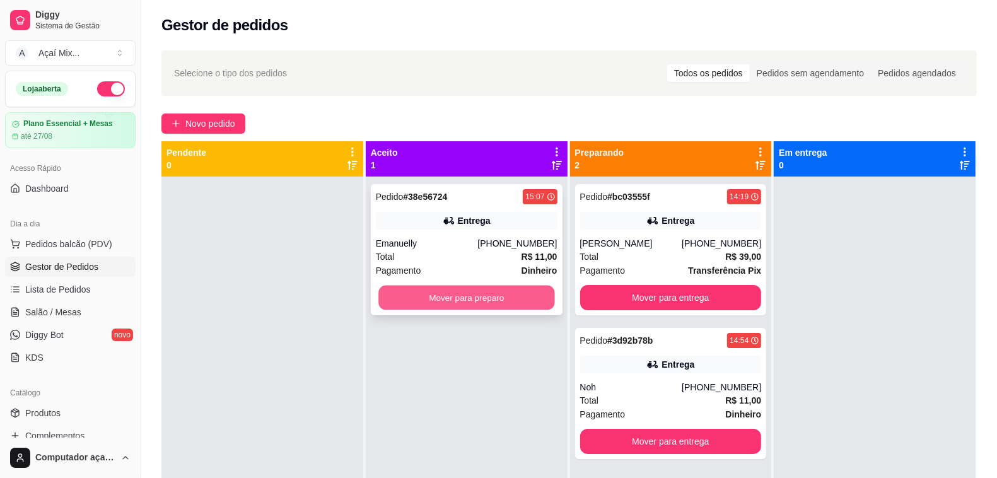
click at [495, 291] on button "Mover para preparo" at bounding box center [467, 298] width 176 height 25
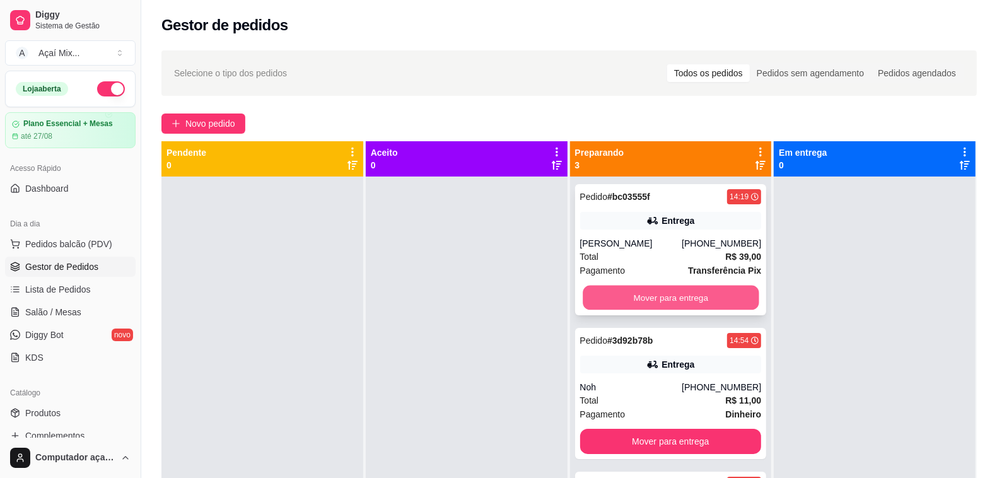
click at [702, 289] on button "Mover para entrega" at bounding box center [671, 298] width 176 height 25
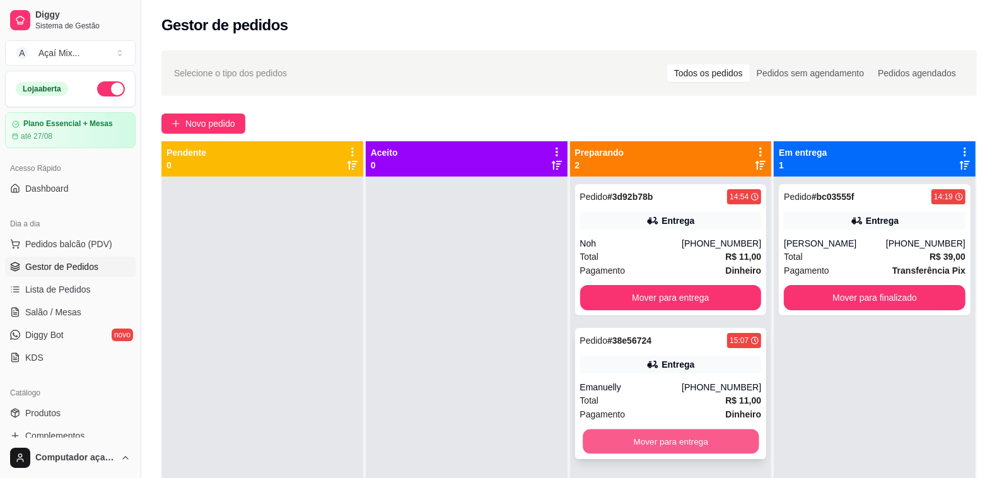
click at [628, 437] on button "Mover para entrega" at bounding box center [671, 442] width 176 height 25
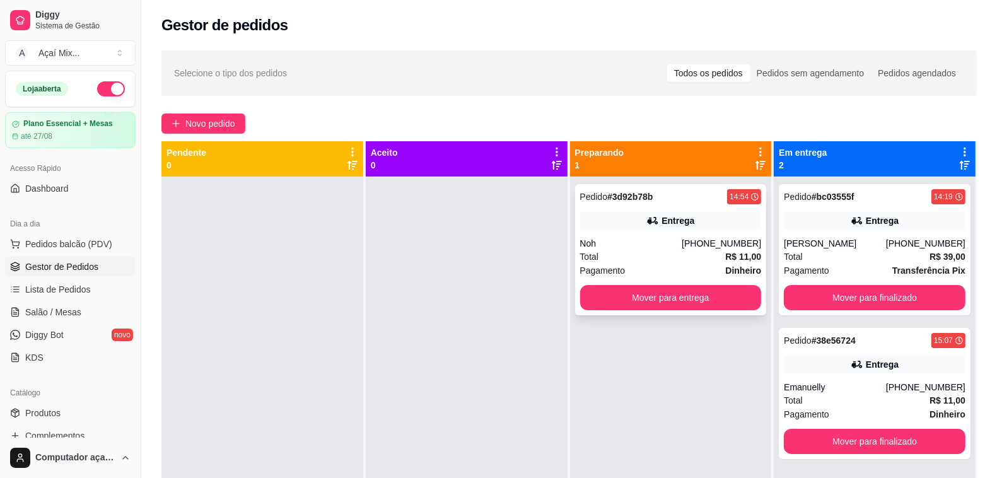
click at [657, 282] on div "Pedido # 3d92b78b 14:54 Entrega Noh [PHONE_NUMBER] Total R$ 11,00 Pagamento Din…" at bounding box center [671, 249] width 192 height 131
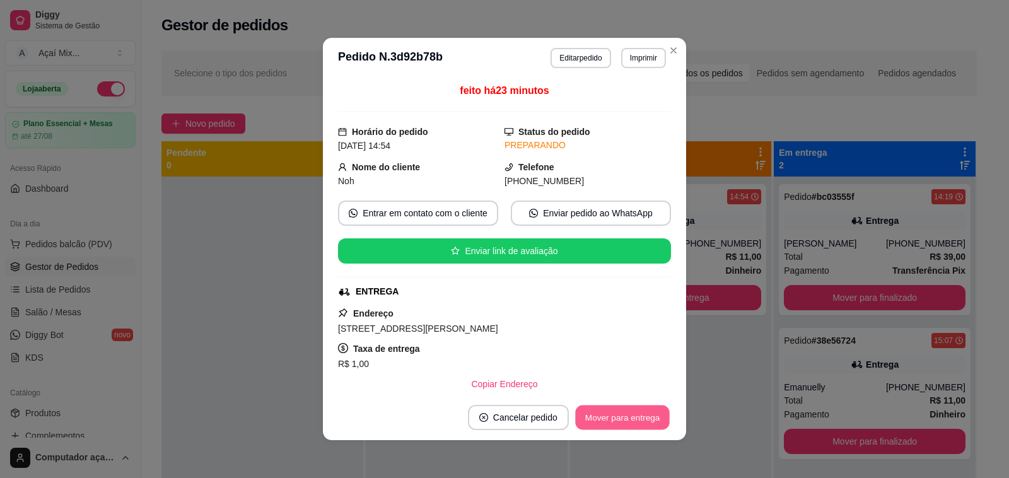
click at [634, 414] on button "Mover para entrega" at bounding box center [622, 418] width 95 height 25
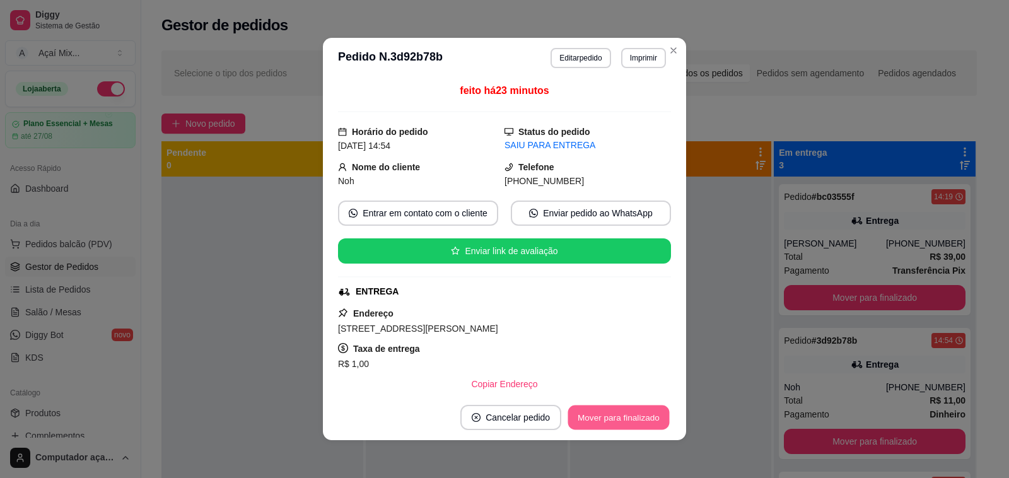
click at [644, 410] on button "Mover para finalizado" at bounding box center [619, 418] width 102 height 25
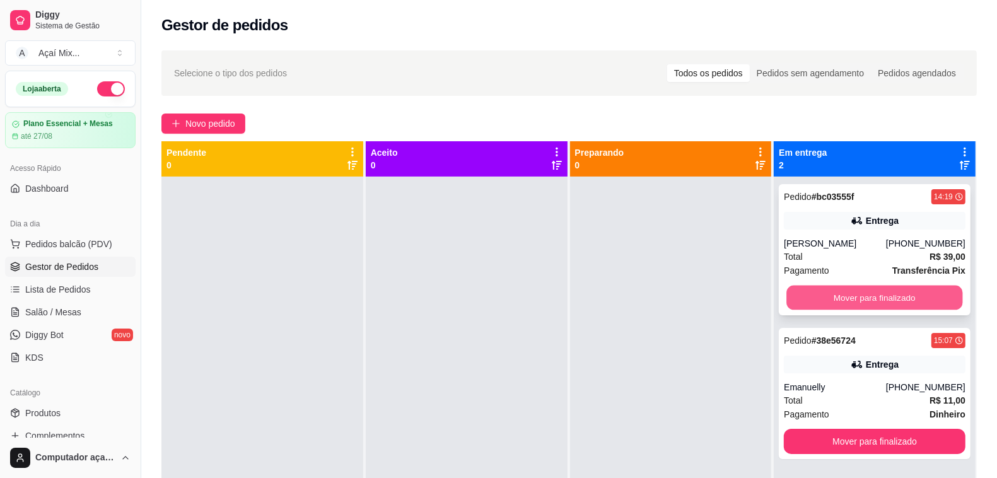
click at [814, 297] on button "Mover para finalizado" at bounding box center [875, 298] width 176 height 25
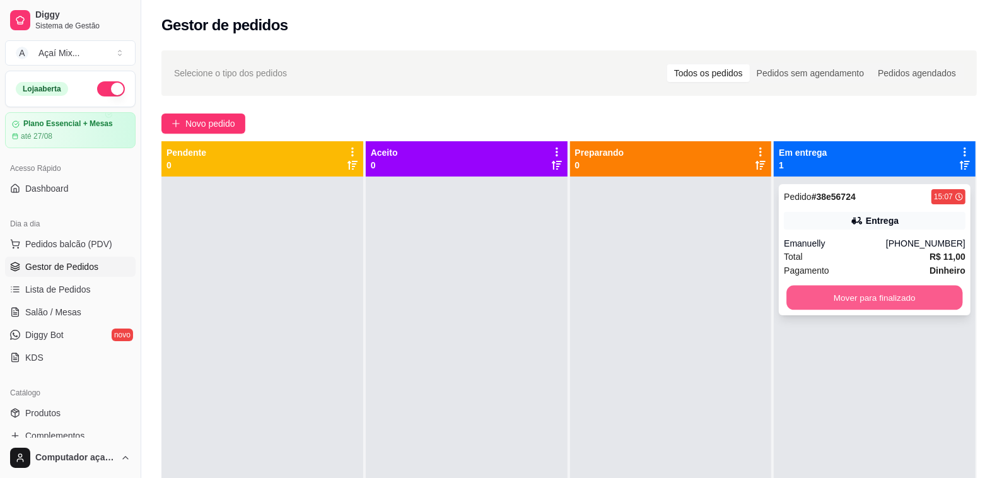
click at [831, 290] on button "Mover para finalizado" at bounding box center [875, 298] width 176 height 25
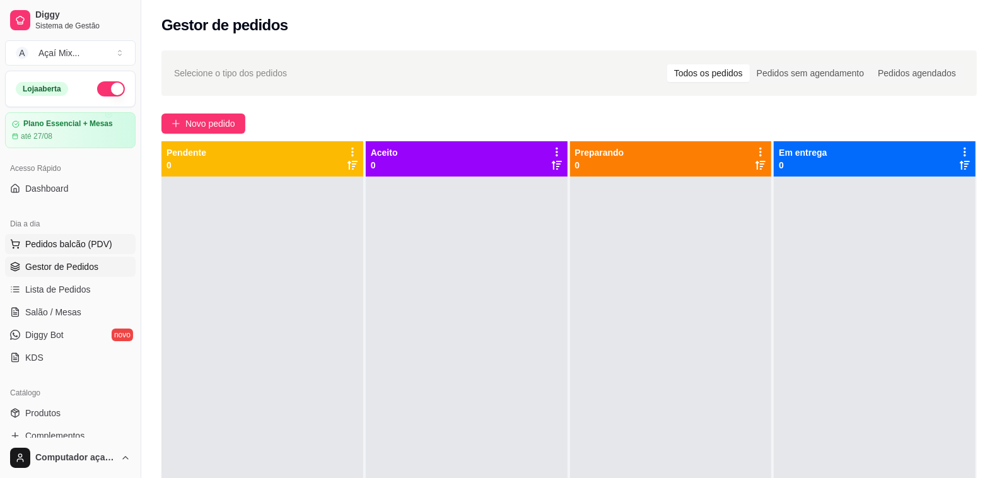
click at [76, 235] on button "Pedidos balcão (PDV)" at bounding box center [70, 244] width 131 height 20
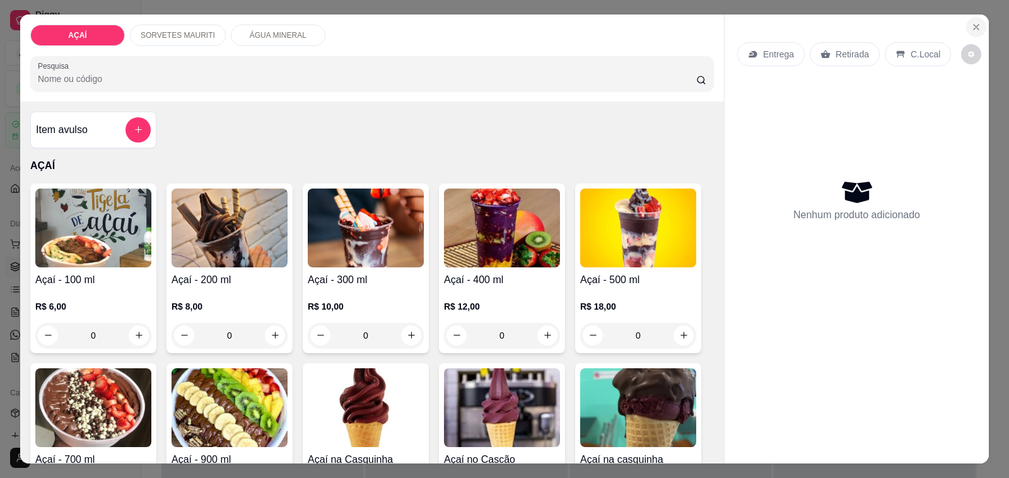
click at [970, 17] on button "Close" at bounding box center [977, 27] width 20 height 20
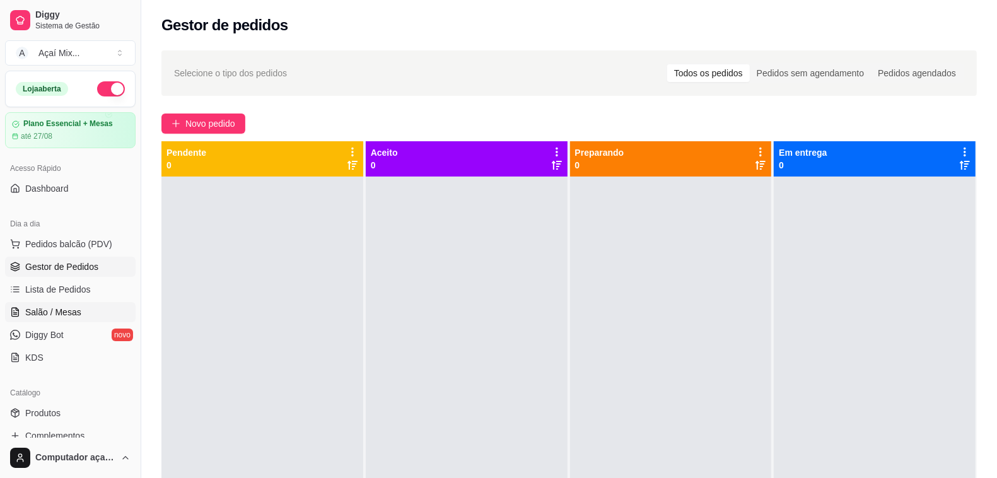
click at [71, 319] on link "Salão / Mesas" at bounding box center [70, 312] width 131 height 20
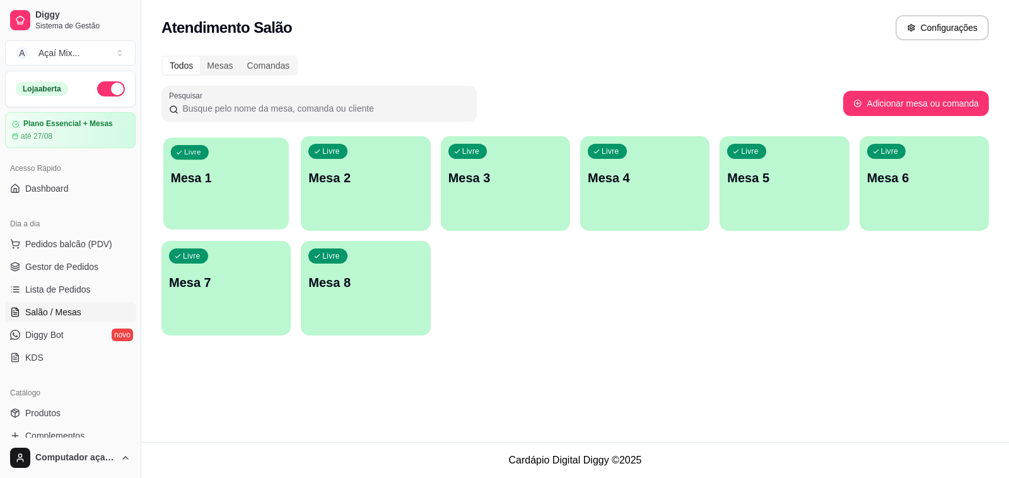
click at [257, 194] on div "Livre Mesa 1" at bounding box center [226, 176] width 126 height 77
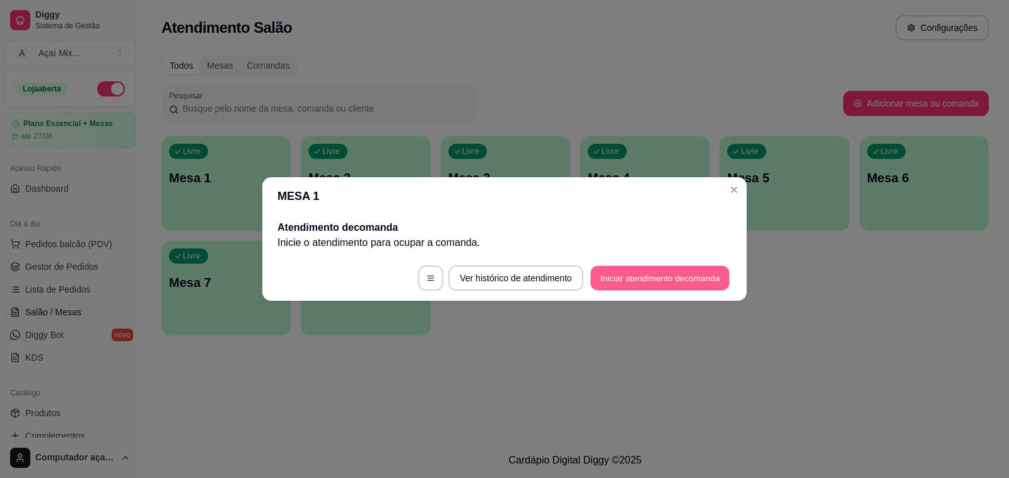
click at [703, 276] on button "Iniciar atendimento de comanda" at bounding box center [660, 278] width 139 height 25
click at [669, 279] on button "Iniciar atendimento de comanda" at bounding box center [660, 278] width 139 height 25
